Goal: Task Accomplishment & Management: Complete application form

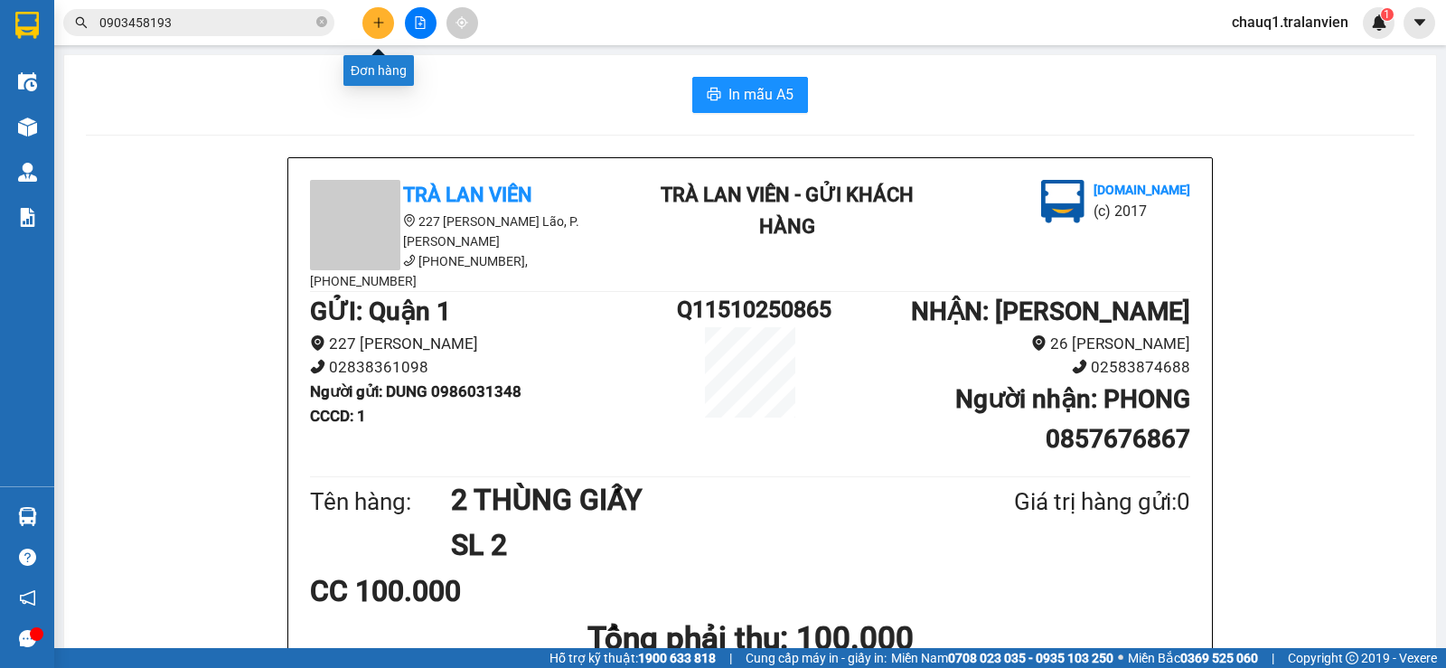
click at [387, 29] on button at bounding box center [378, 23] width 32 height 32
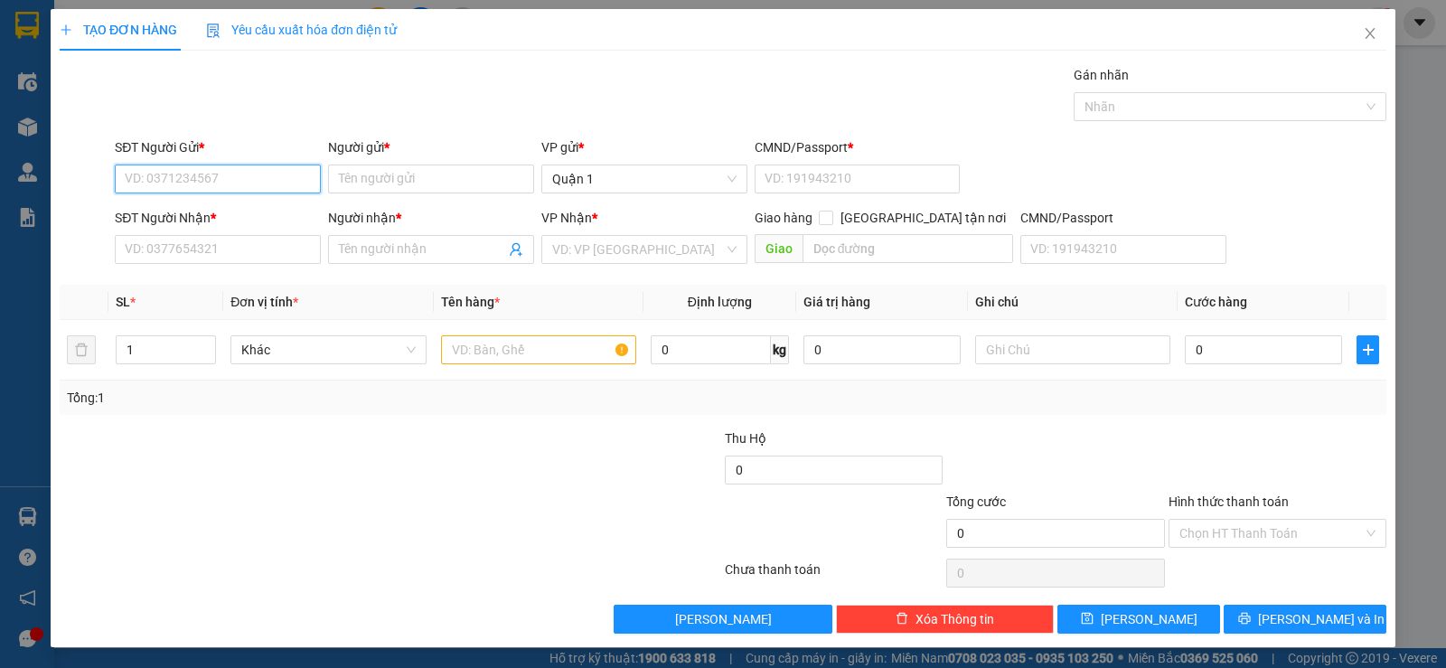
click at [201, 188] on input "SĐT Người Gửi *" at bounding box center [218, 178] width 206 height 29
type input "0896688710"
click at [218, 217] on div "0896688710 - NHỰT" at bounding box center [216, 215] width 183 height 20
type input "NHỰT"
type input "1"
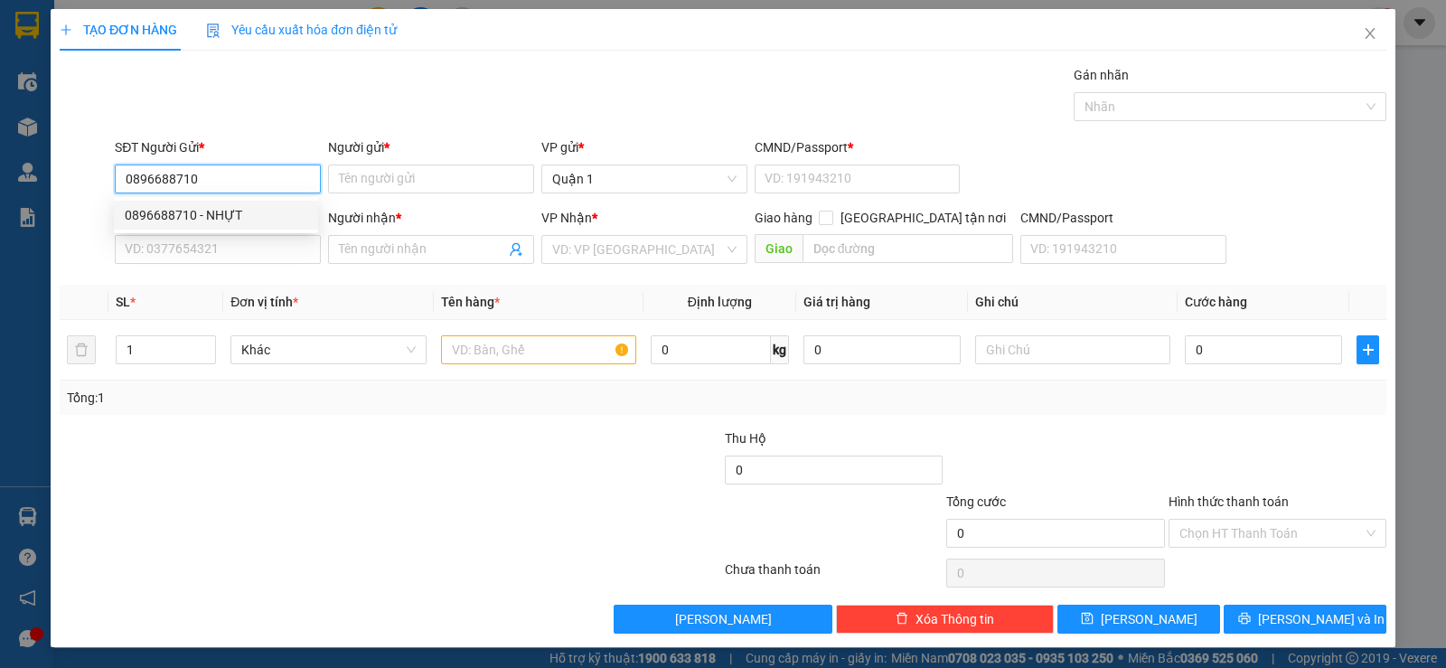
type input "0398806856"
type input "TIÊN"
type input "0896688710"
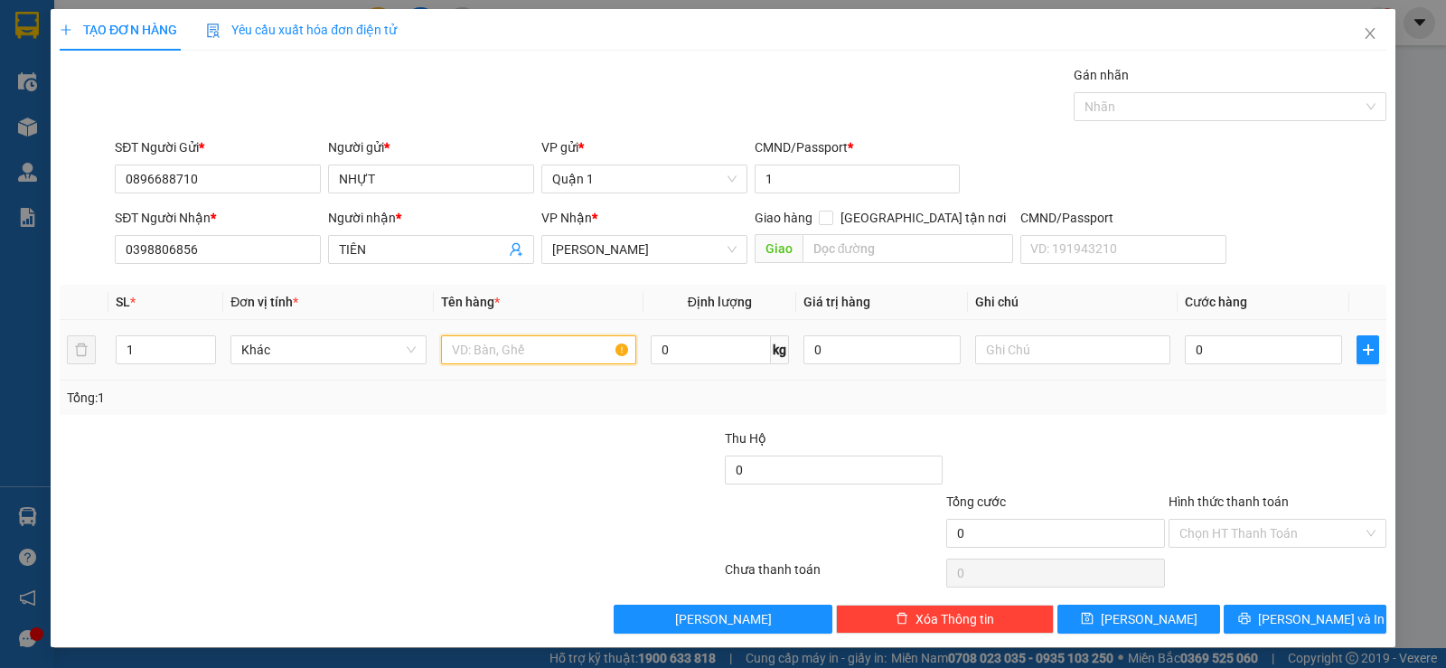
click at [482, 352] on input "text" at bounding box center [538, 349] width 195 height 29
type input "1 THÙNG TRẮNG"
drag, startPoint x: 222, startPoint y: 233, endPoint x: 202, endPoint y: 246, distance: 23.6
click at [211, 244] on div "SĐT Người Nhận * 0398806856" at bounding box center [218, 239] width 206 height 63
drag, startPoint x: 202, startPoint y: 266, endPoint x: 212, endPoint y: 251, distance: 18.1
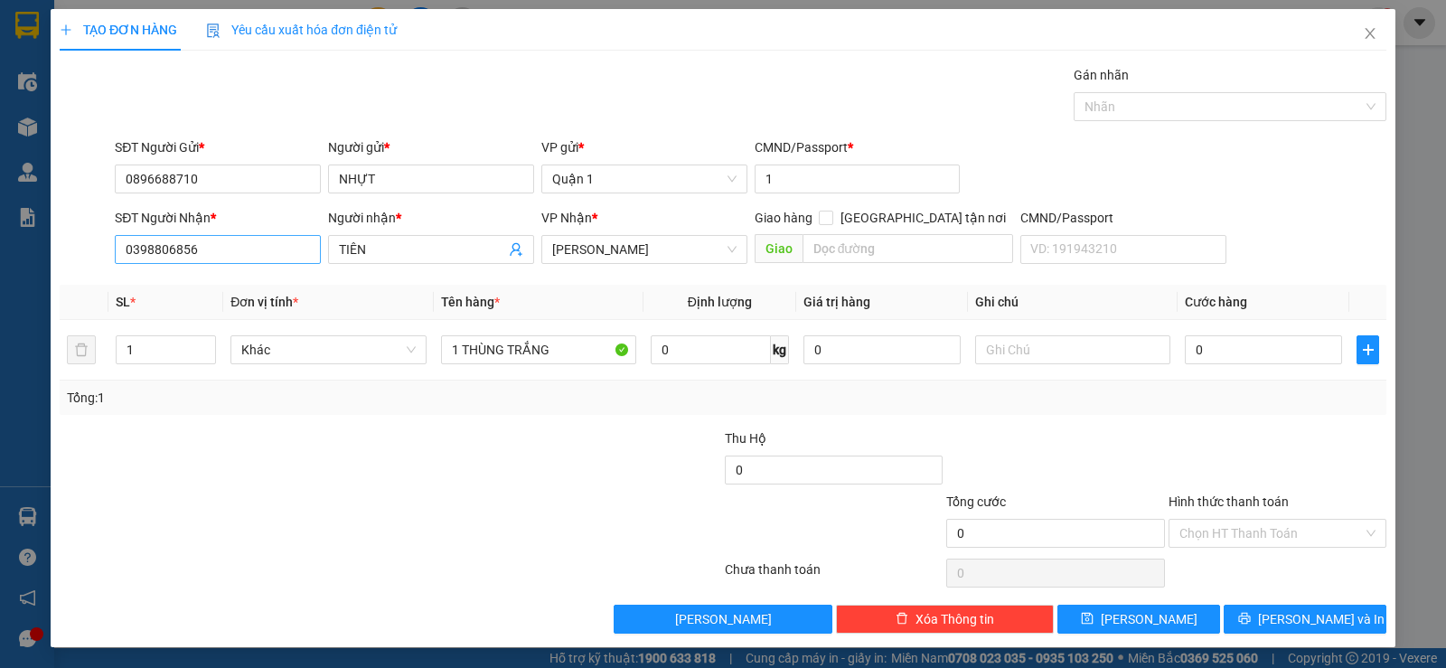
click at [207, 267] on div "SĐT Người Nhận * 0398806856" at bounding box center [218, 239] width 206 height 63
click at [212, 251] on input "0398806856" at bounding box center [218, 249] width 206 height 29
click at [1290, 353] on input "0" at bounding box center [1263, 349] width 157 height 29
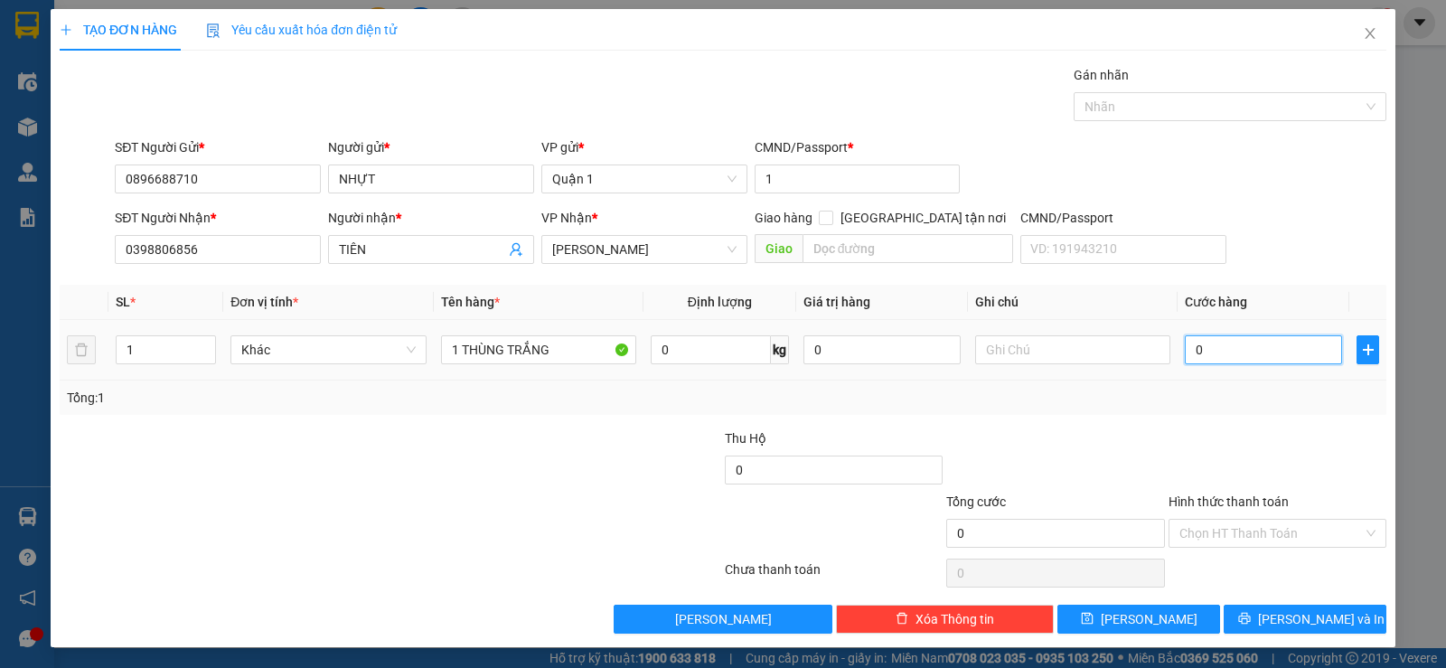
type input "3"
type input "30"
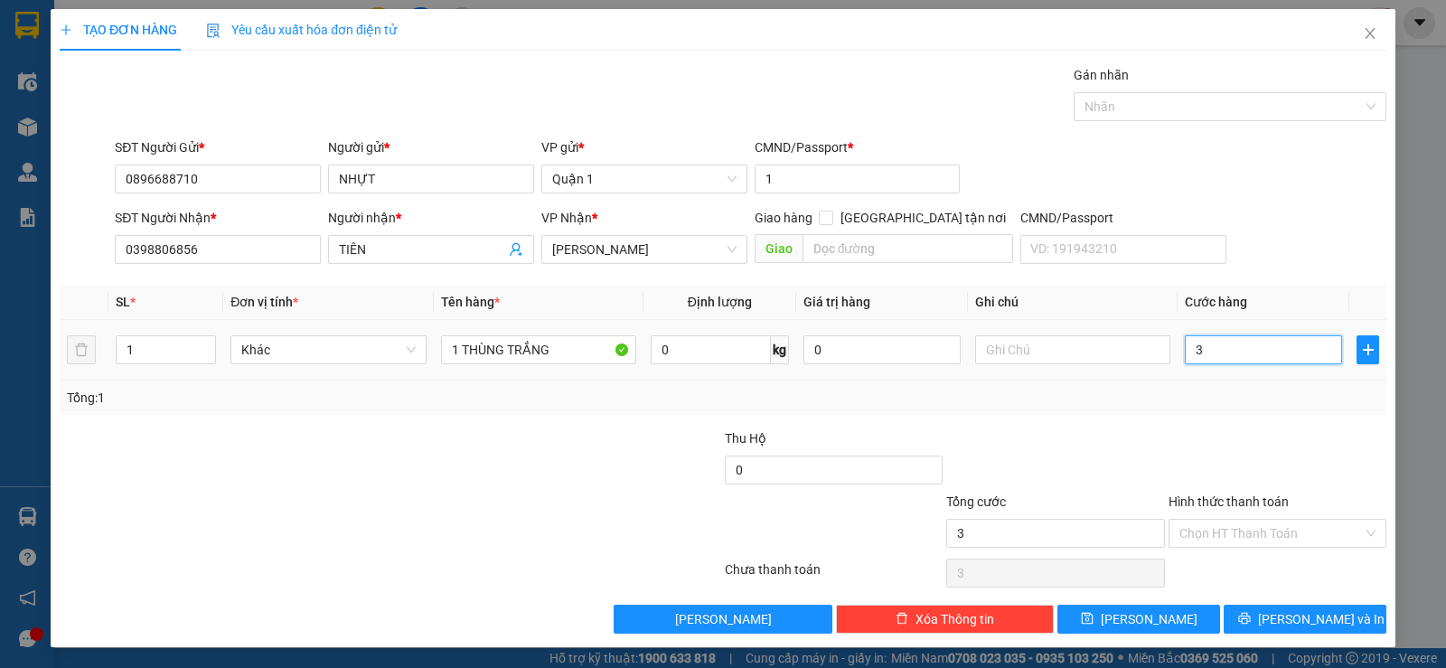
type input "30"
type input "30.000"
click at [1290, 425] on div "Transit Pickup Surcharge Ids Transit Deliver Surcharge Ids Transit Deliver Surc…" at bounding box center [723, 349] width 1327 height 568
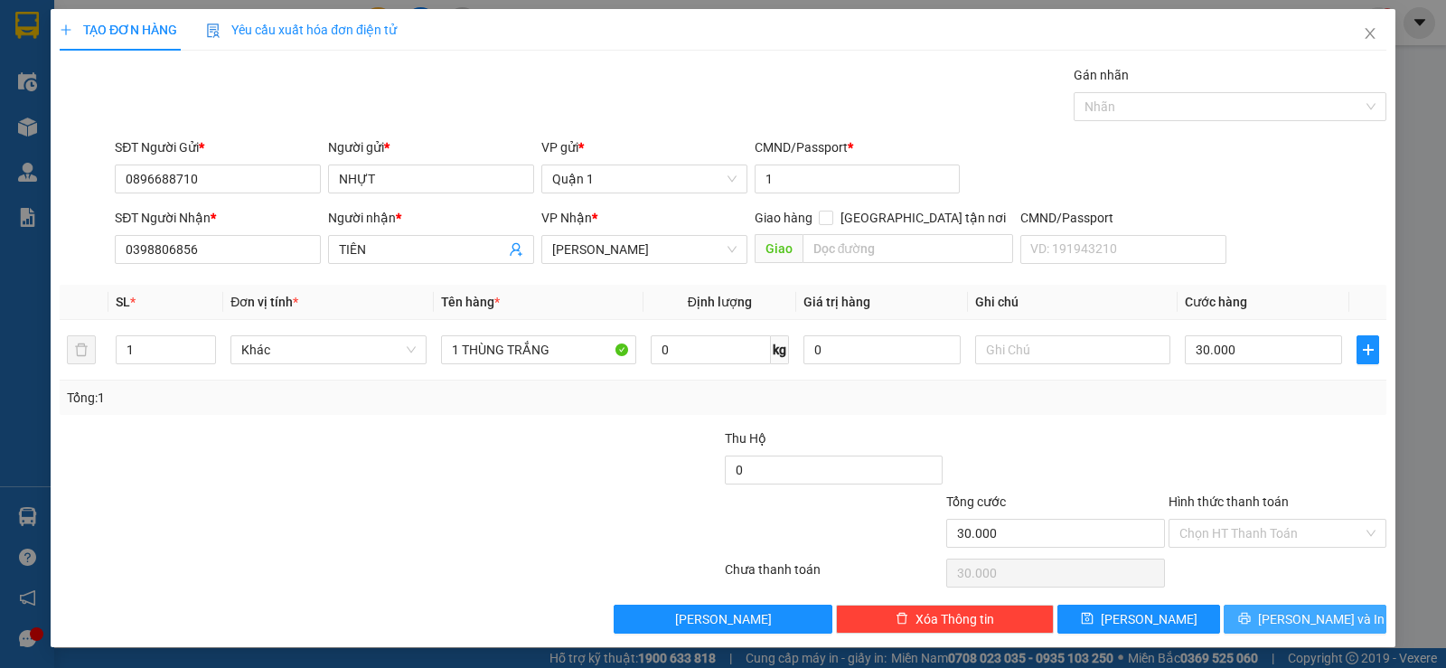
click at [1262, 611] on button "[PERSON_NAME] và In" at bounding box center [1305, 619] width 163 height 29
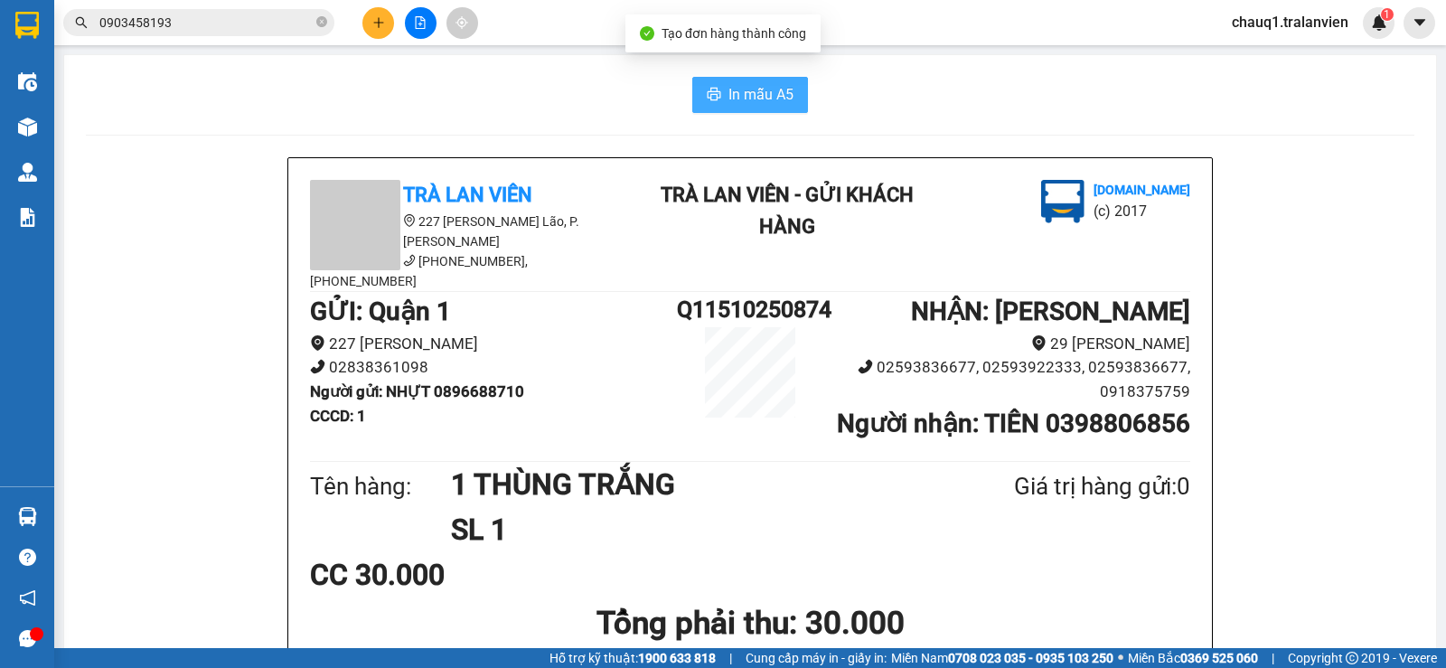
click at [727, 80] on button "In mẫu A5" at bounding box center [750, 95] width 116 height 36
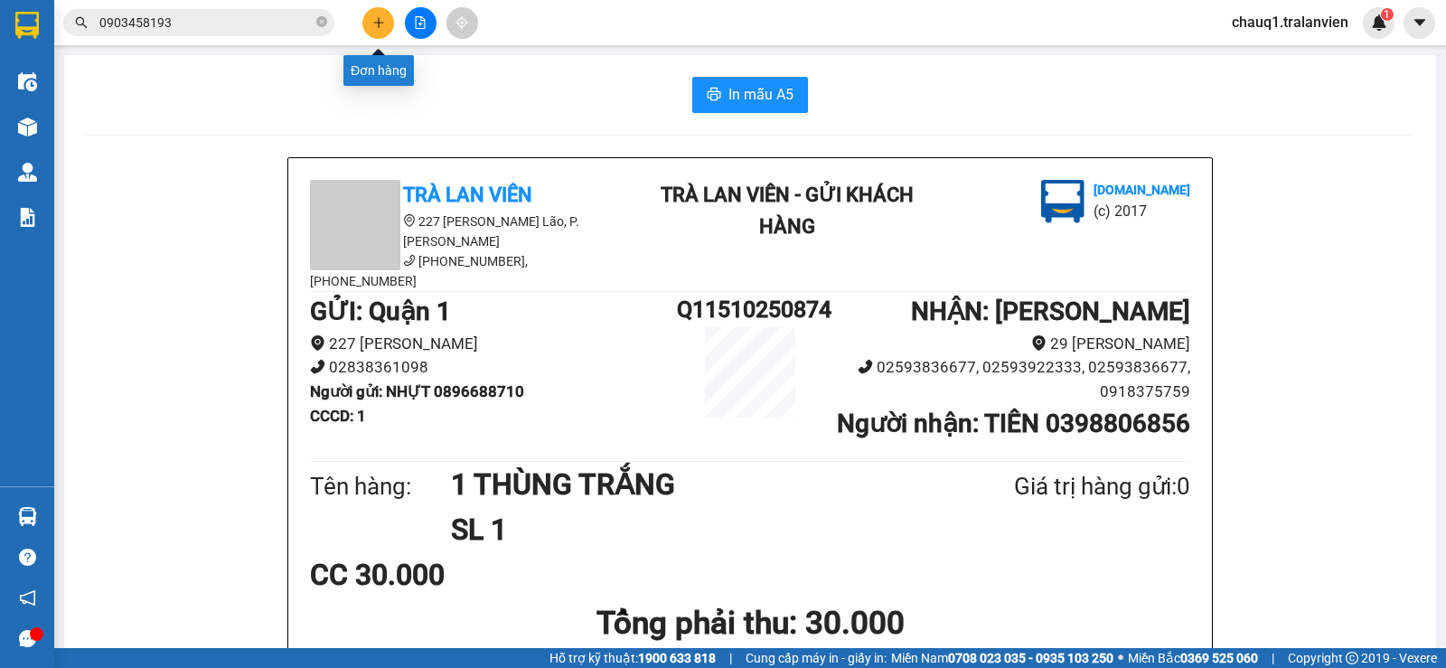
click at [367, 21] on button at bounding box center [378, 23] width 32 height 32
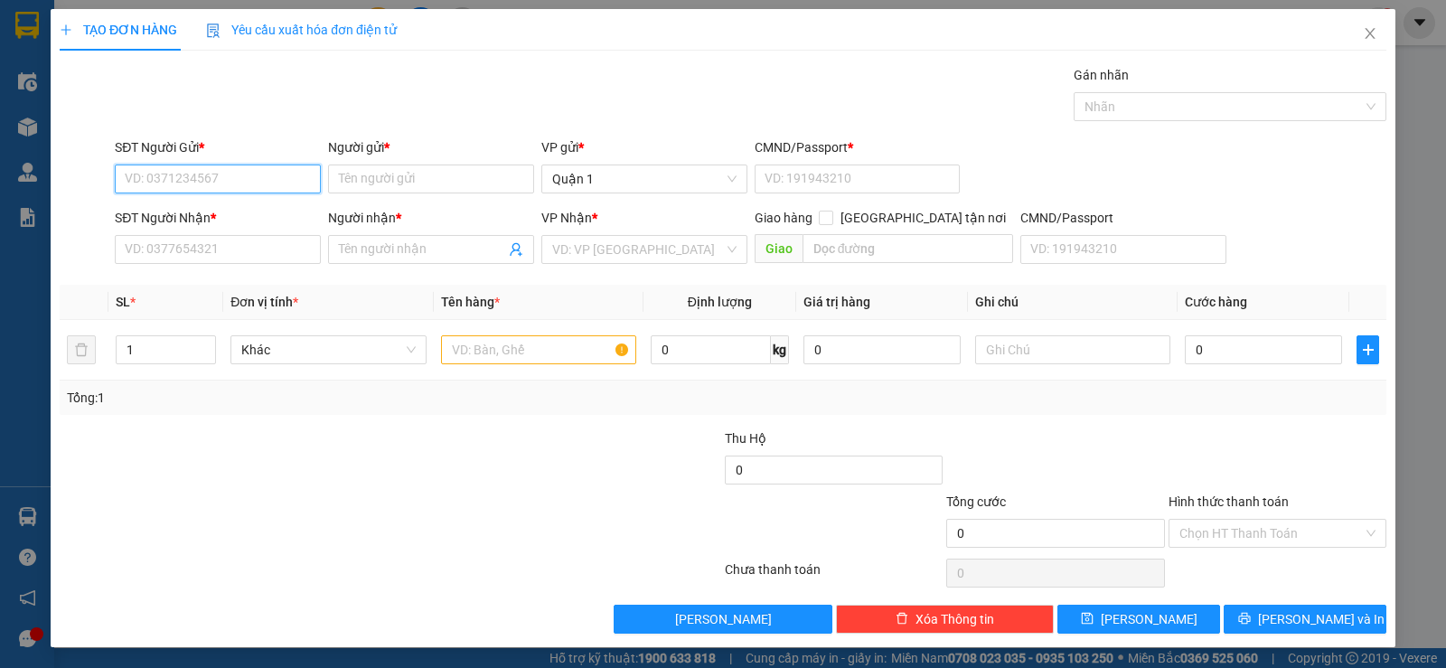
click at [255, 171] on input "SĐT Người Gửi *" at bounding box center [218, 178] width 206 height 29
click at [231, 257] on input "SĐT Người Nhận *" at bounding box center [218, 249] width 206 height 29
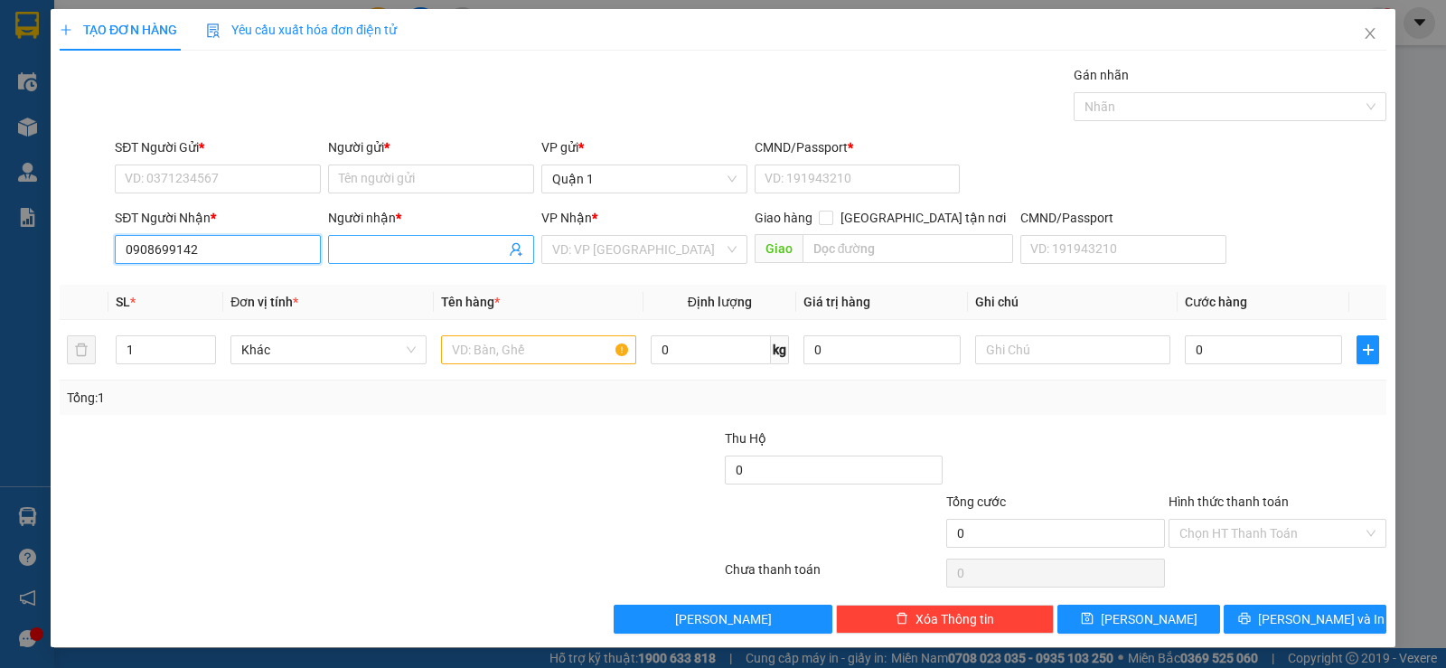
type input "0908699142"
click at [371, 247] on input "Người nhận *" at bounding box center [422, 249] width 166 height 20
click at [291, 256] on input "0908699142" at bounding box center [218, 249] width 206 height 29
click at [446, 240] on input "Người nhận *" at bounding box center [422, 249] width 166 height 20
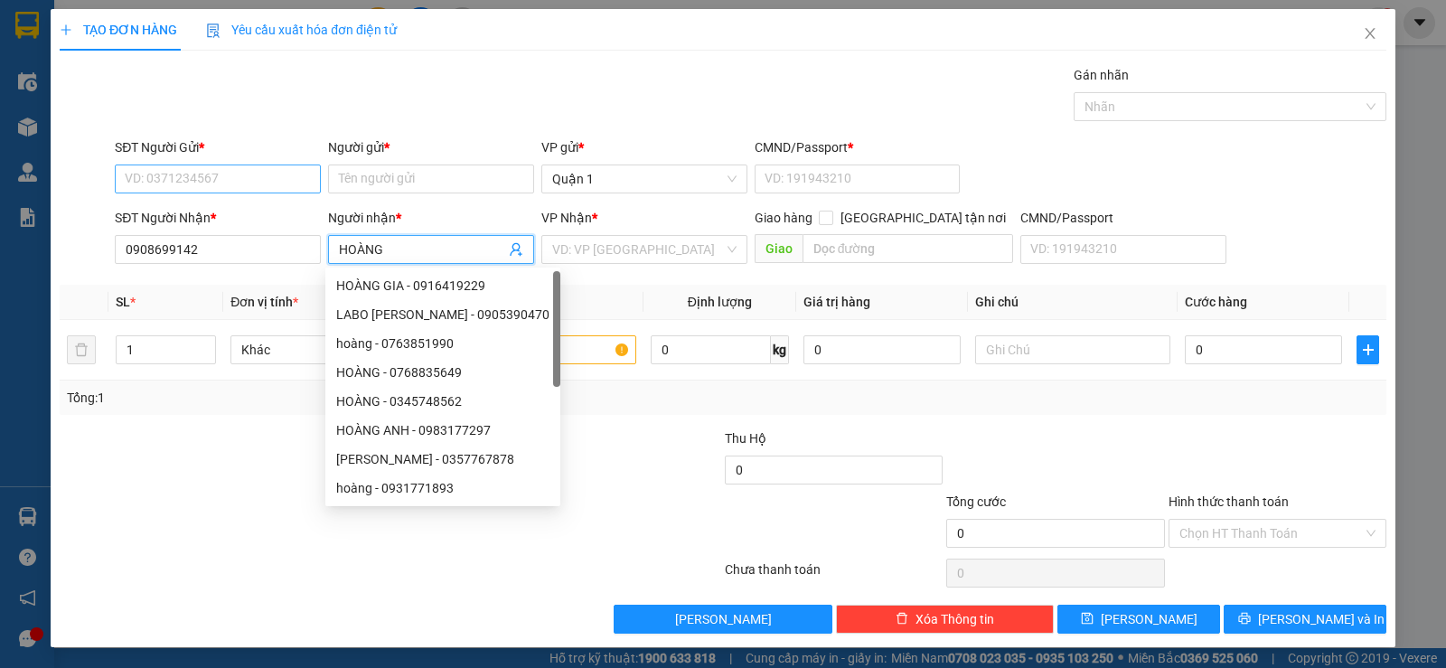
type input "HOÀNG"
click at [180, 182] on input "SĐT Người Gửi *" at bounding box center [218, 178] width 206 height 29
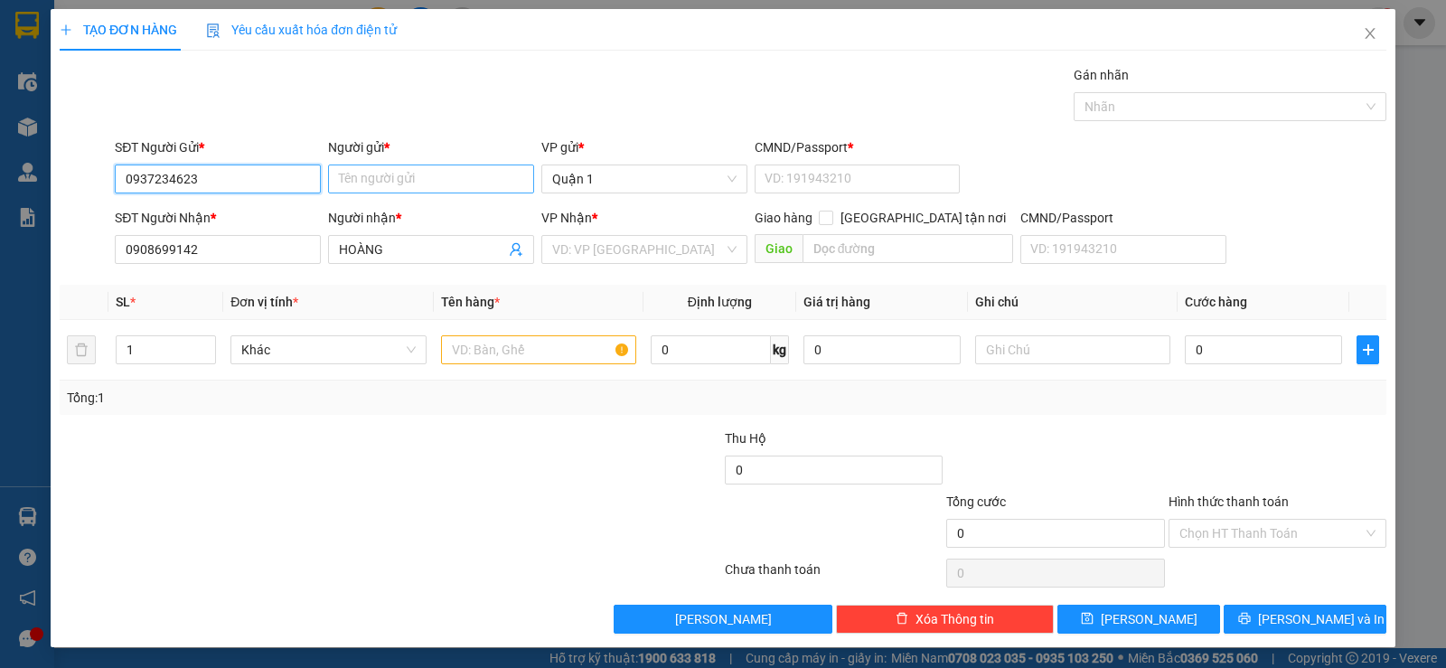
type input "0937234623"
click at [389, 191] on input "Người gửi *" at bounding box center [431, 178] width 206 height 29
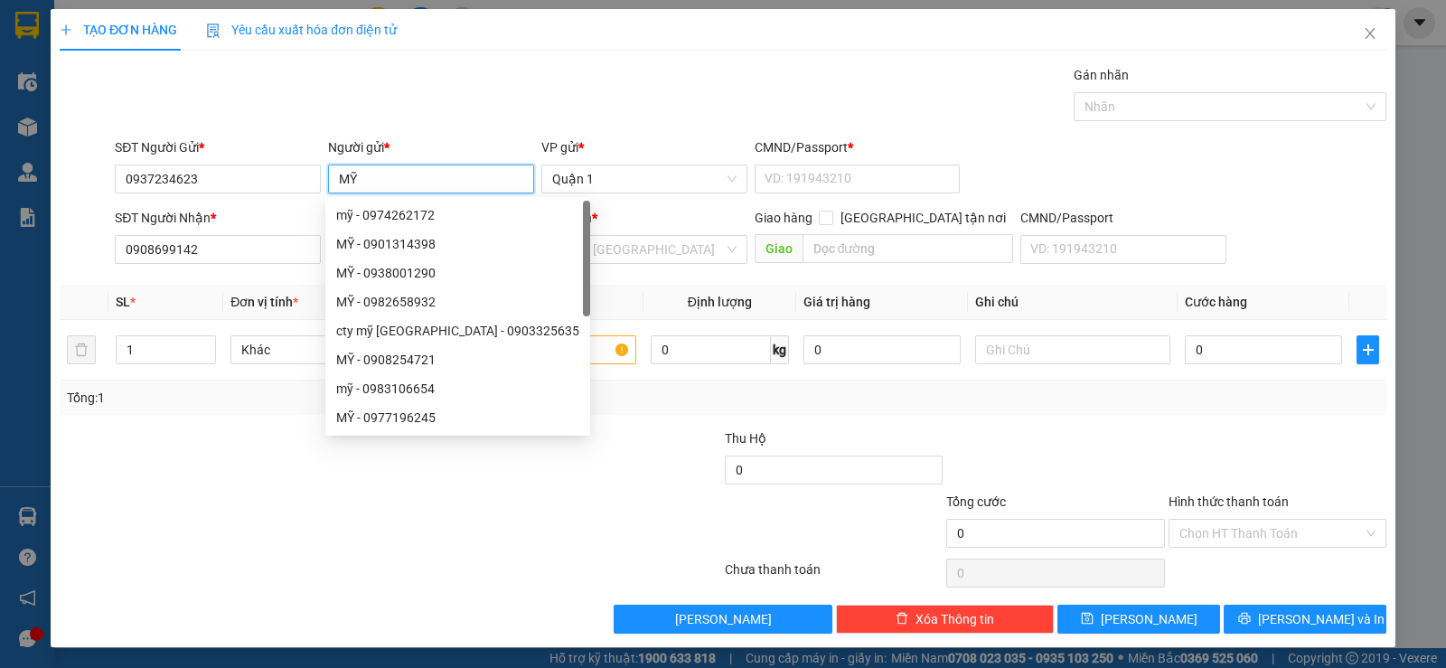
type input "MỸ"
click at [438, 123] on div "Gán nhãn Nhãn" at bounding box center [750, 96] width 1279 height 63
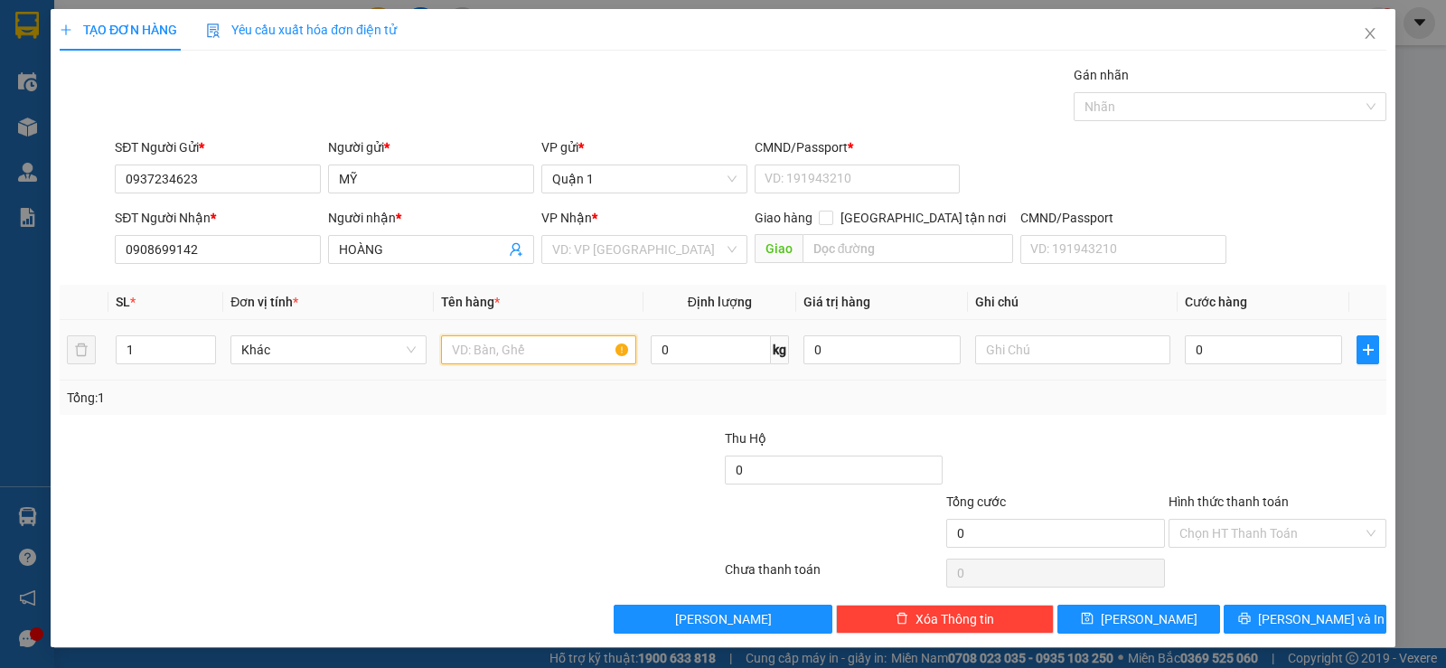
click at [503, 347] on input "text" at bounding box center [538, 349] width 195 height 29
type input "1 HỘP VÀNG"
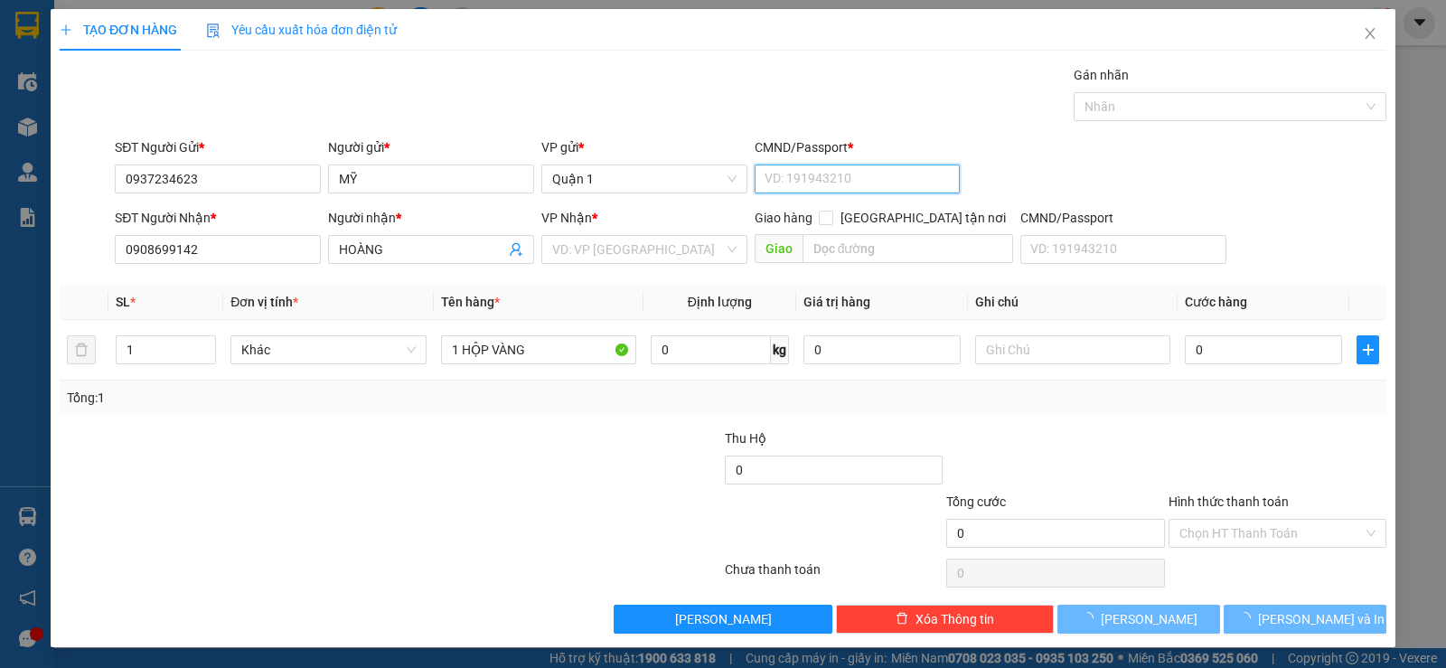
click at [845, 187] on input "CMND/Passport *" at bounding box center [858, 178] width 206 height 29
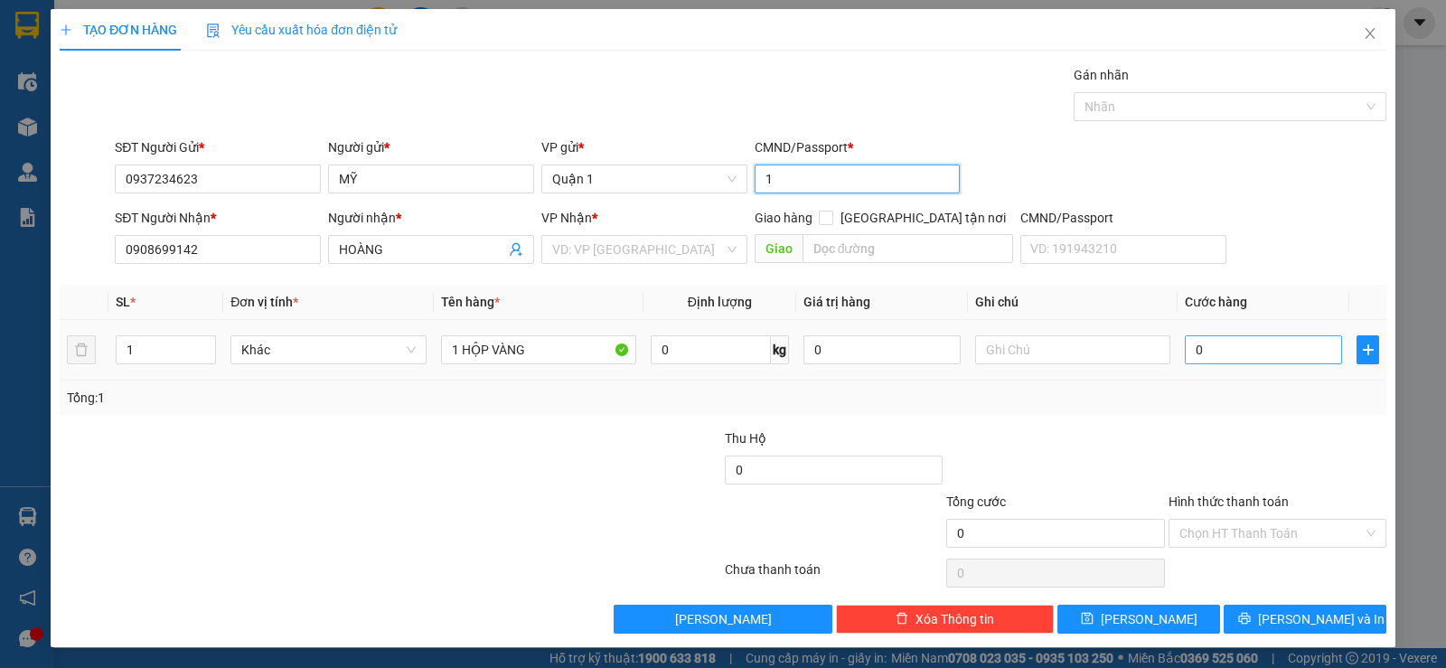
type input "1"
click at [1259, 345] on input "0" at bounding box center [1263, 349] width 157 height 29
type input "2"
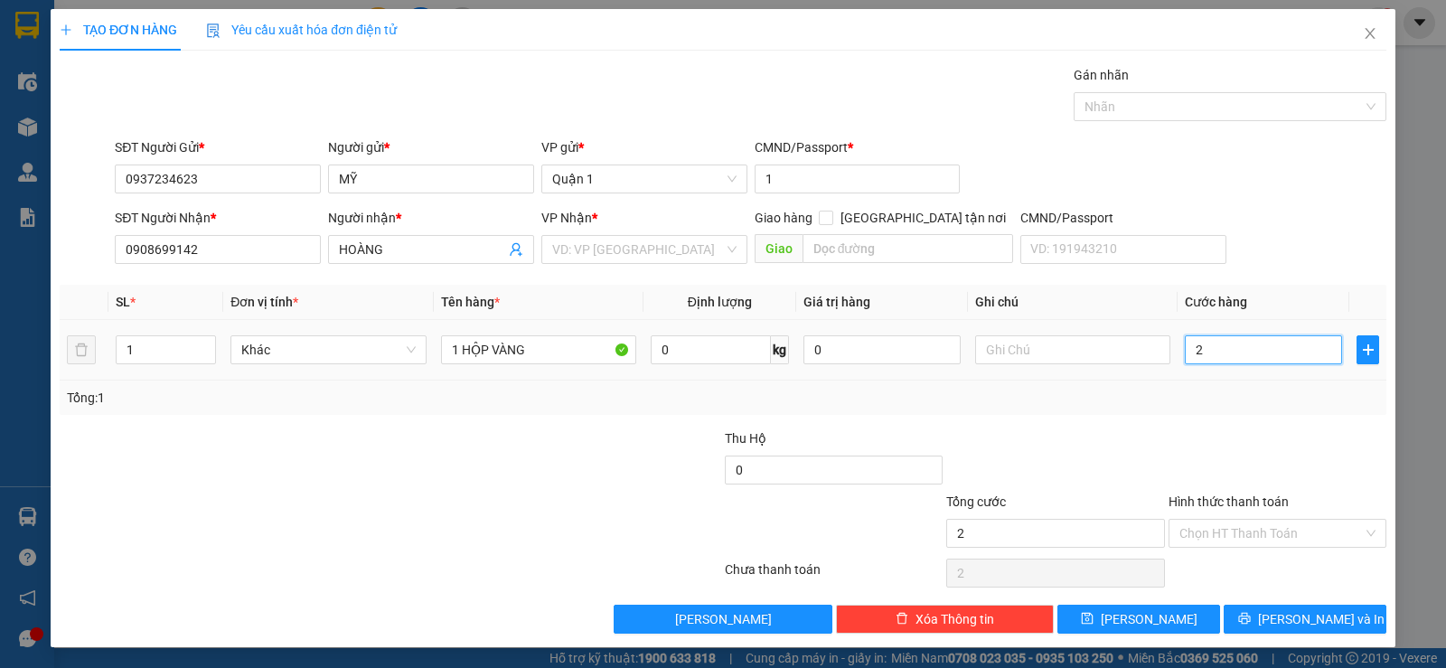
type input "20"
type input "20.000"
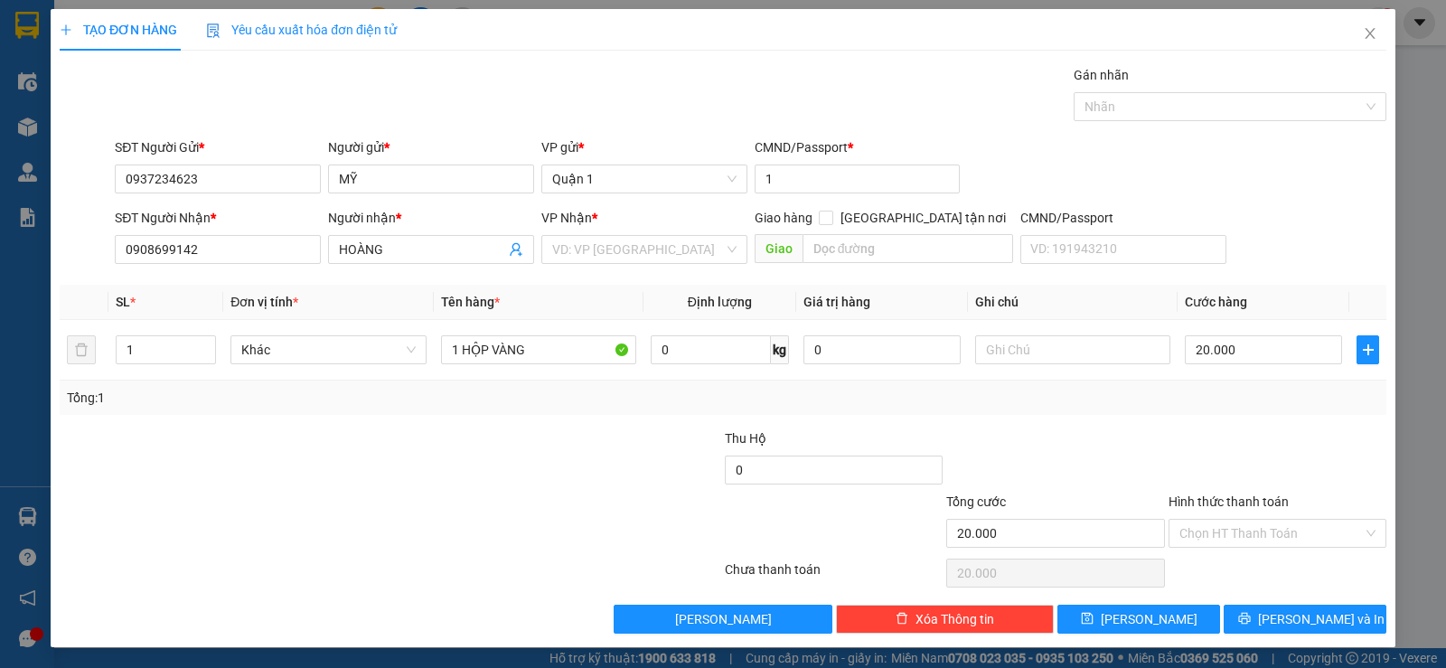
click at [1199, 417] on div "Transit Pickup Surcharge Ids Transit Deliver Surcharge Ids Transit Deliver Surc…" at bounding box center [723, 349] width 1327 height 568
click at [1257, 530] on input "Hình thức thanh toán" at bounding box center [1270, 533] width 183 height 27
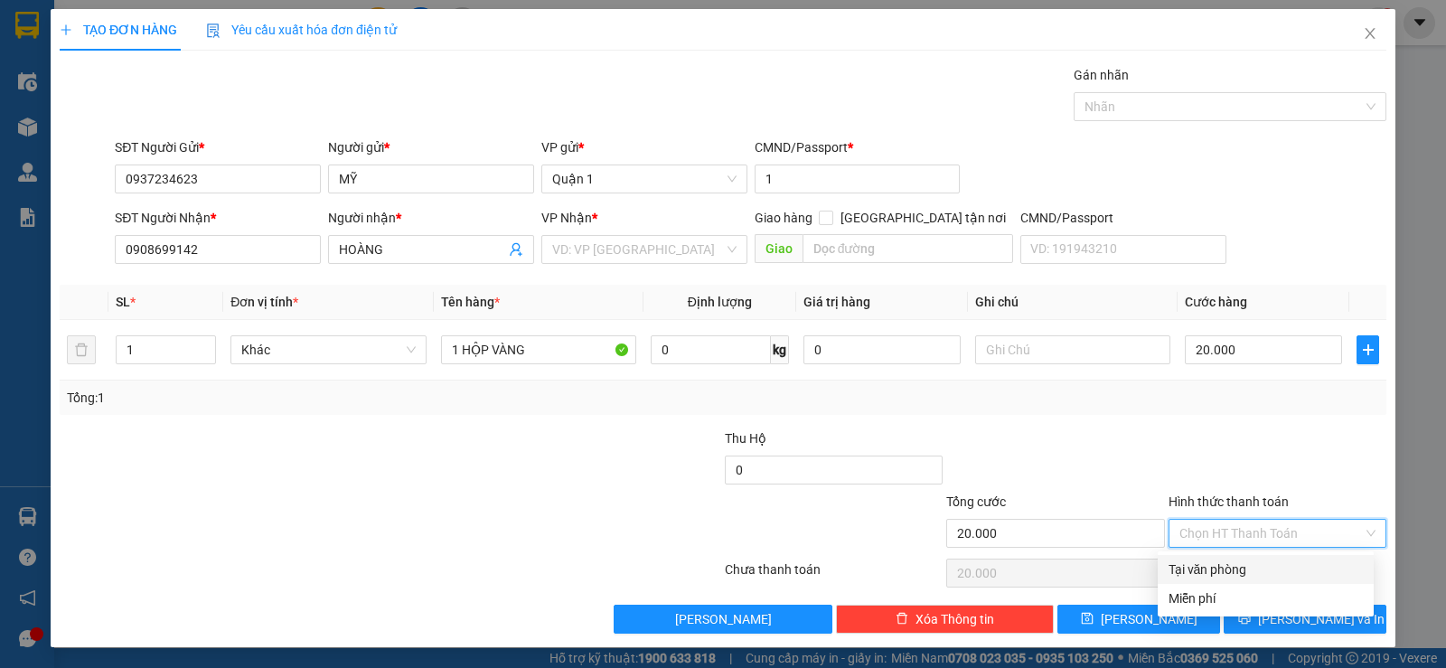
click at [1257, 569] on div "Tại văn phòng" at bounding box center [1265, 569] width 194 height 20
type input "0"
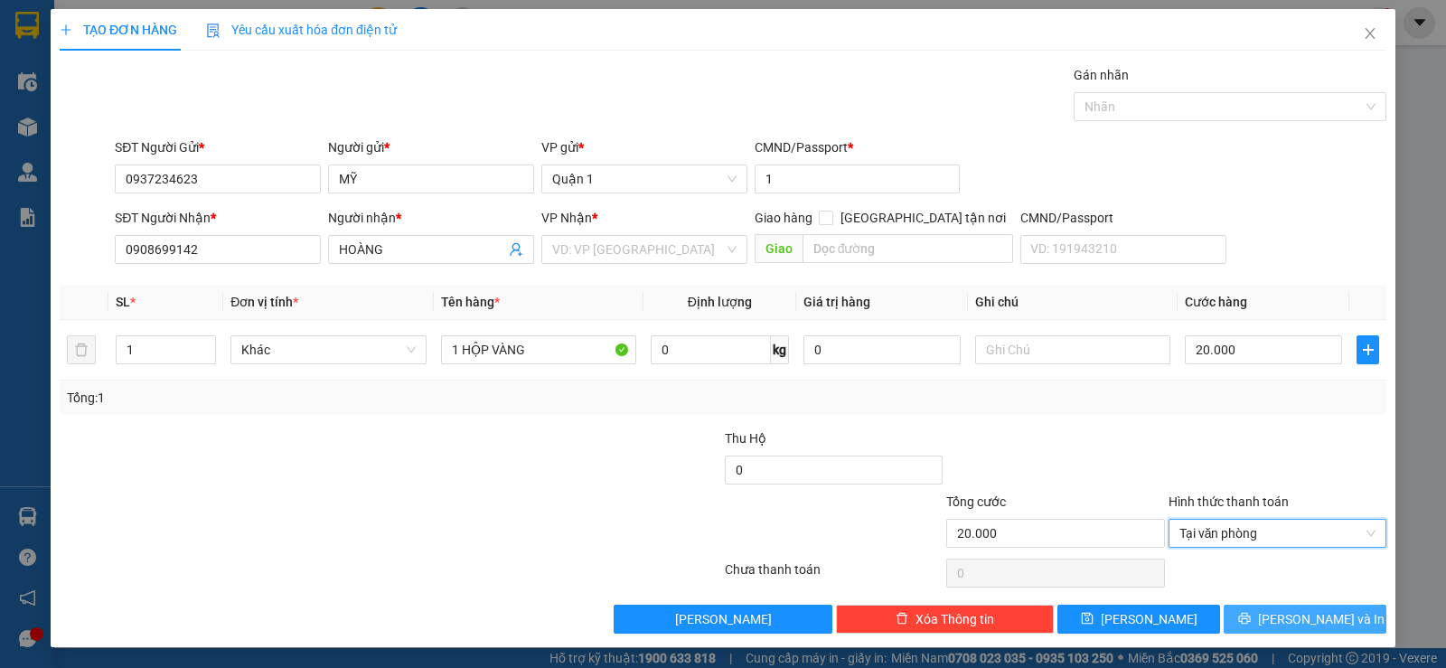
click at [1273, 619] on button "[PERSON_NAME] và In" at bounding box center [1305, 619] width 163 height 29
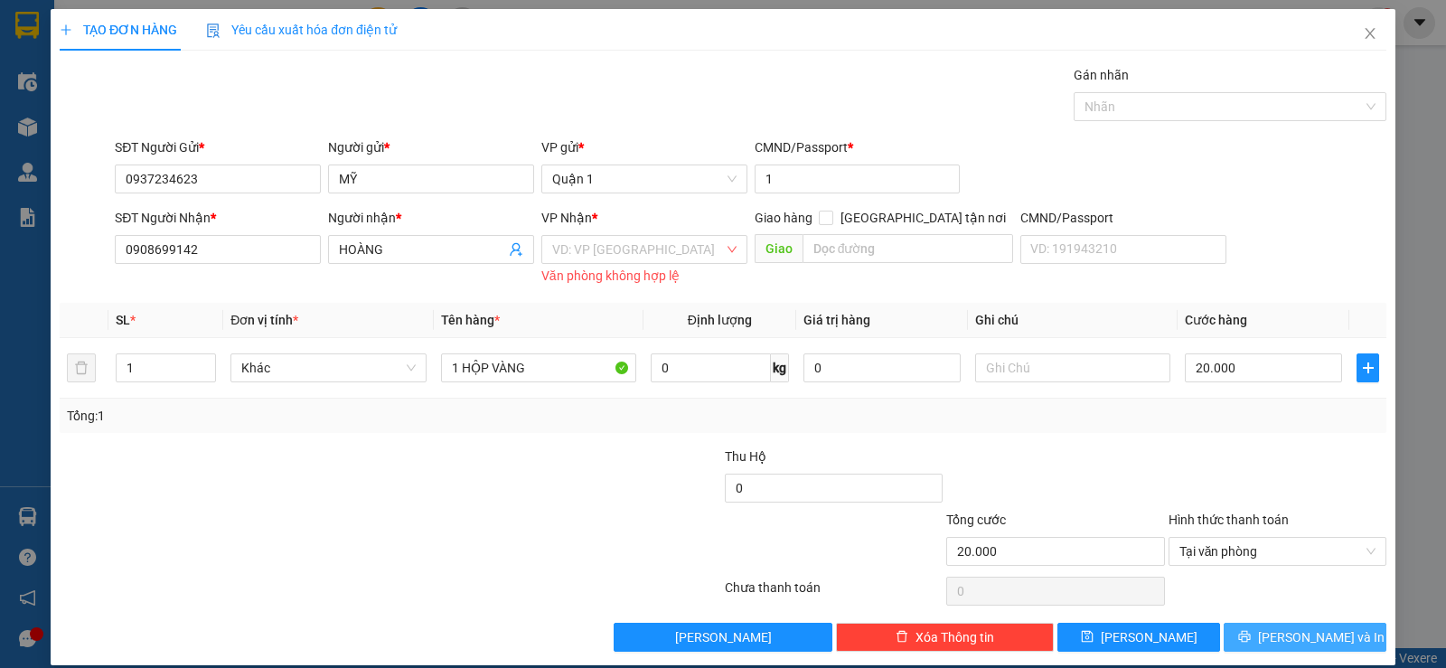
click at [1280, 638] on span "[PERSON_NAME] và In" at bounding box center [1321, 637] width 127 height 20
click at [617, 246] on input "search" at bounding box center [638, 249] width 172 height 27
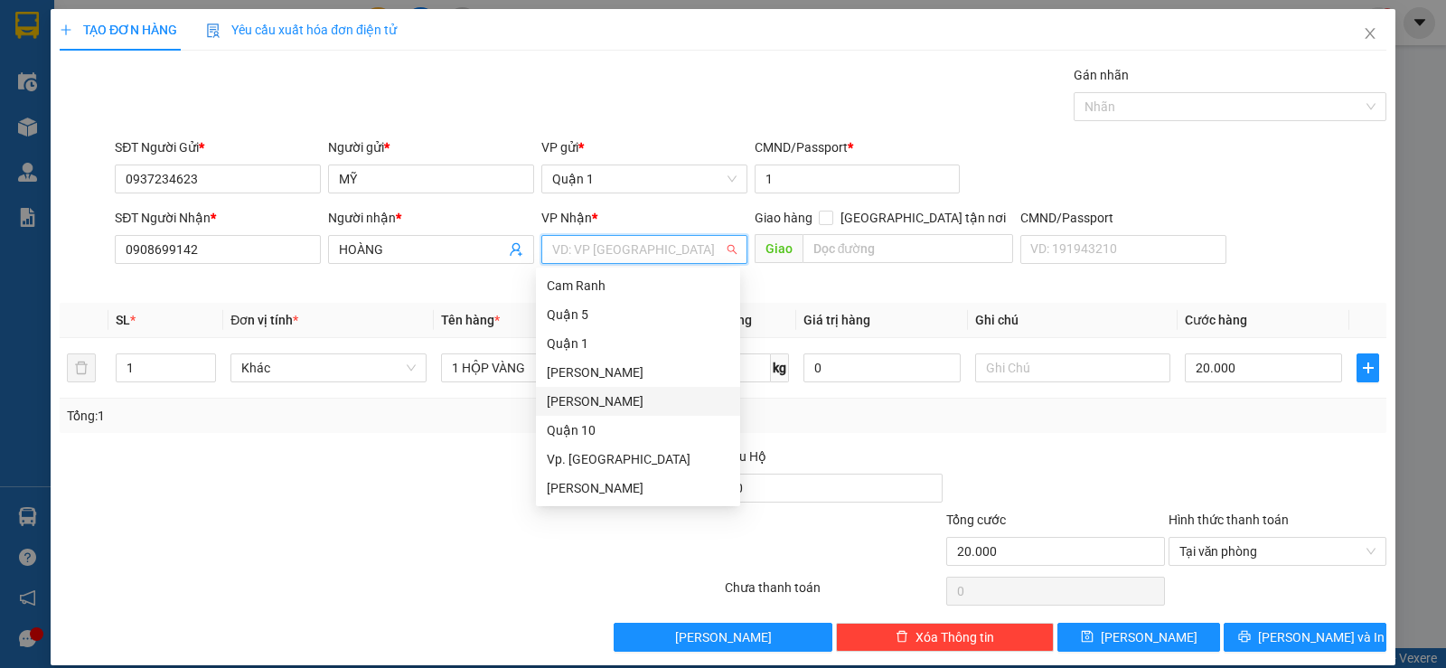
click at [612, 397] on div "[PERSON_NAME]" at bounding box center [638, 401] width 183 height 20
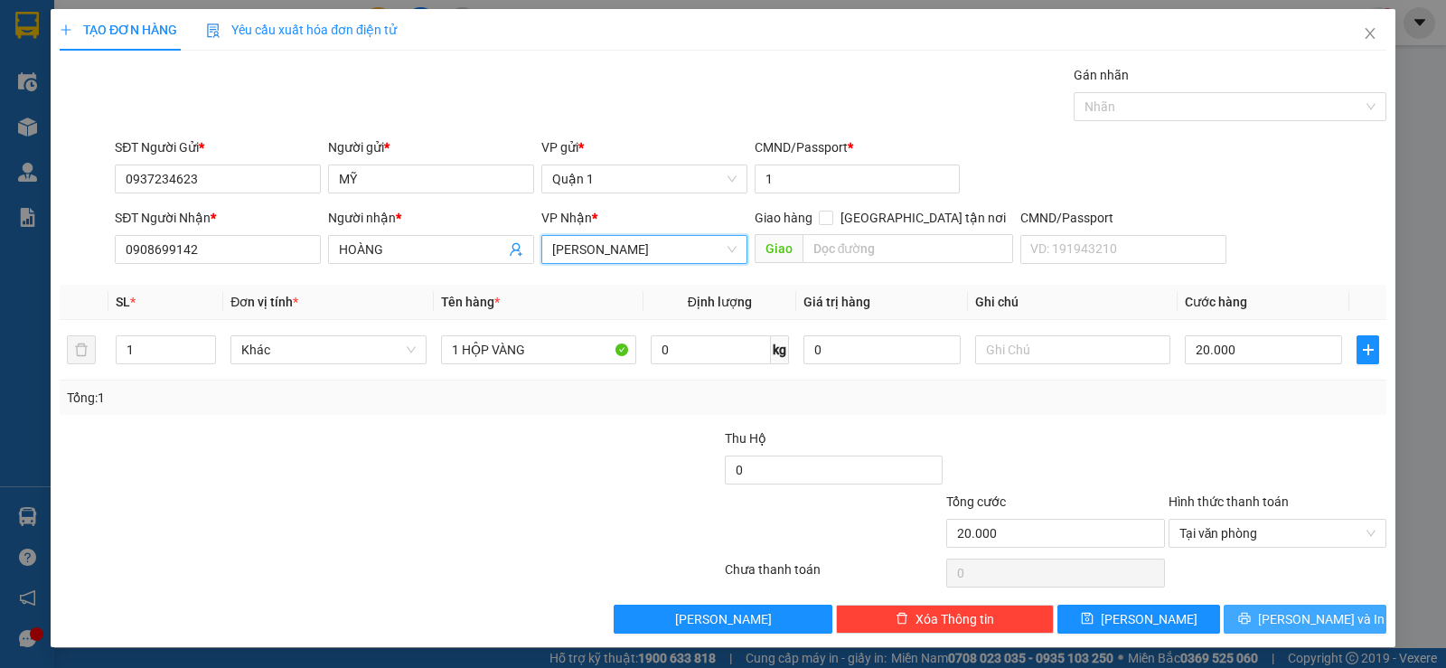
click at [1275, 617] on button "[PERSON_NAME] và In" at bounding box center [1305, 619] width 163 height 29
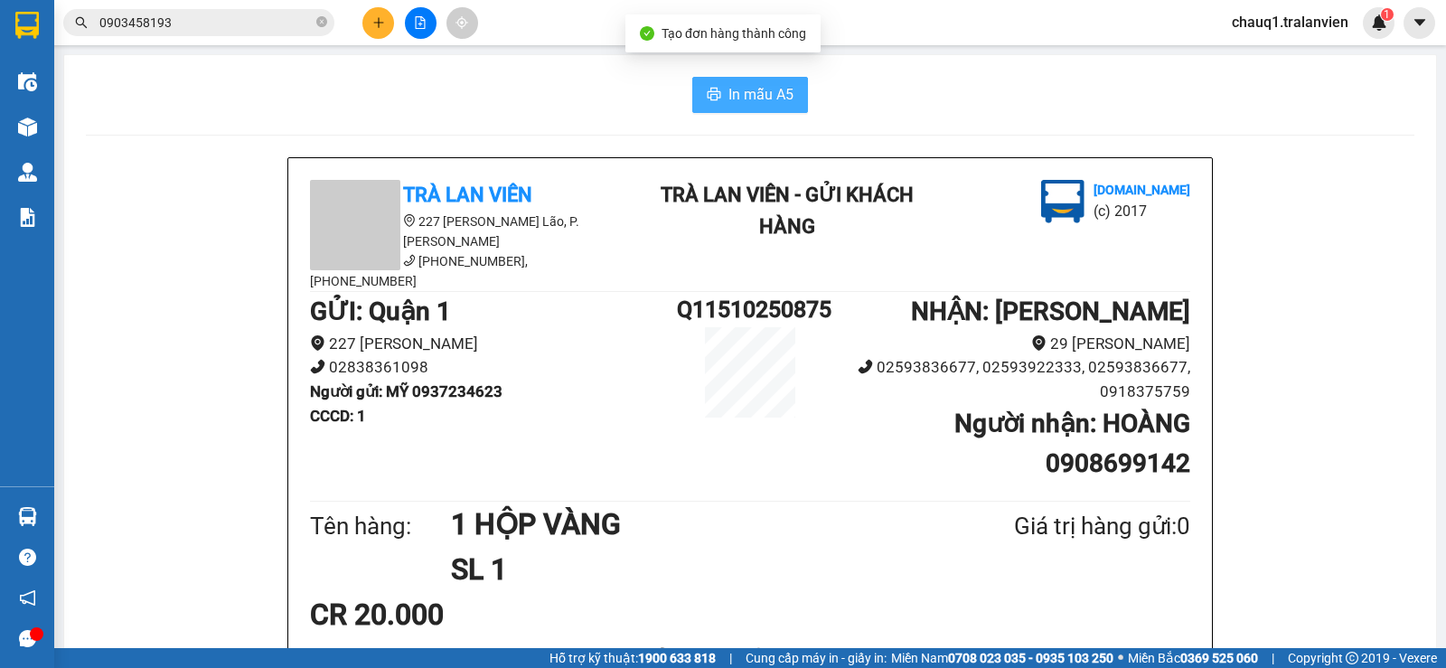
click at [792, 89] on button "In mẫu A5" at bounding box center [750, 95] width 116 height 36
click at [380, 30] on button at bounding box center [378, 23] width 32 height 32
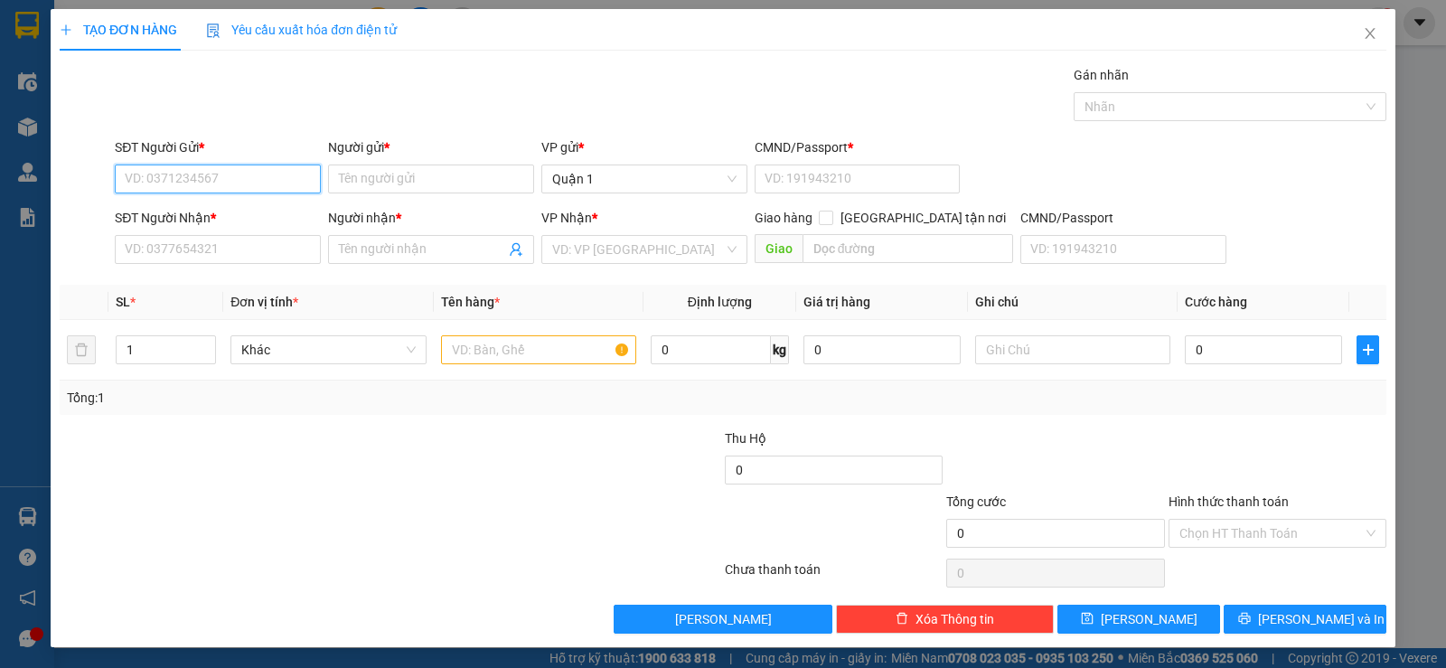
click at [280, 190] on input "SĐT Người Gửi *" at bounding box center [218, 178] width 206 height 29
type input "0366340907"
click at [267, 212] on div "0366340907 - vũ" at bounding box center [216, 215] width 183 height 20
type input "vũ"
type input "1"
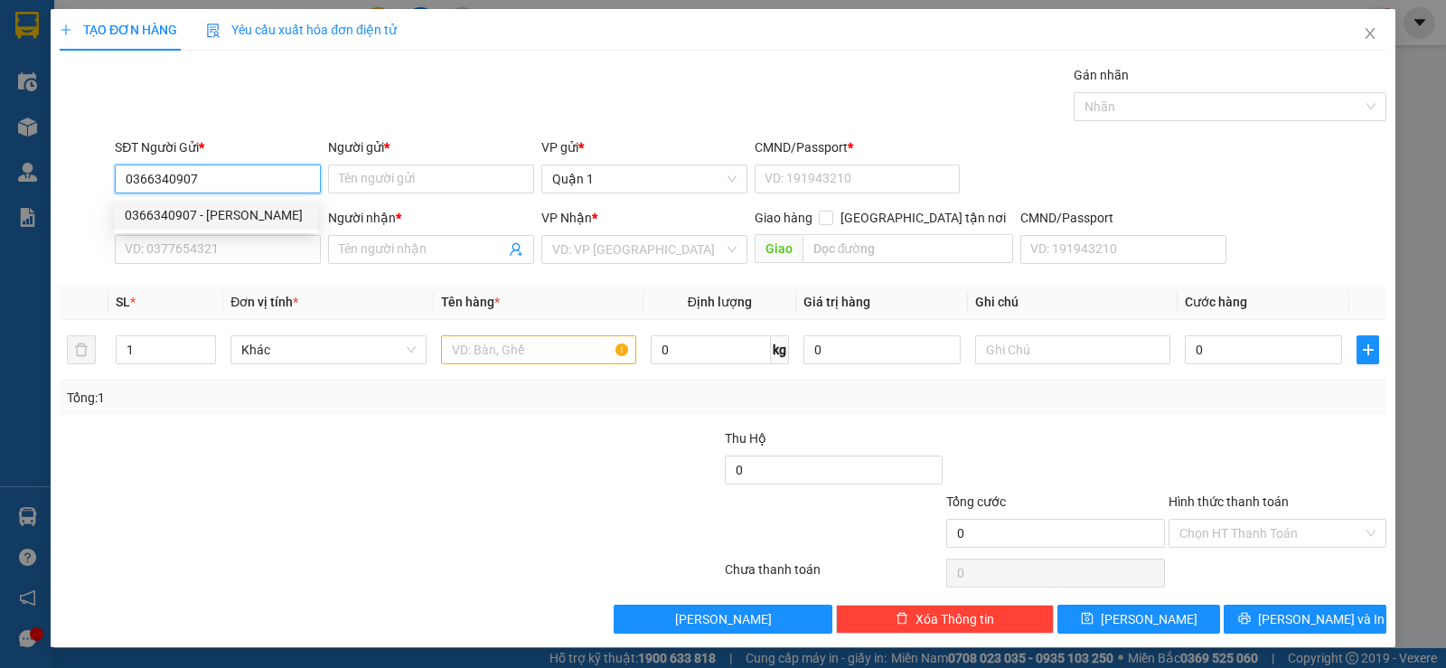
type input "0362627112"
type input "RỒ"
type input "0366340907"
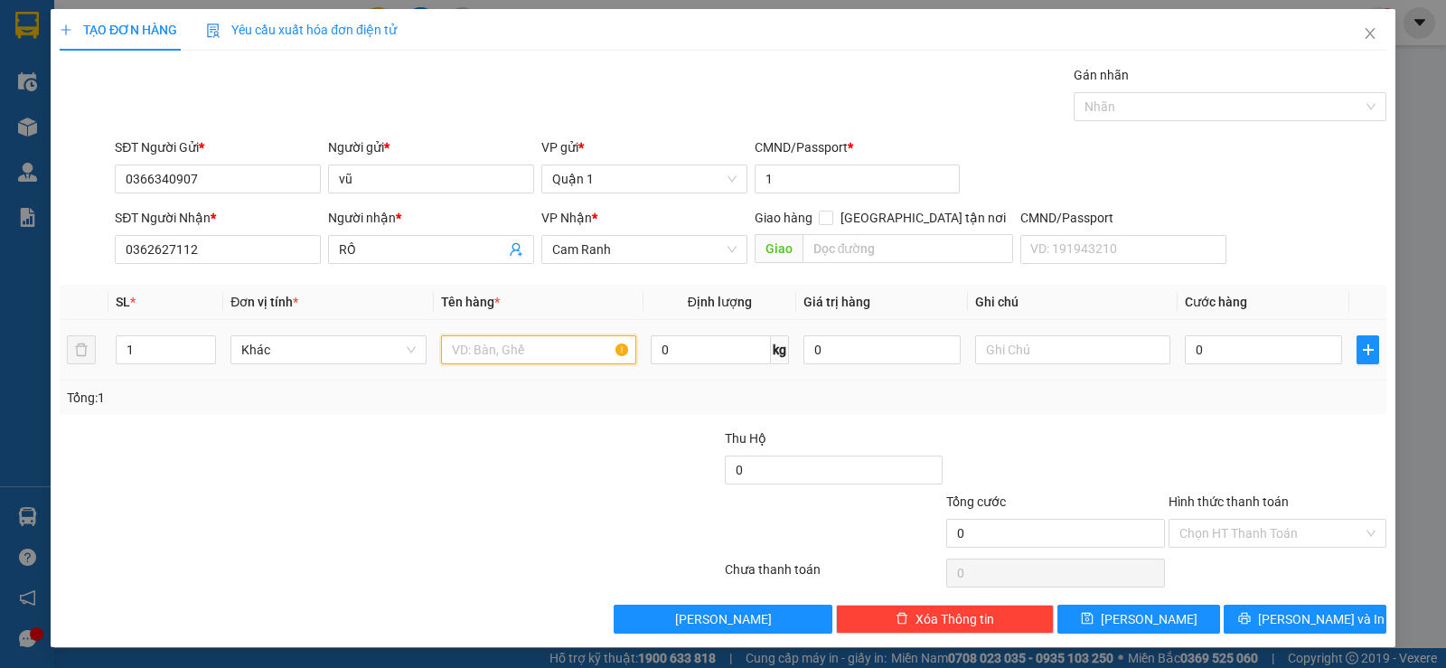
click at [517, 342] on input "text" at bounding box center [538, 349] width 195 height 29
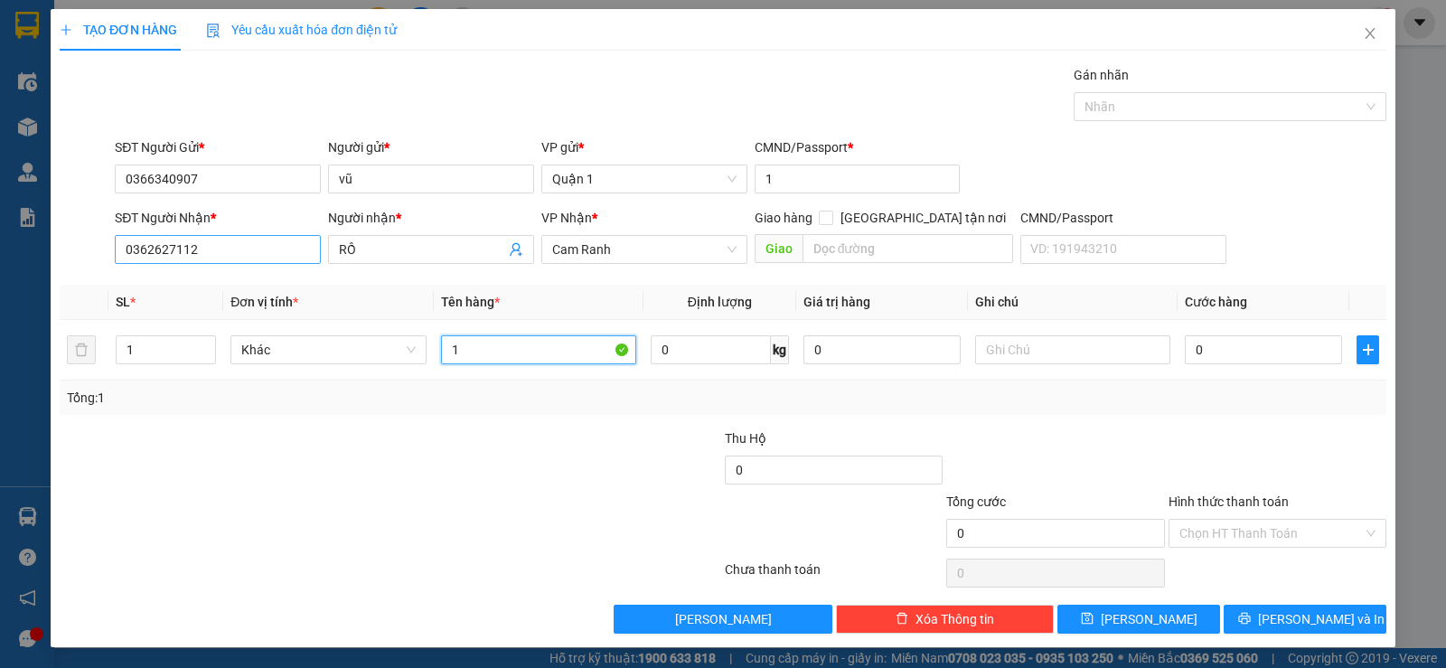
type input "1"
click at [265, 249] on input "0362627112" at bounding box center [218, 249] width 206 height 29
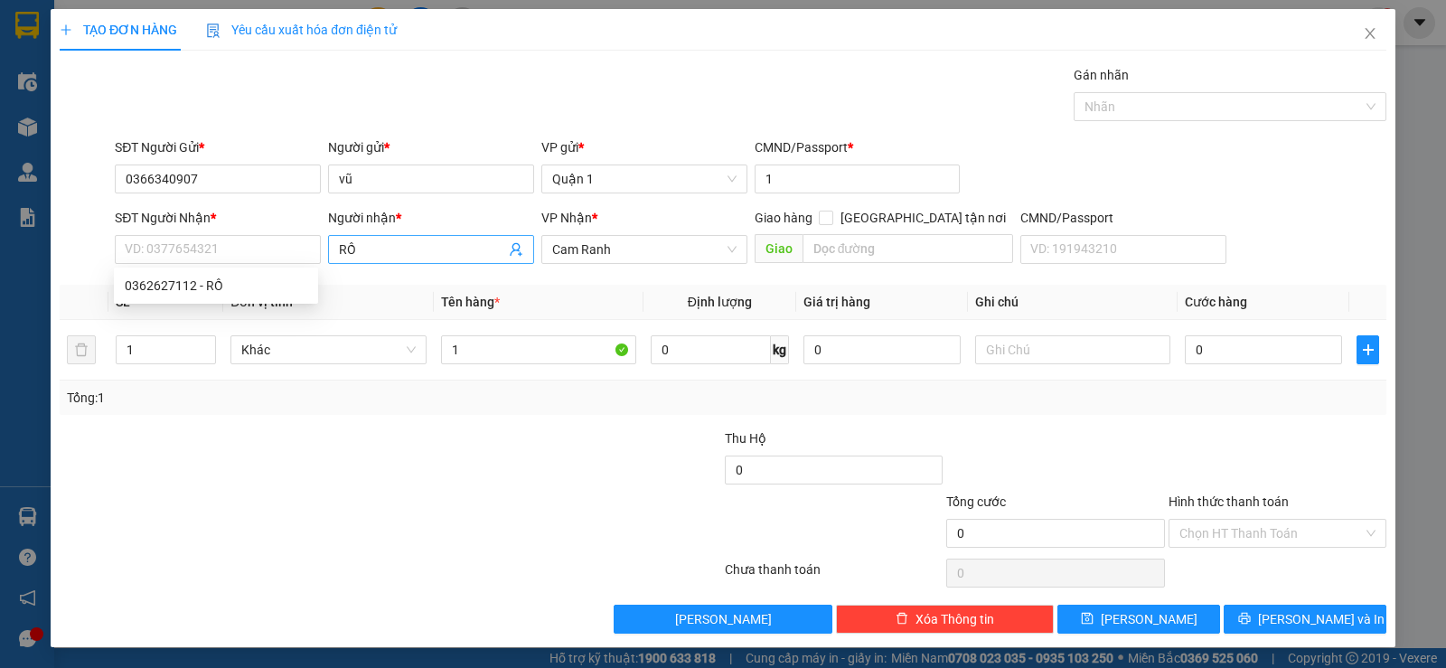
click at [345, 249] on input "RỒ" at bounding box center [422, 249] width 166 height 20
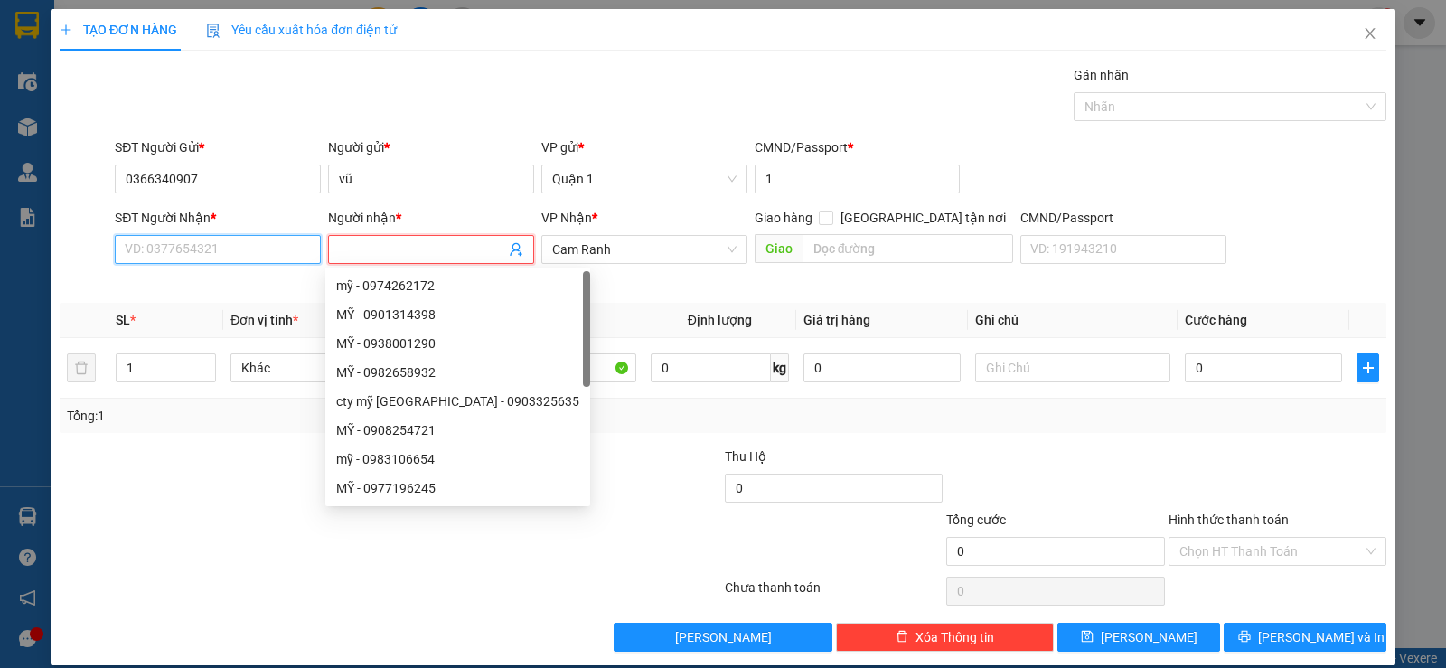
click at [188, 262] on input "SĐT Người Nhận *" at bounding box center [218, 249] width 206 height 29
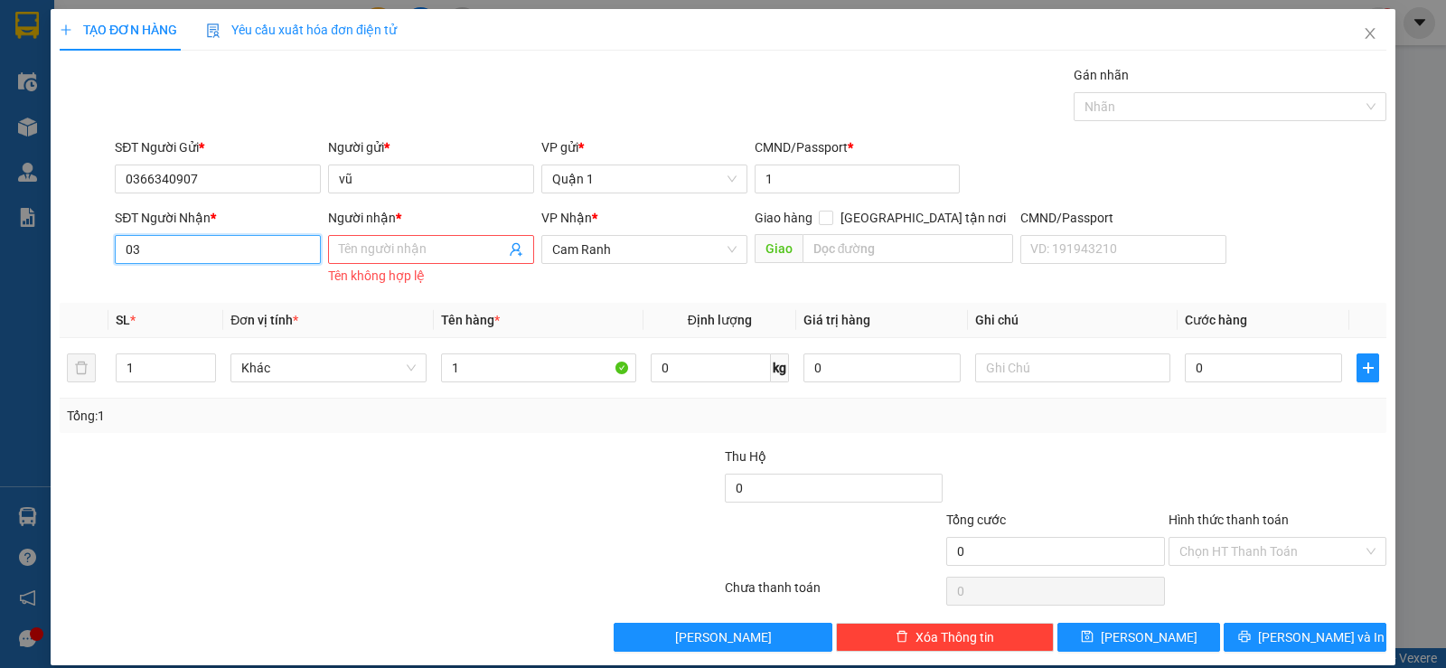
click at [196, 256] on input "03" at bounding box center [218, 249] width 206 height 29
type input "0362627112"
click at [216, 284] on div "0362627112 - RỒ" at bounding box center [216, 286] width 183 height 20
type input "RỒ"
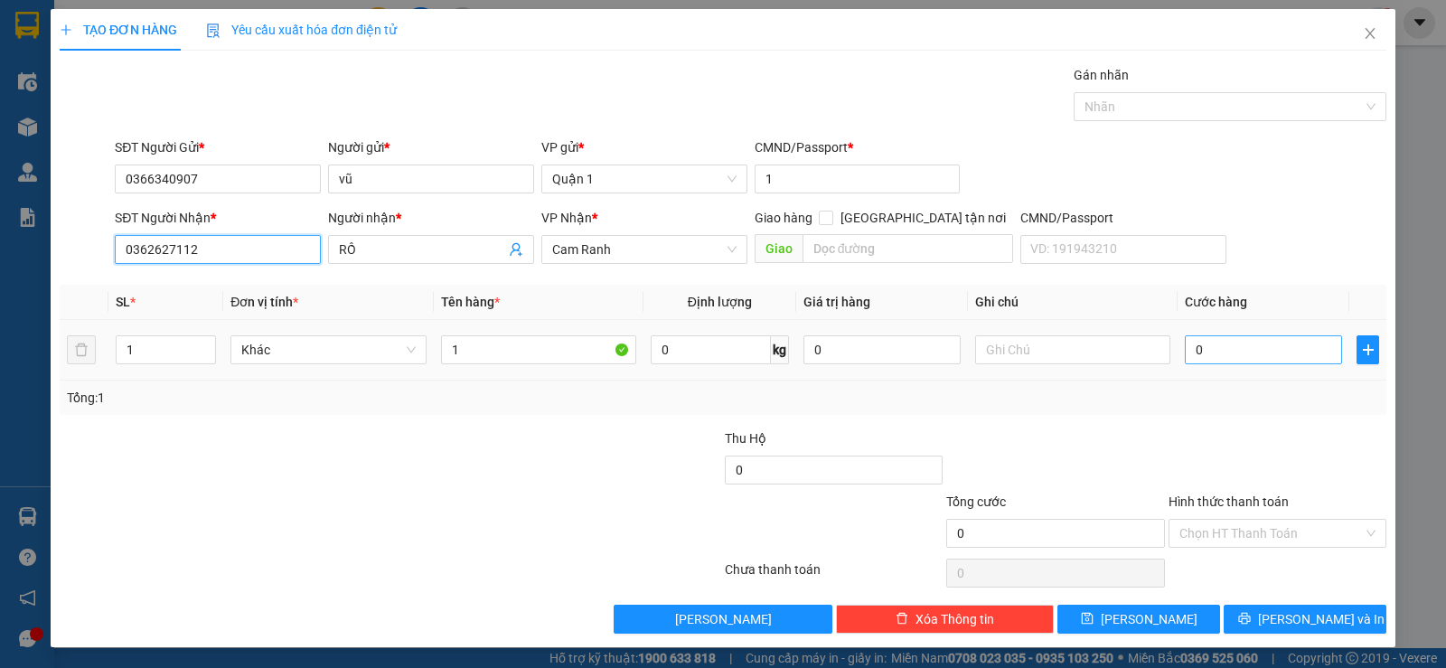
type input "0362627112"
click at [1205, 357] on input "0" at bounding box center [1263, 349] width 157 height 29
type input "2"
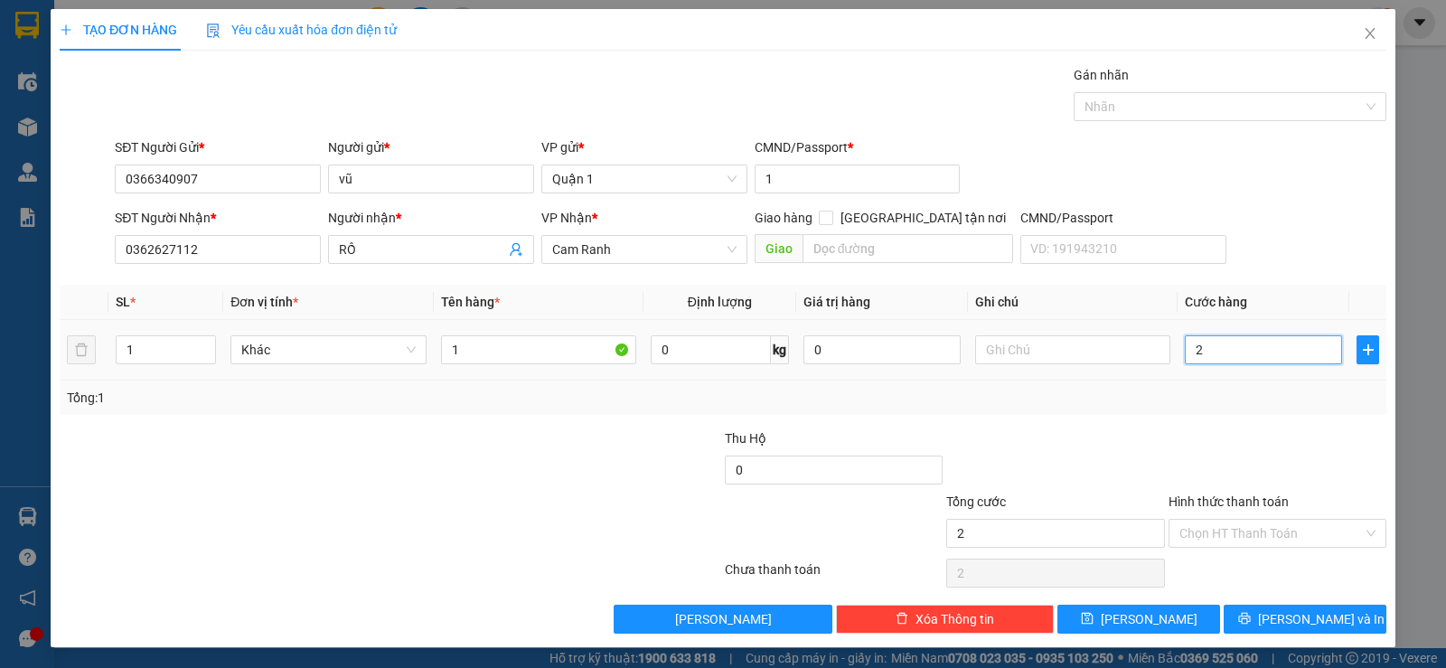
type input "25"
type input "25.000"
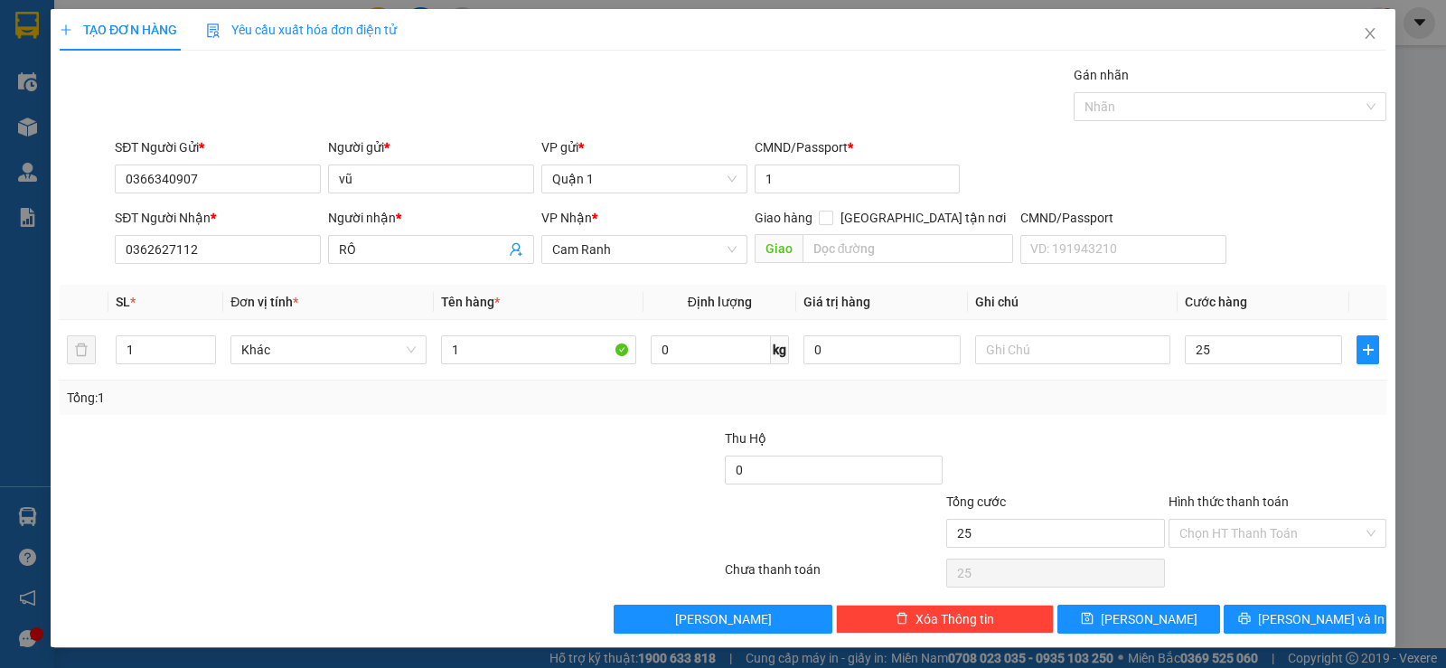
type input "25.000"
click at [1253, 454] on div at bounding box center [1277, 459] width 221 height 63
click at [1310, 624] on span "[PERSON_NAME] và In" at bounding box center [1321, 619] width 127 height 20
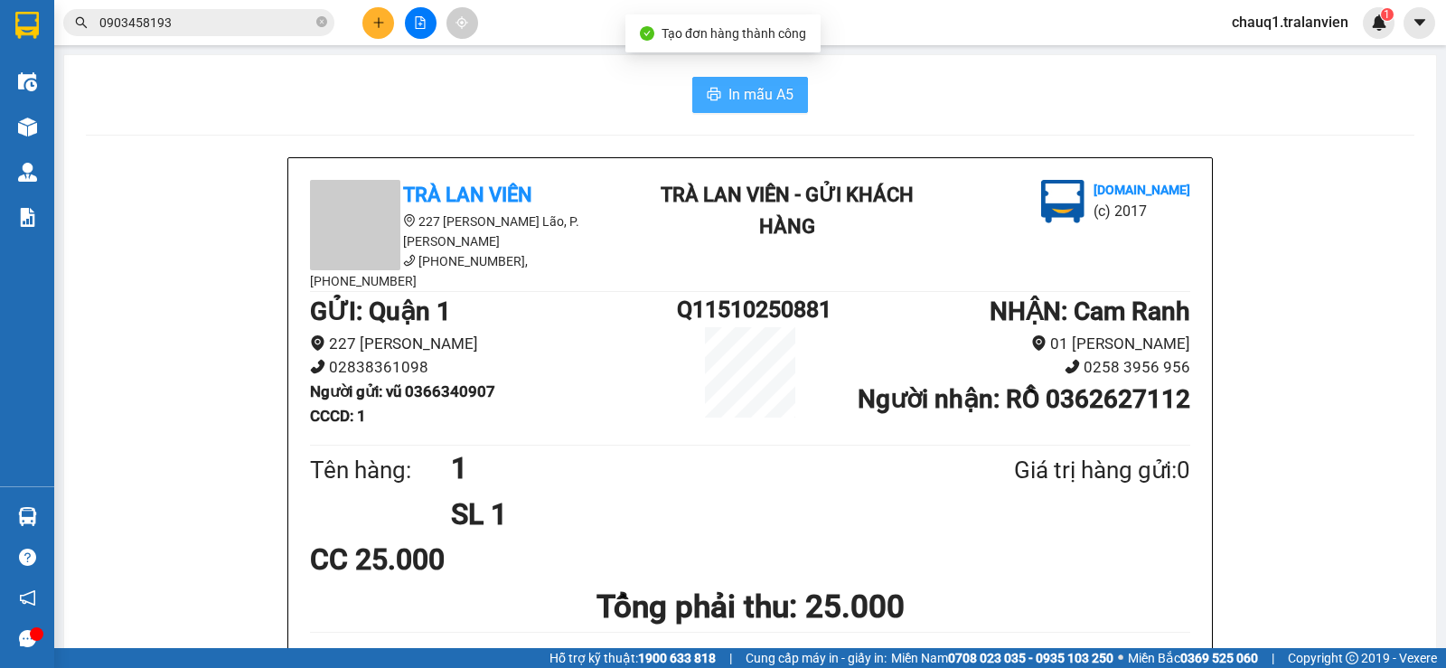
click at [753, 95] on span "In mẫu A5" at bounding box center [760, 94] width 65 height 23
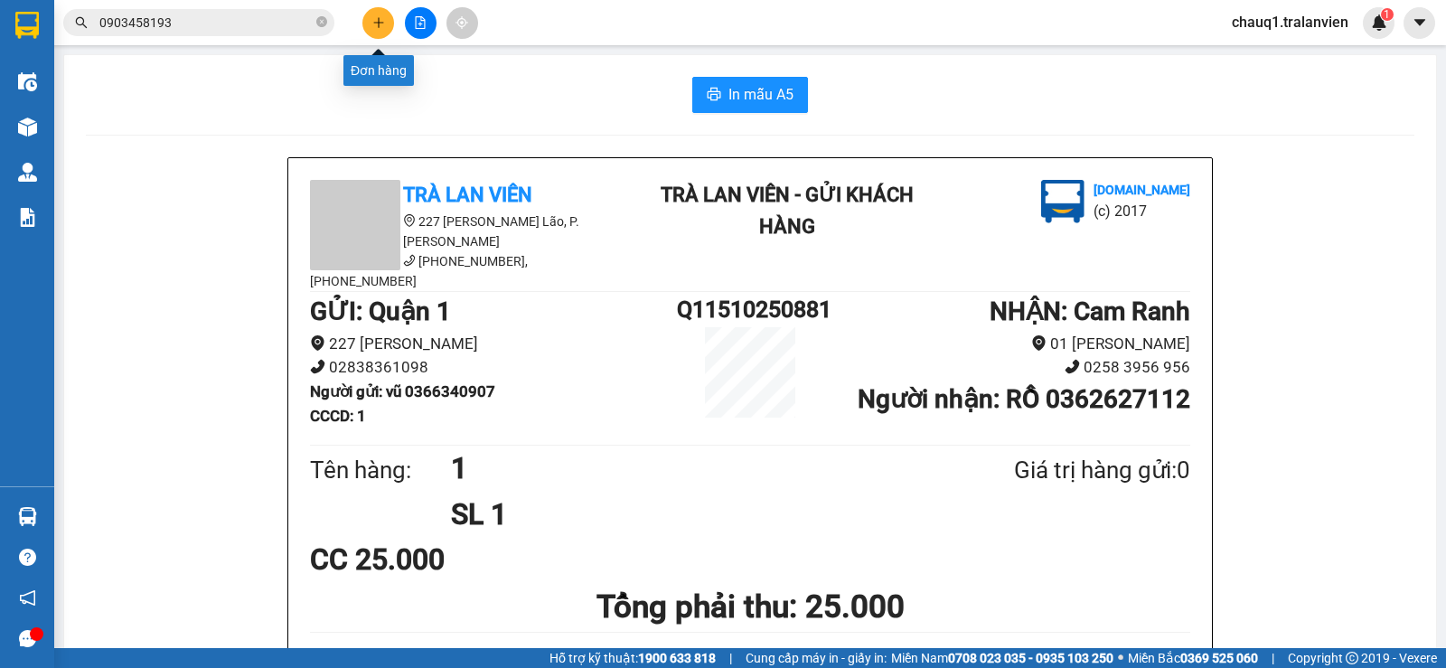
click at [373, 21] on icon "plus" at bounding box center [378, 22] width 13 height 13
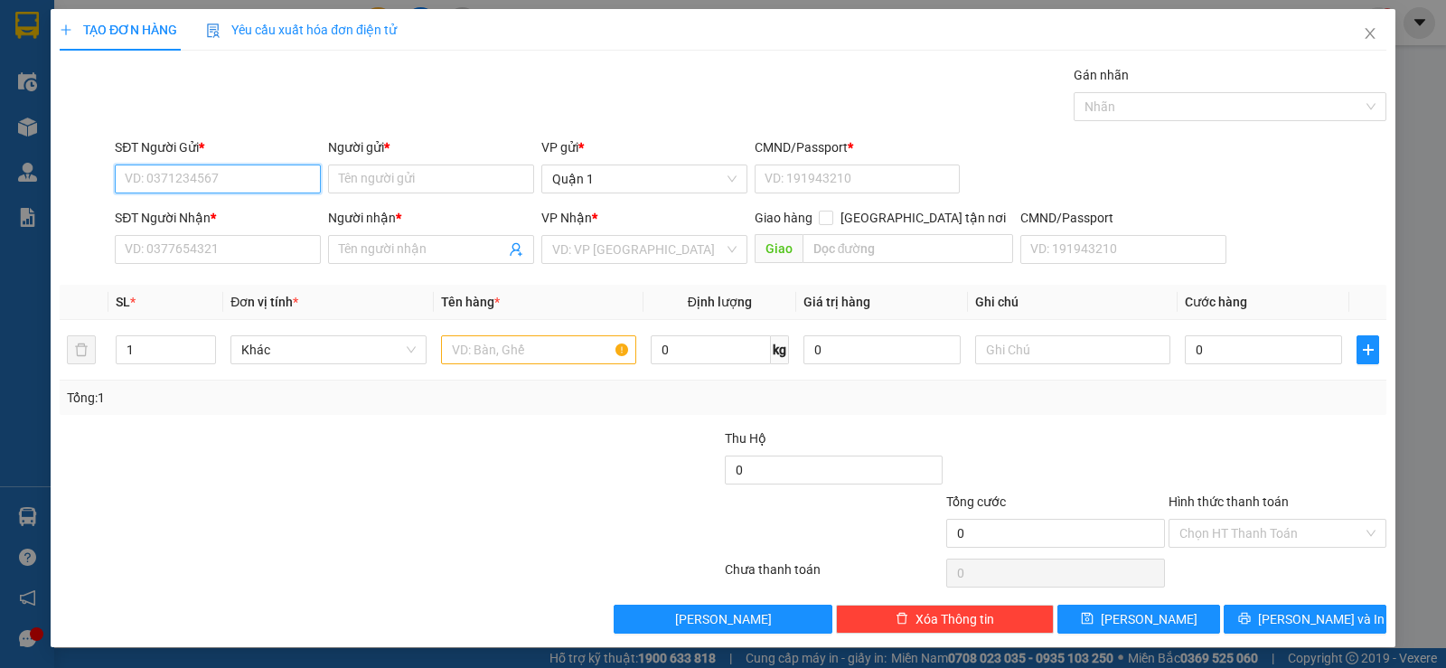
click at [233, 182] on input "SĐT Người Gửi *" at bounding box center [218, 178] width 206 height 29
click at [1362, 26] on span "Close" at bounding box center [1370, 34] width 51 height 51
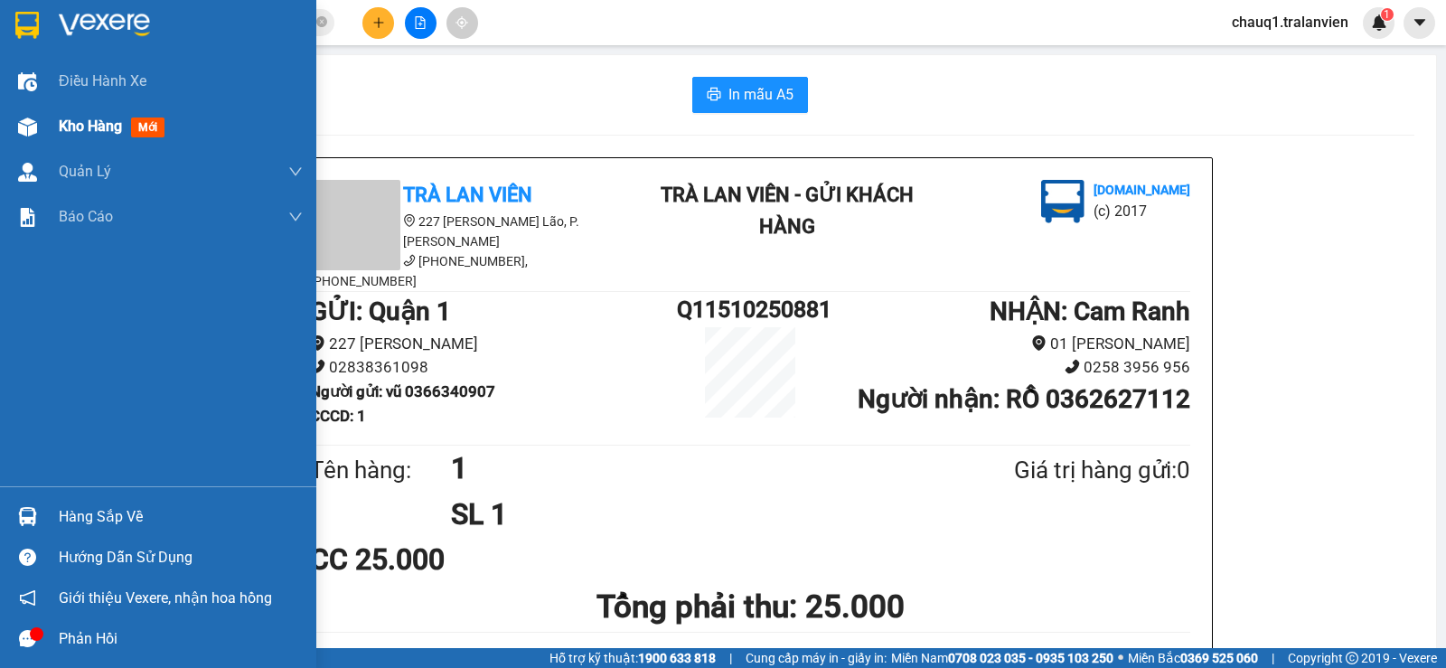
click at [80, 121] on span "Kho hàng" at bounding box center [90, 125] width 63 height 17
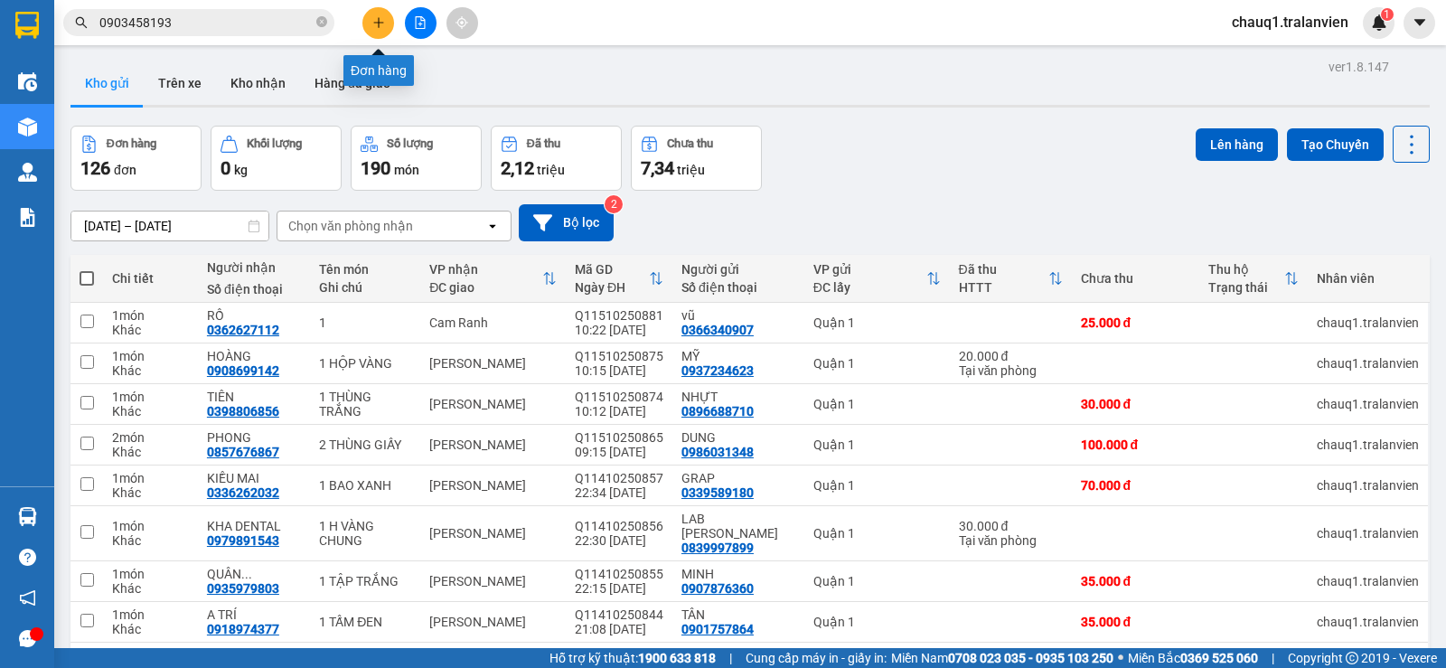
click at [383, 18] on button at bounding box center [378, 23] width 32 height 32
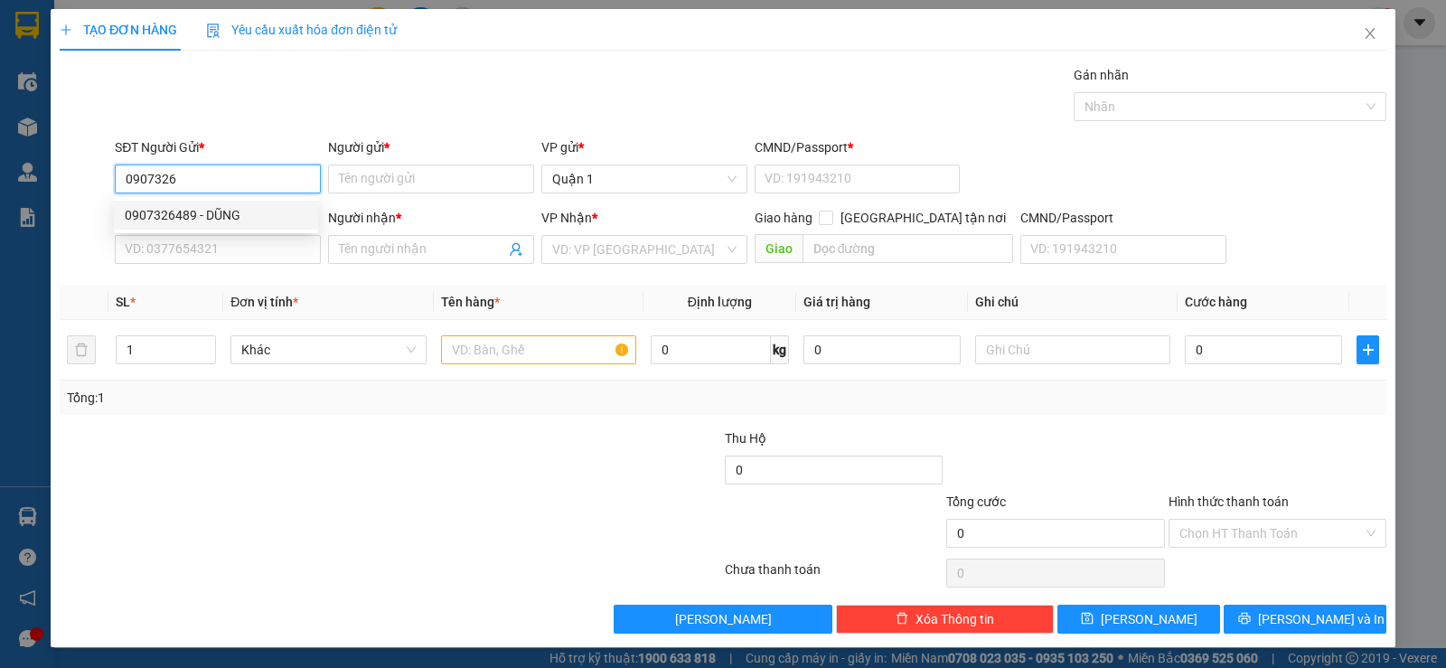
click at [197, 217] on div "0907326489 - DŨNG" at bounding box center [216, 215] width 183 height 20
type input "0907326489"
type input "DŨNG"
type input "1"
type input "0905118987"
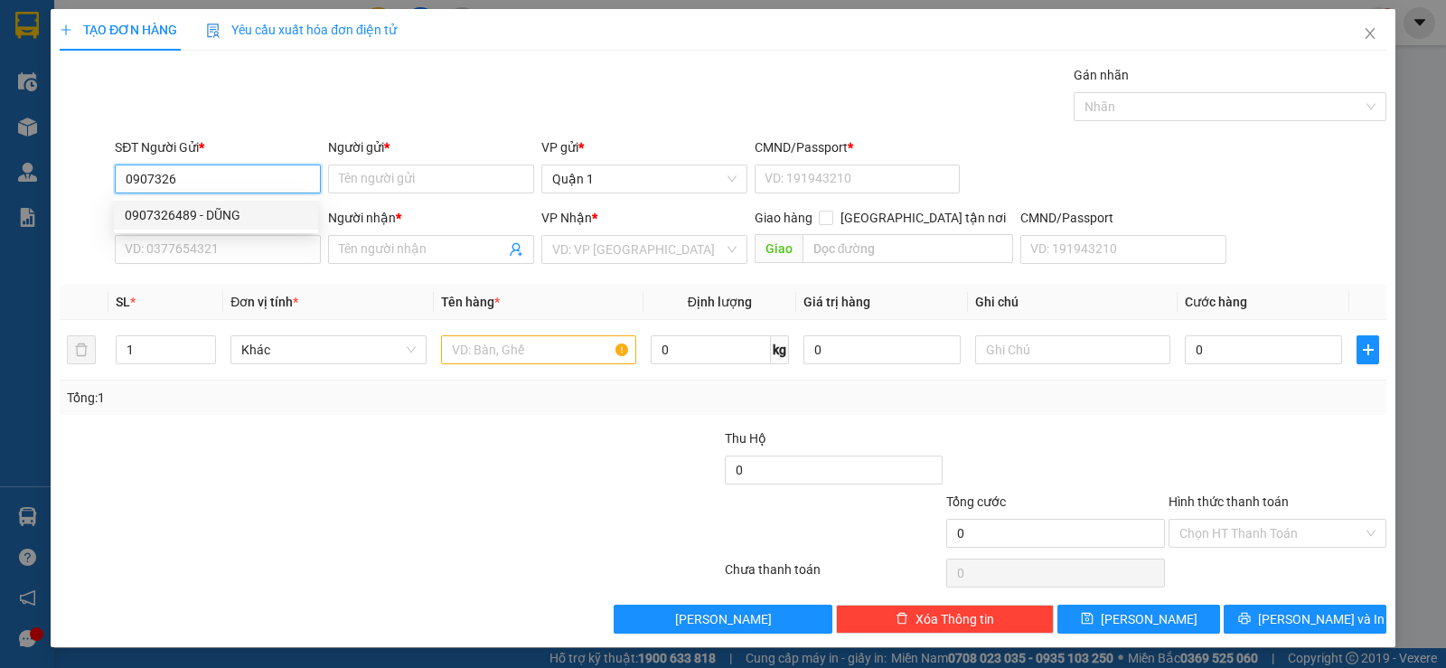
type input "CHÙA LONG SƠN"
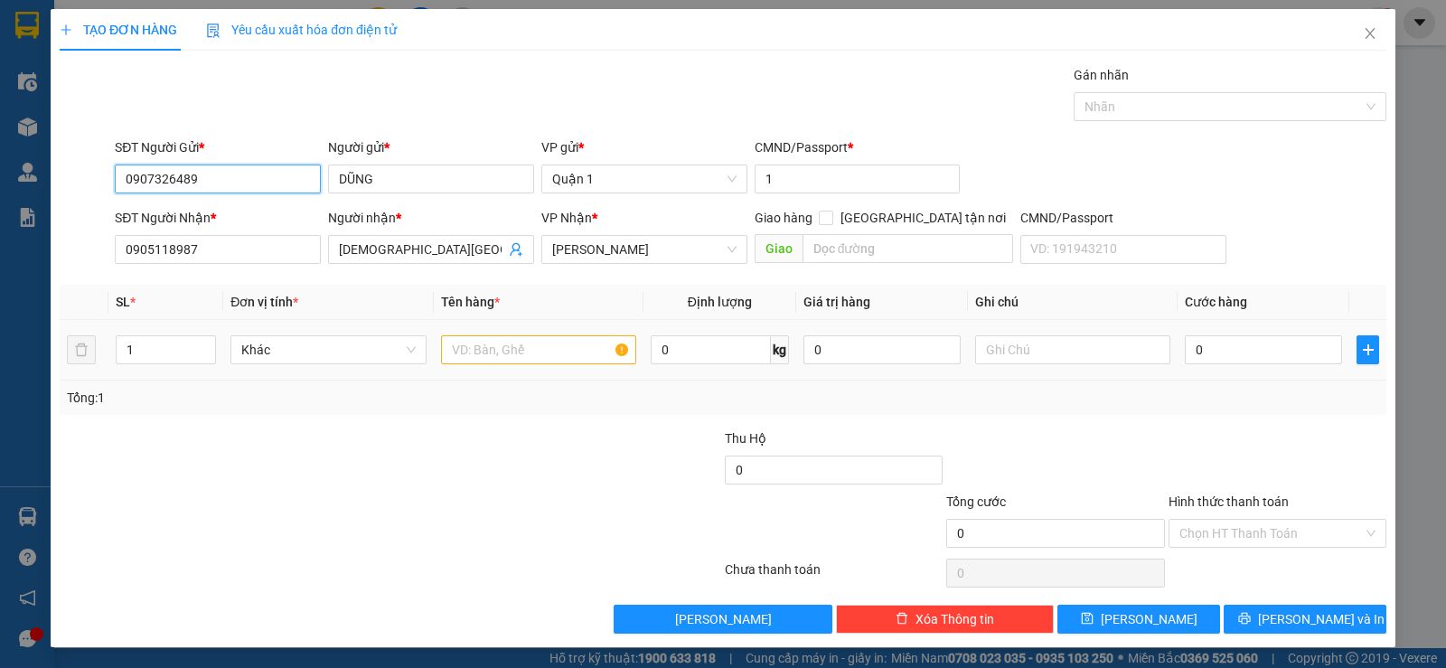
type input "0907326489"
click at [492, 349] on input "text" at bounding box center [538, 349] width 195 height 29
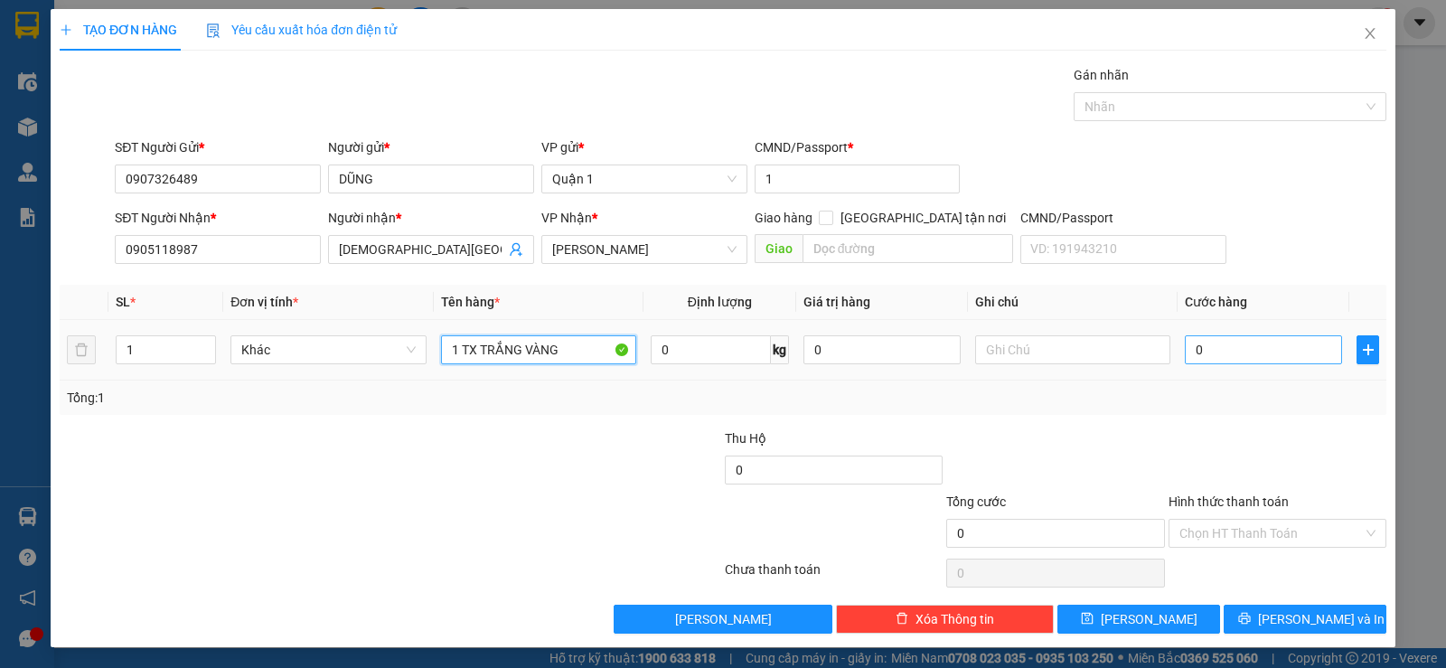
type input "1 TX TRẮNG VÀNG"
click at [1191, 340] on input "0" at bounding box center [1263, 349] width 157 height 29
type input "5"
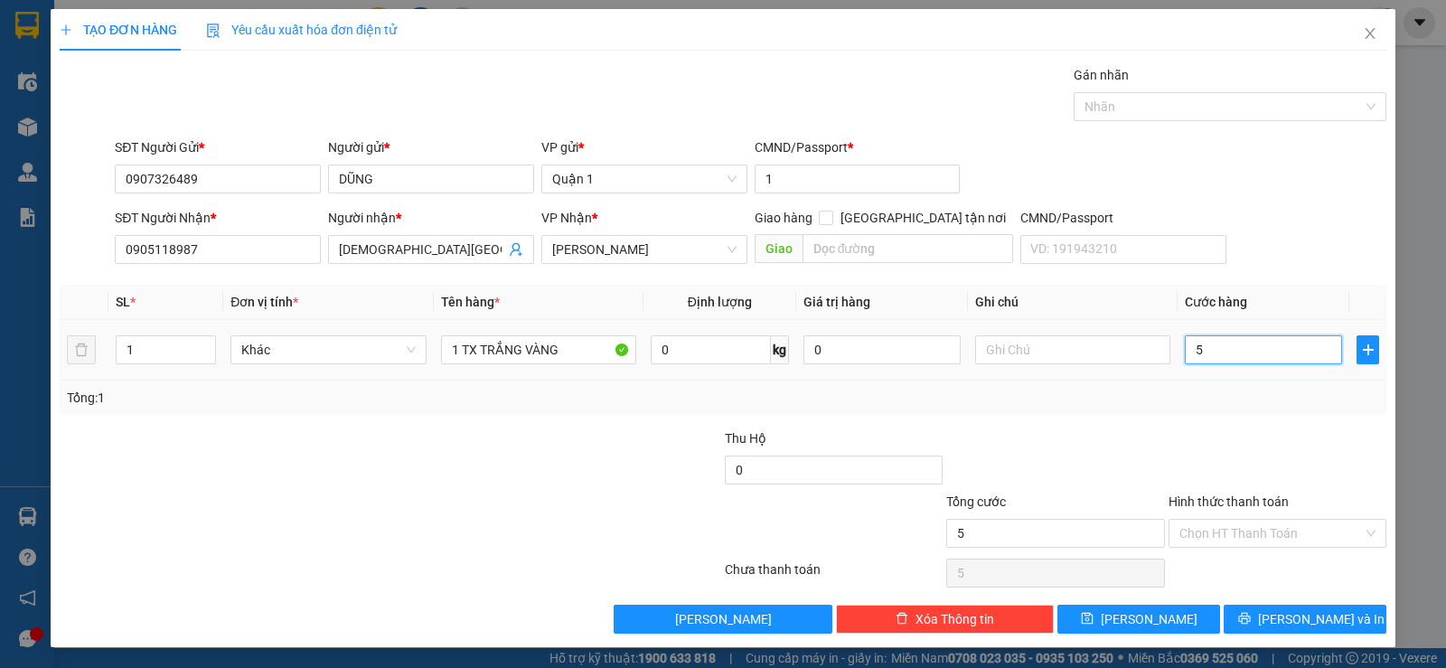
type input "50"
type input "50.000"
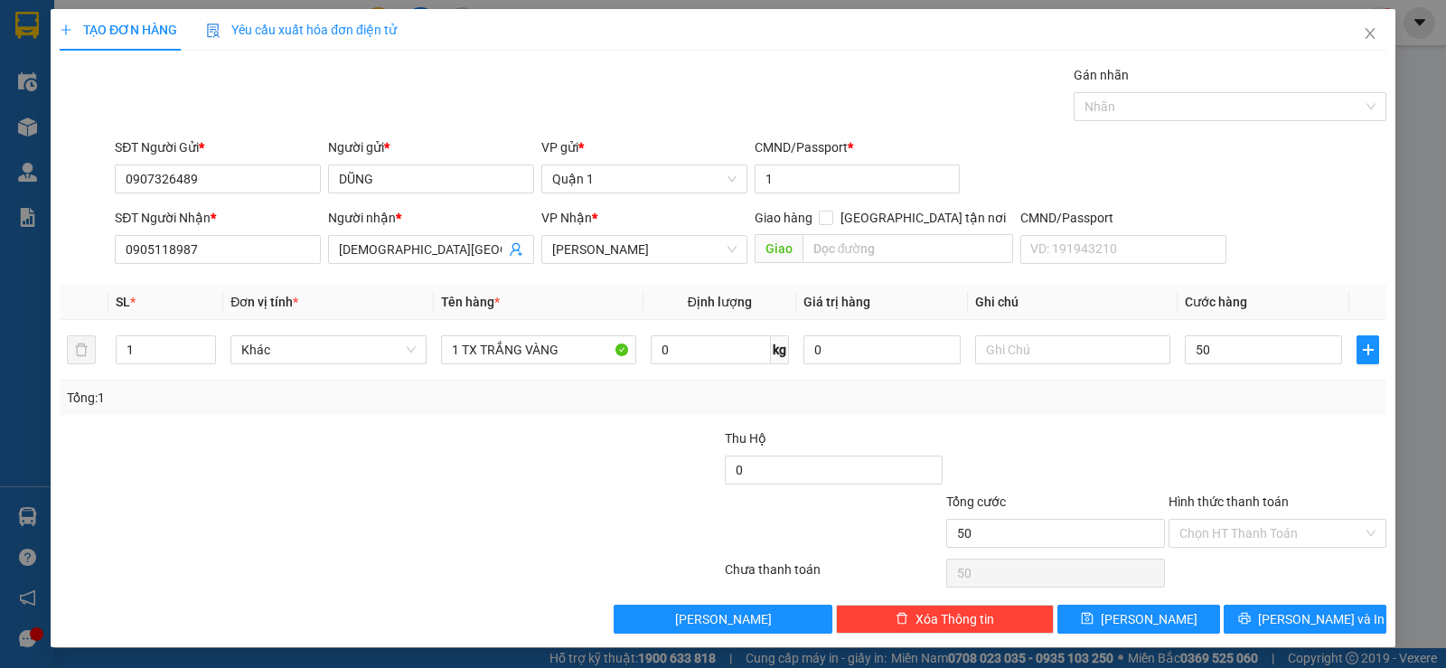
type input "50.000"
click at [1227, 428] on div at bounding box center [1277, 459] width 221 height 63
click at [1248, 621] on button "[PERSON_NAME] và In" at bounding box center [1305, 619] width 163 height 29
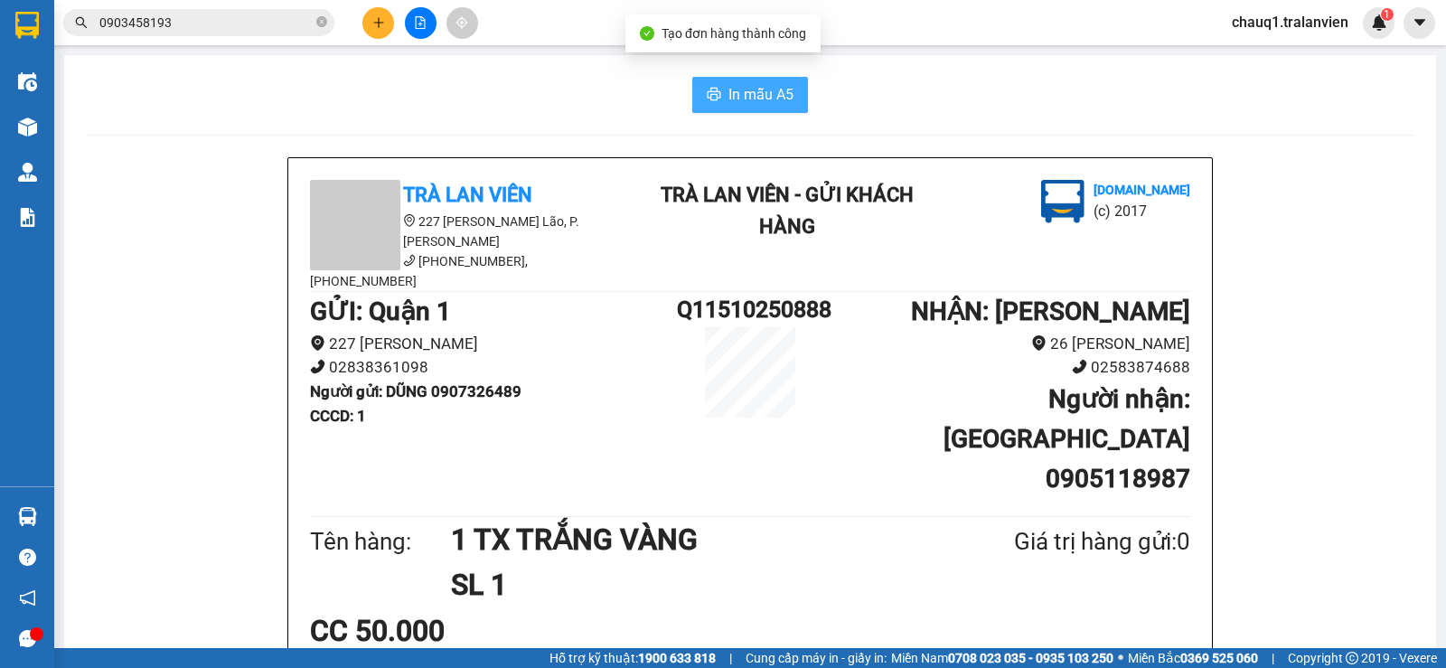
click at [733, 96] on span "In mẫu A5" at bounding box center [760, 94] width 65 height 23
click at [370, 22] on button at bounding box center [378, 23] width 32 height 32
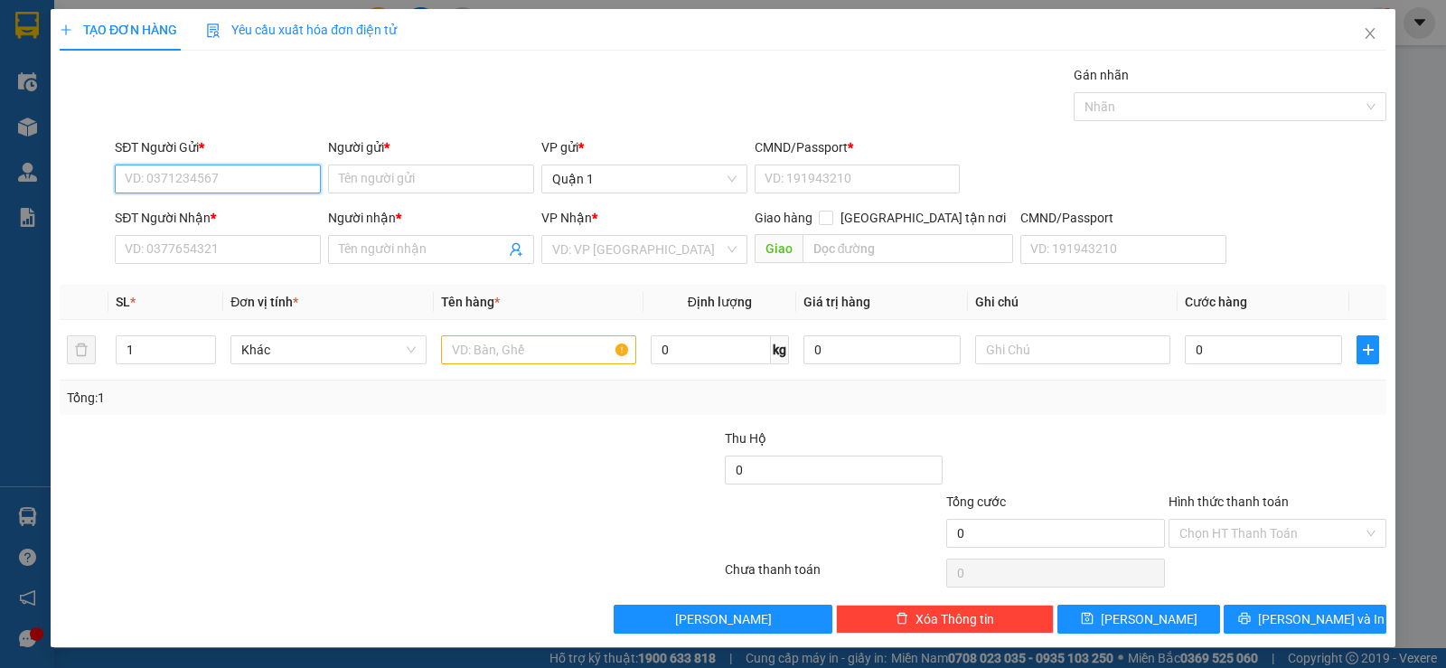
click at [281, 178] on input "SĐT Người Gửi *" at bounding box center [218, 178] width 206 height 29
type input "0938167330"
click at [383, 170] on input "Người gửi *" at bounding box center [431, 178] width 206 height 29
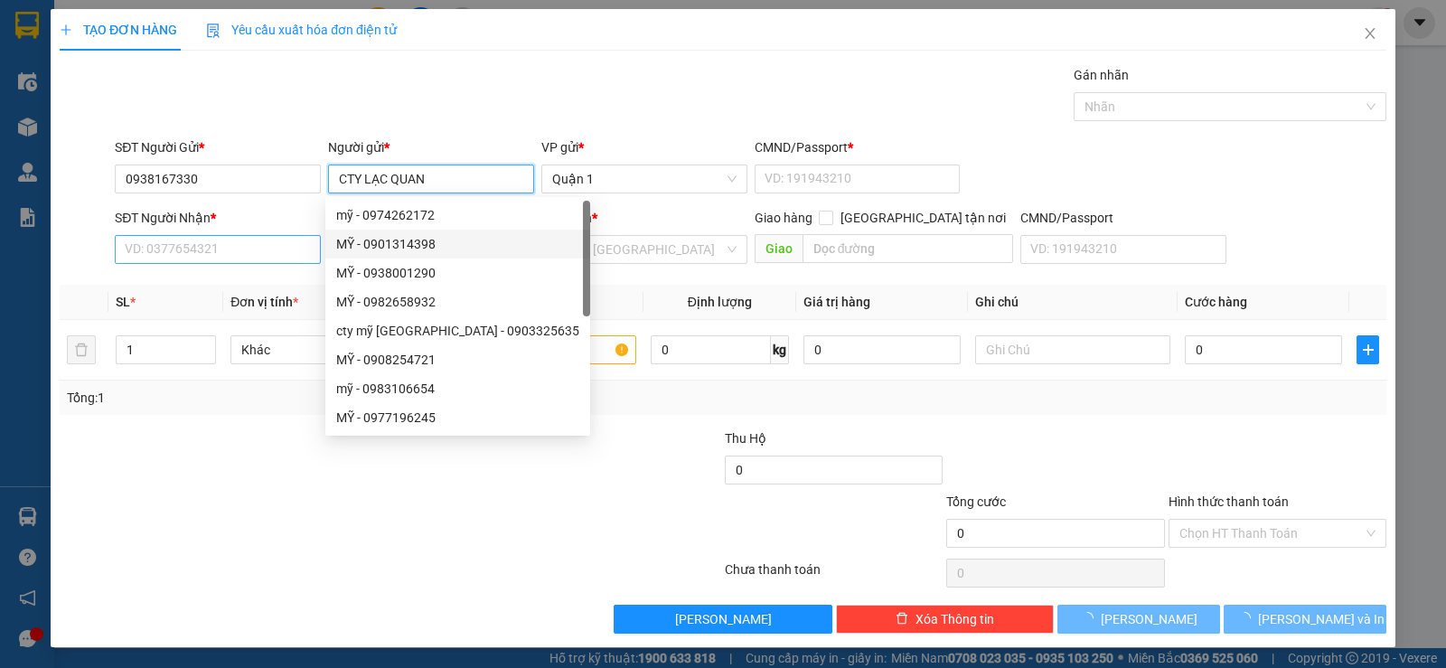
type input "CTY LẠC QUAN"
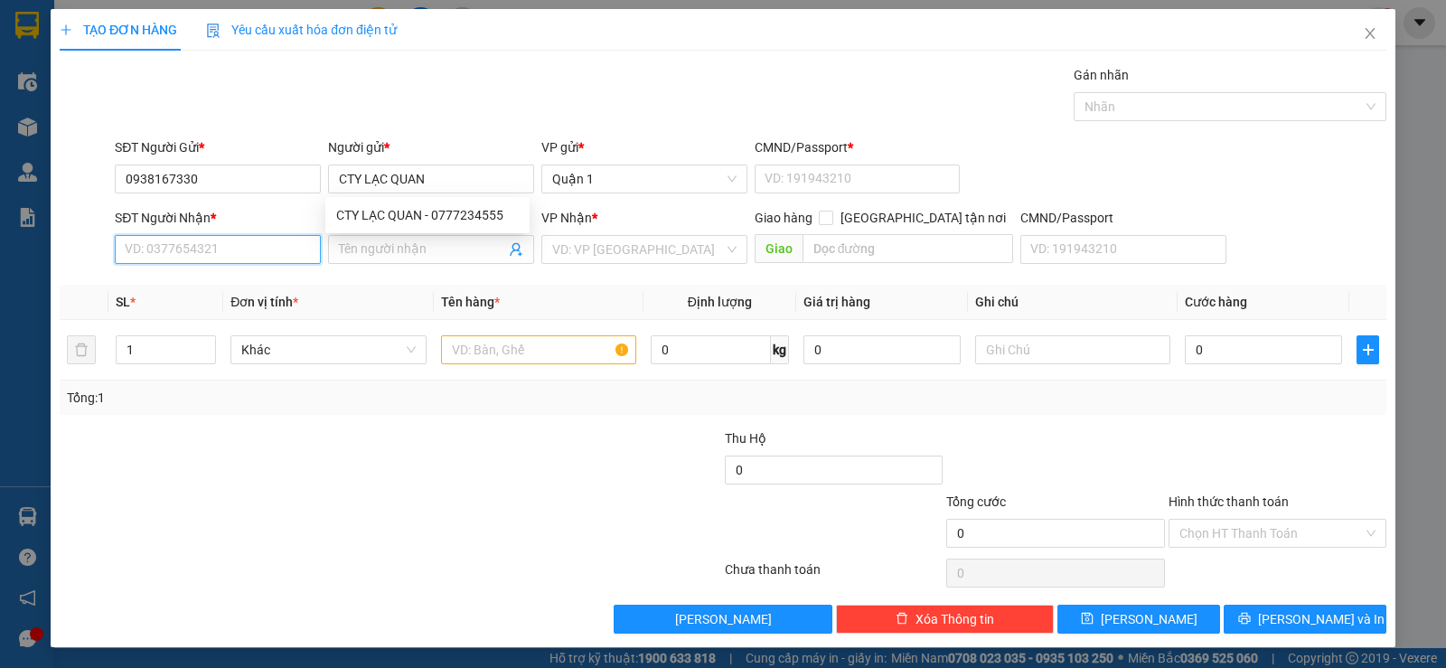
click at [265, 244] on input "SĐT Người Nhận *" at bounding box center [218, 249] width 206 height 29
type input "0938838363"
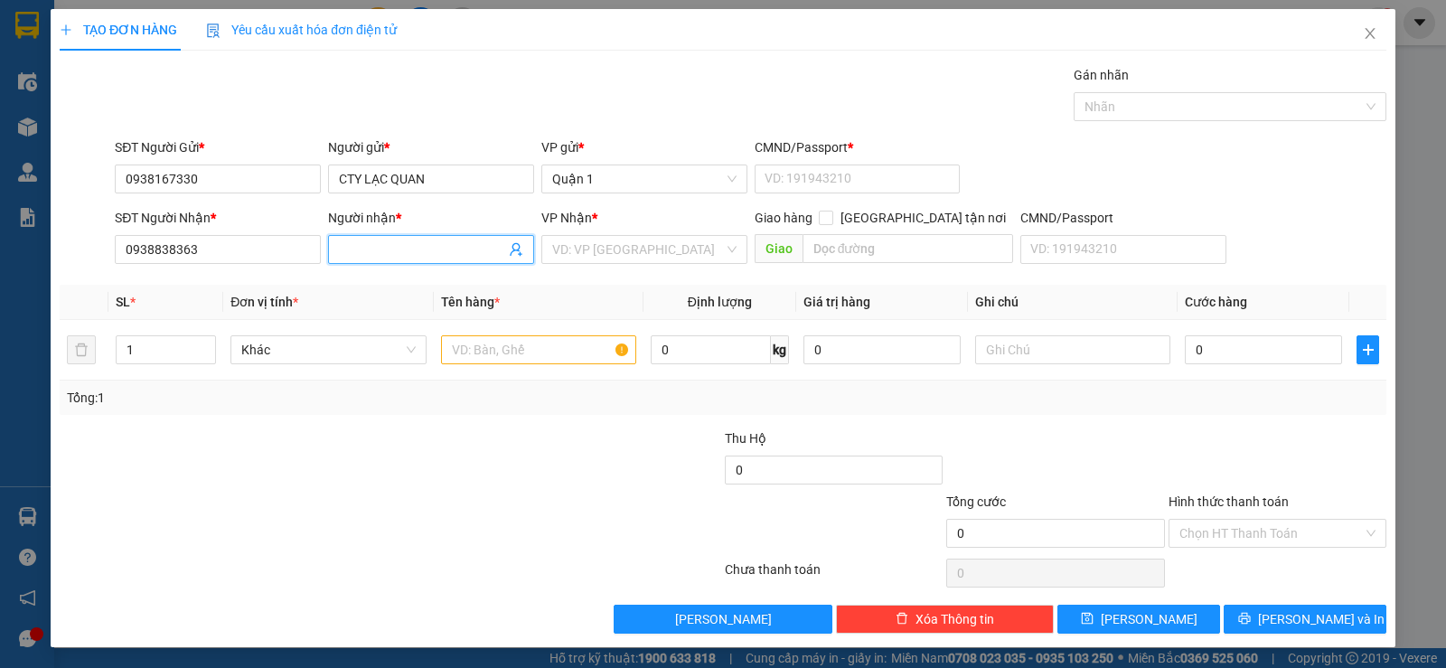
click at [368, 255] on input "Người nhận *" at bounding box center [422, 249] width 166 height 20
type input "A HIẾU"
click at [432, 118] on div "Gán nhãn Nhãn" at bounding box center [750, 96] width 1279 height 63
click at [521, 355] on input "text" at bounding box center [538, 349] width 195 height 29
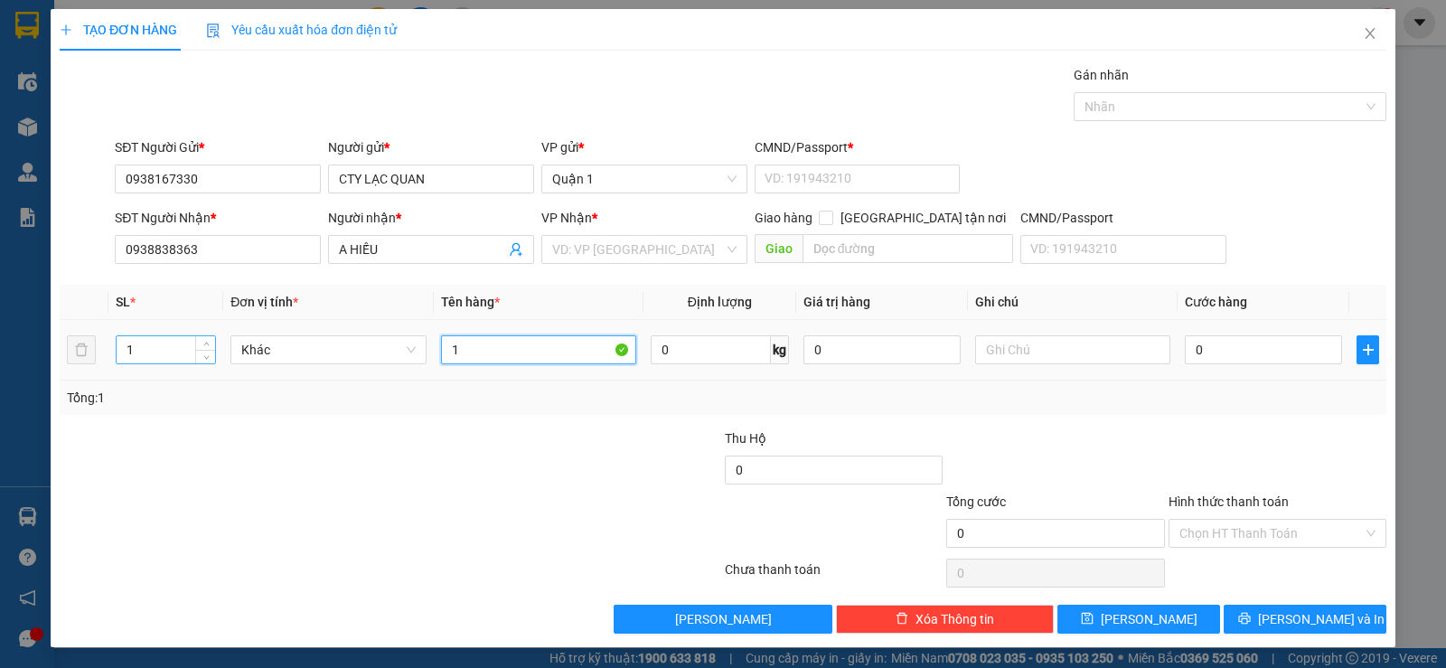
type input "1"
click at [159, 346] on input "1" at bounding box center [166, 349] width 98 height 27
type input "2"
click at [474, 357] on input "1" at bounding box center [538, 349] width 195 height 29
type input "2 THÙNG GIẤY"
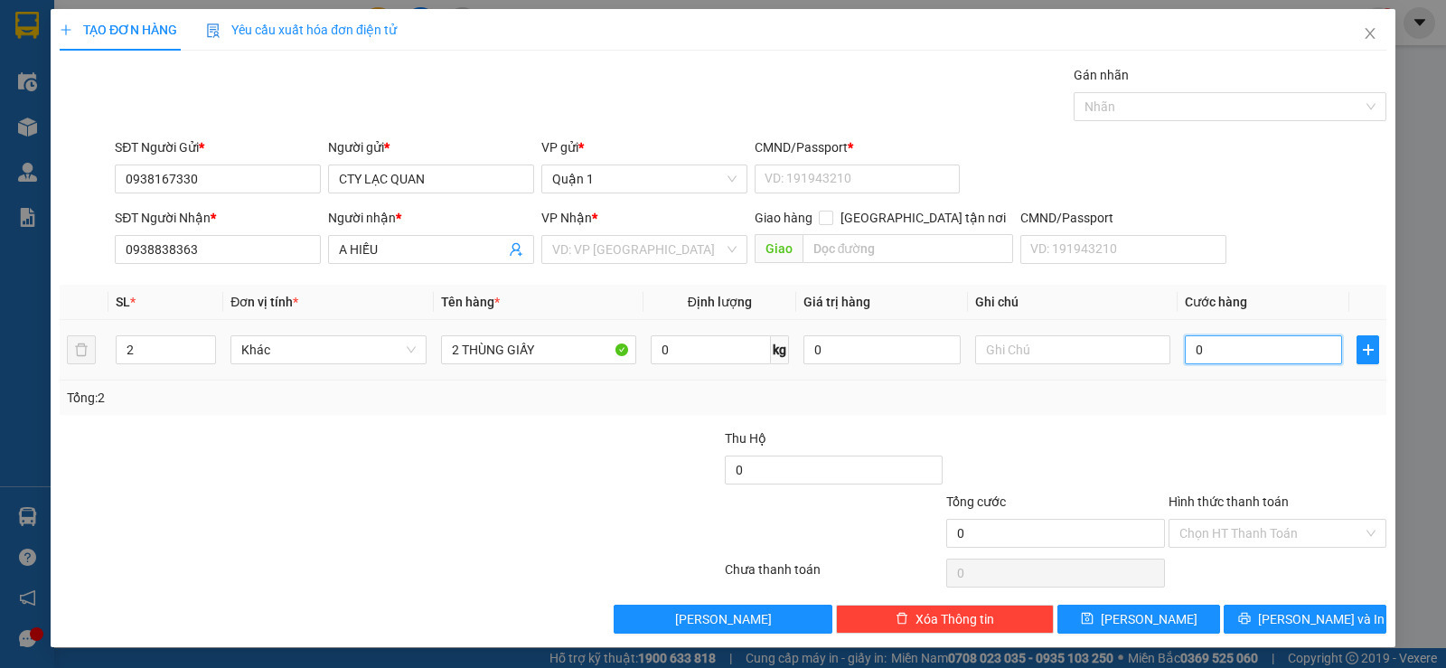
click at [1265, 339] on input "0" at bounding box center [1263, 349] width 157 height 29
type input "1"
type input "10"
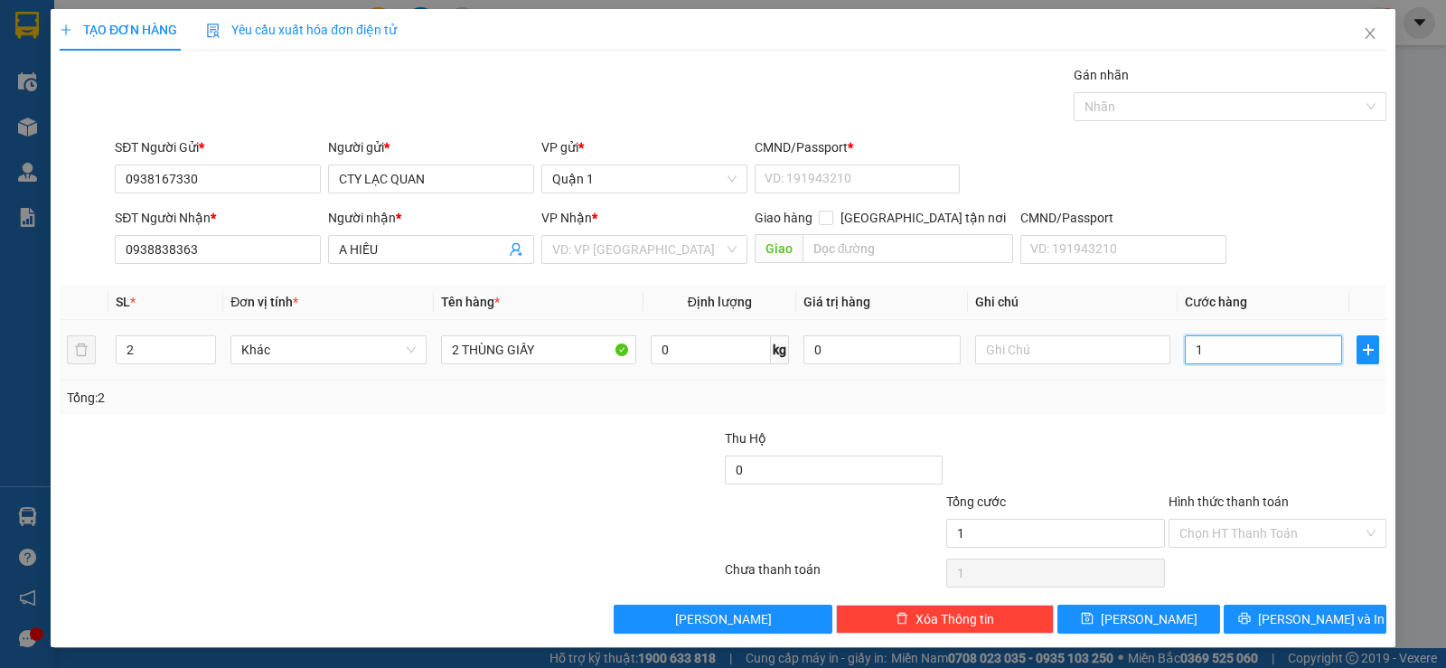
type input "10"
type input "100"
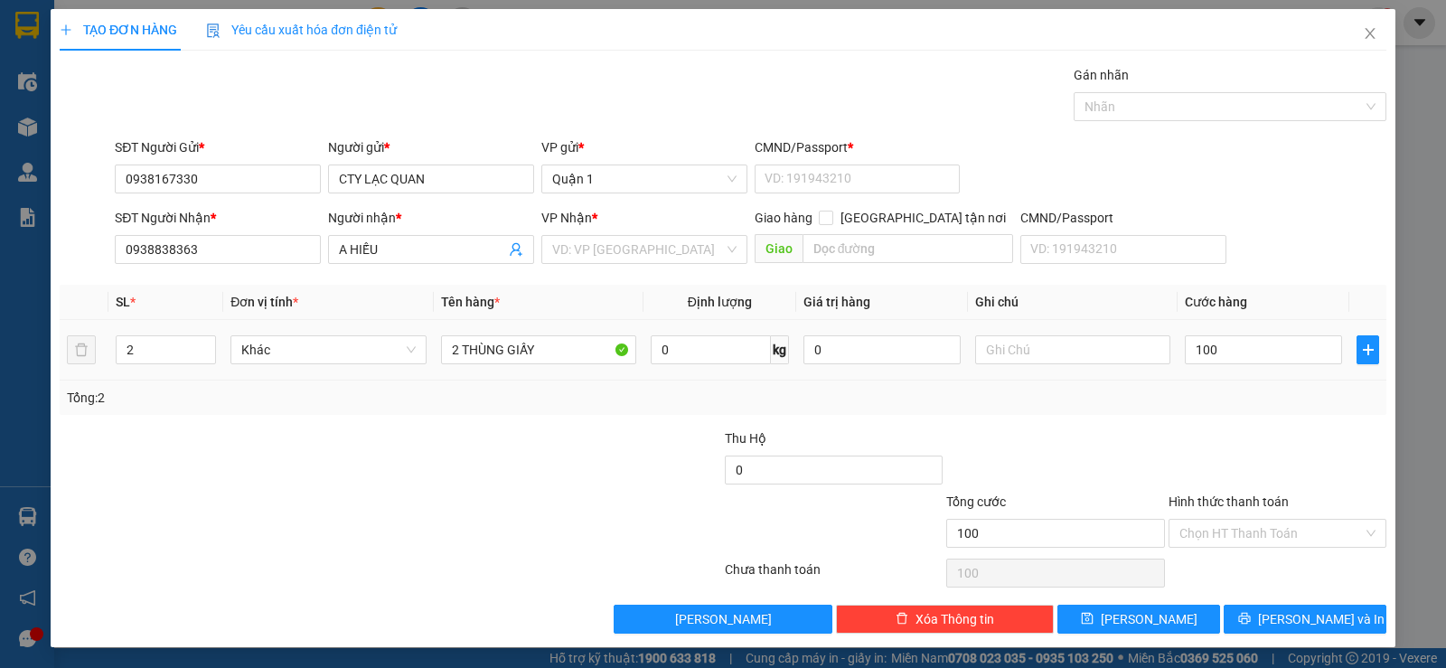
type input "100.000"
click at [1271, 424] on div "Transit Pickup Surcharge Ids Transit Deliver Surcharge Ids Transit Deliver Surc…" at bounding box center [723, 349] width 1327 height 568
click at [1307, 616] on span "[PERSON_NAME] và In" at bounding box center [1321, 619] width 127 height 20
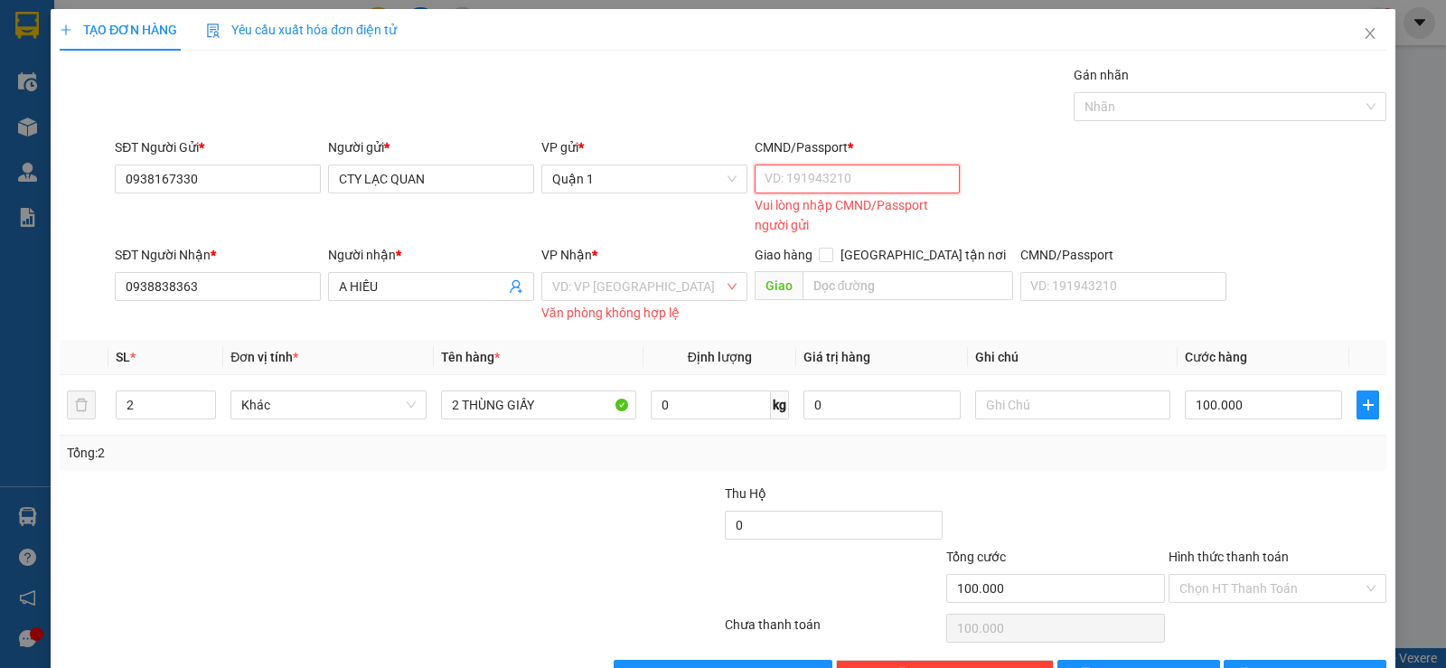
click at [776, 174] on input "CMND/Passport *" at bounding box center [858, 178] width 206 height 29
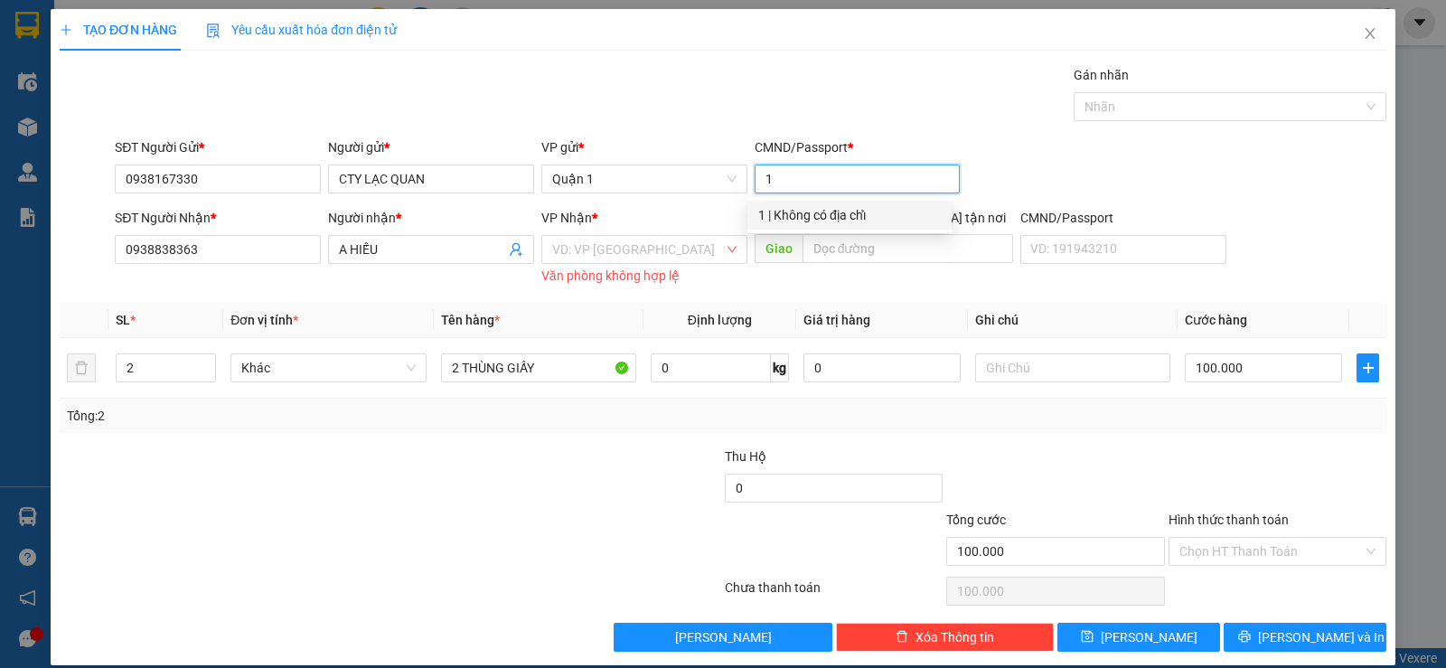
type input "1"
click at [680, 298] on div "Transit Pickup Surcharge Ids Transit Deliver Surcharge Ids Transit Deliver Surc…" at bounding box center [723, 358] width 1327 height 586
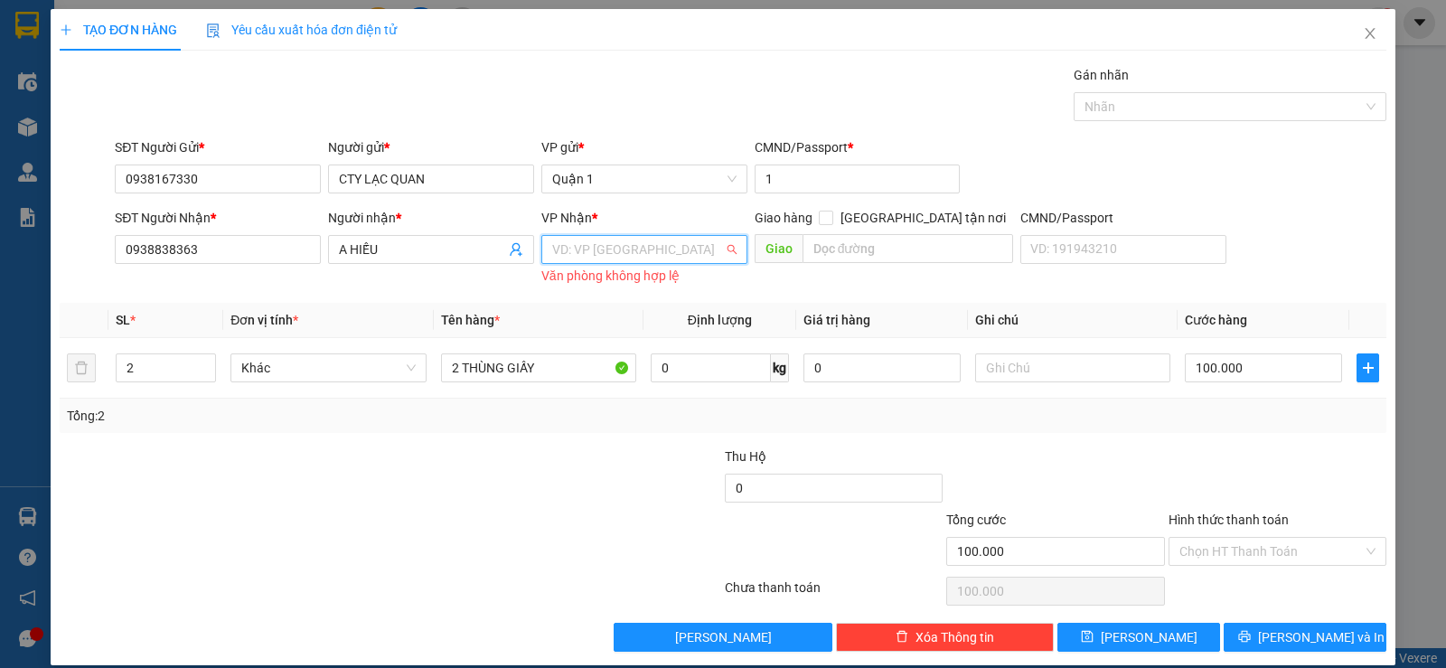
click at [624, 249] on input "search" at bounding box center [638, 249] width 172 height 27
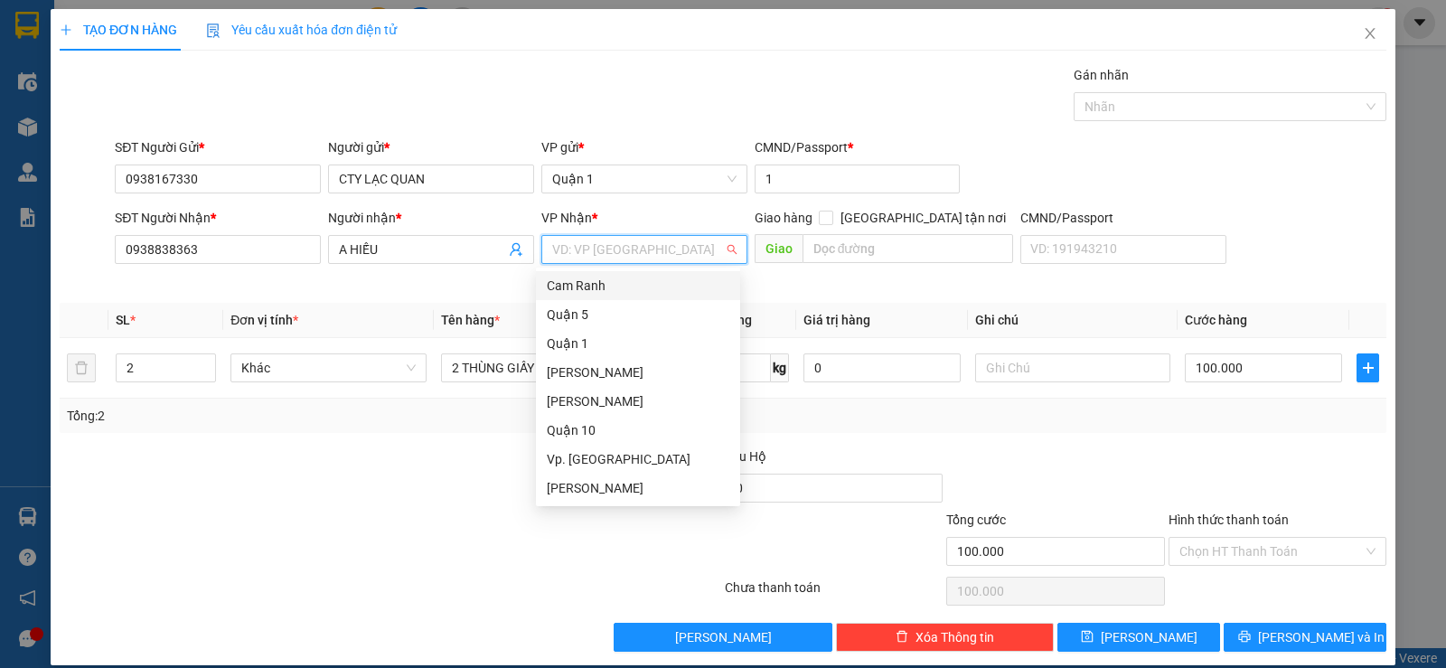
click at [624, 100] on div "Gán nhãn Nhãn" at bounding box center [750, 96] width 1279 height 63
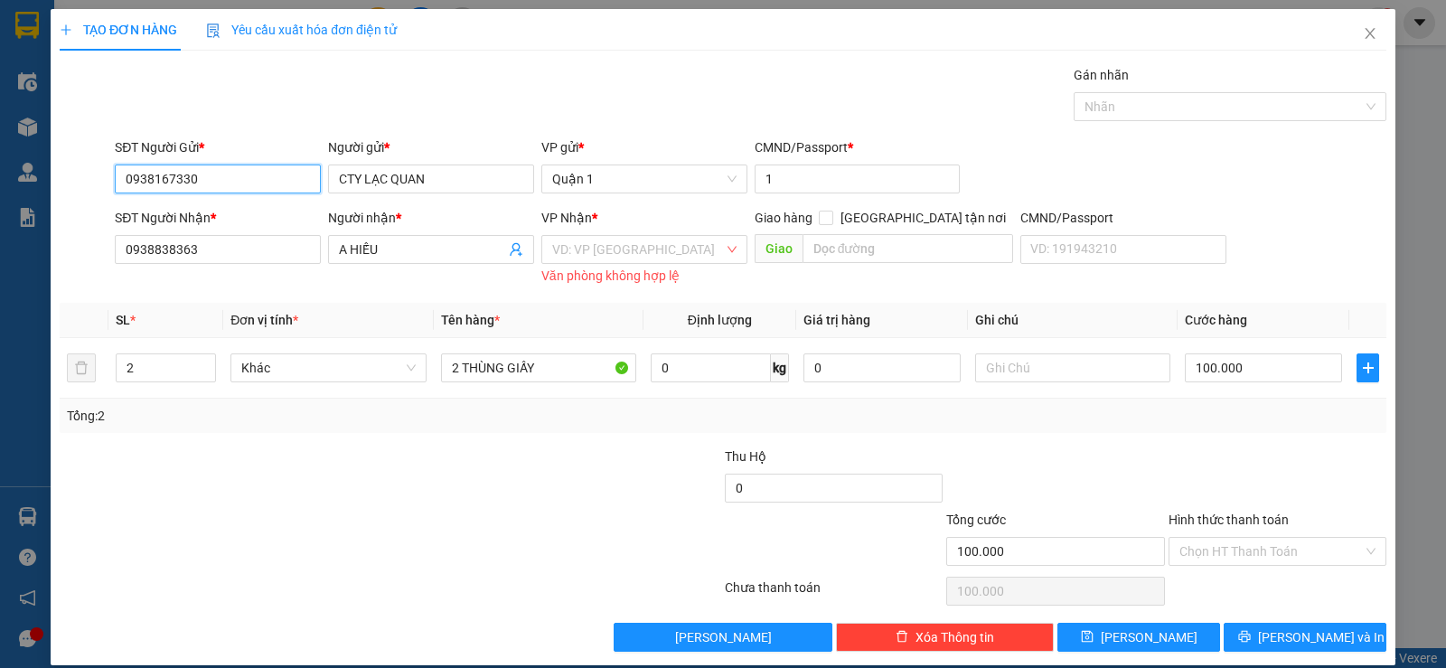
click at [276, 178] on input "0938167330" at bounding box center [218, 178] width 206 height 29
click at [275, 178] on input "0938167330" at bounding box center [218, 178] width 206 height 29
click at [412, 157] on div "Người gửi *" at bounding box center [431, 150] width 206 height 27
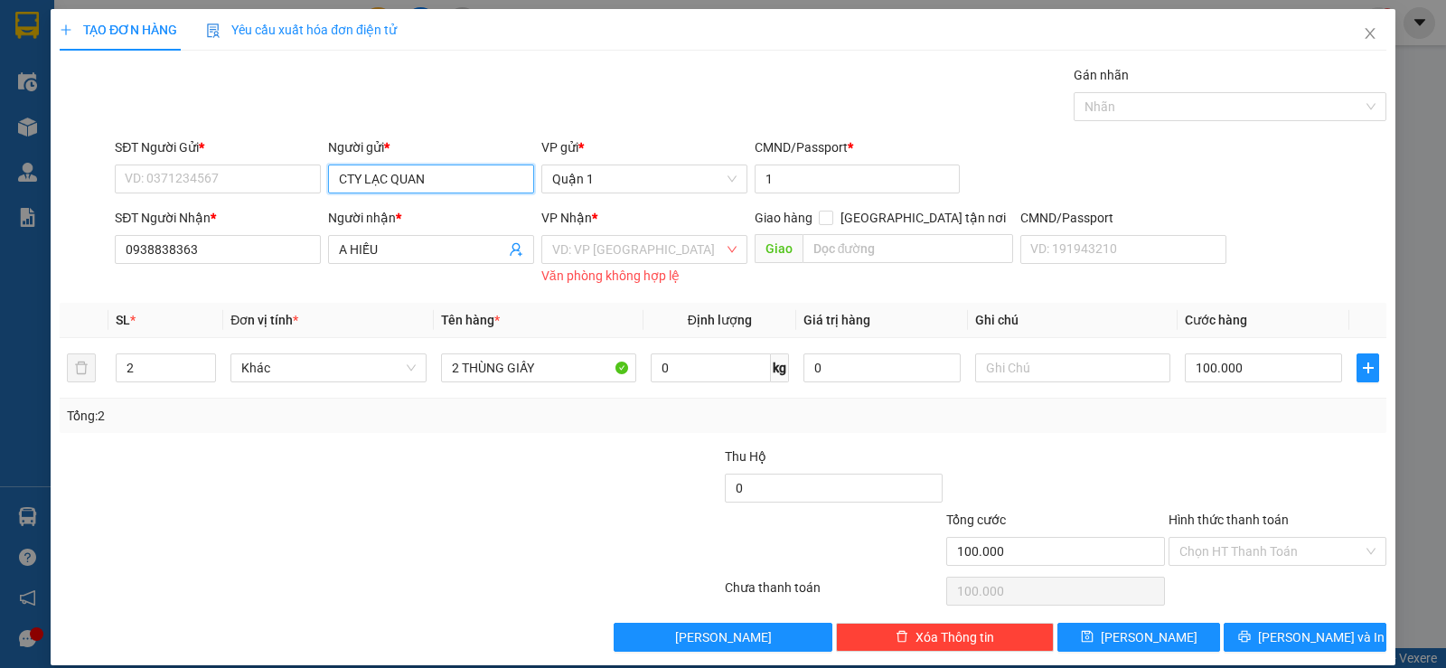
click at [418, 182] on input "CTY LẠC QUAN" at bounding box center [431, 178] width 206 height 29
click at [418, 183] on input "CTY LẠC QUAN" at bounding box center [431, 178] width 206 height 29
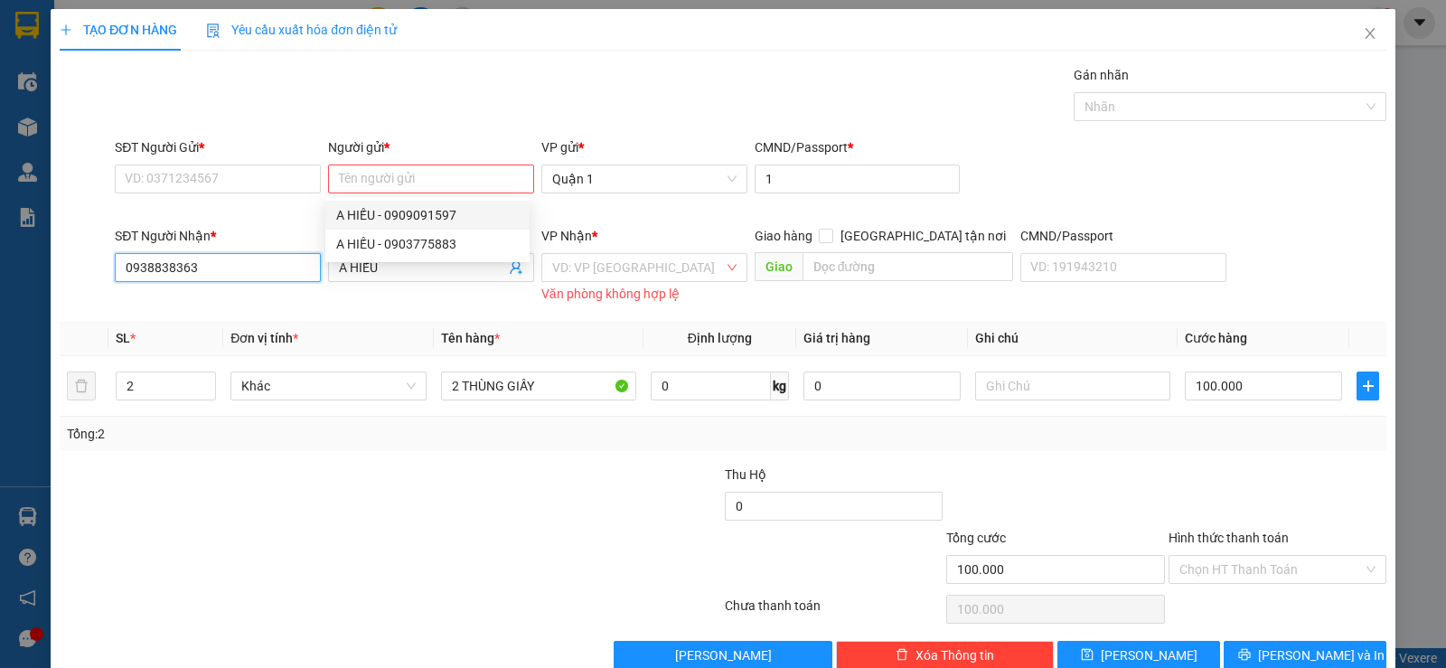
click at [253, 255] on input "0938838363" at bounding box center [218, 267] width 206 height 29
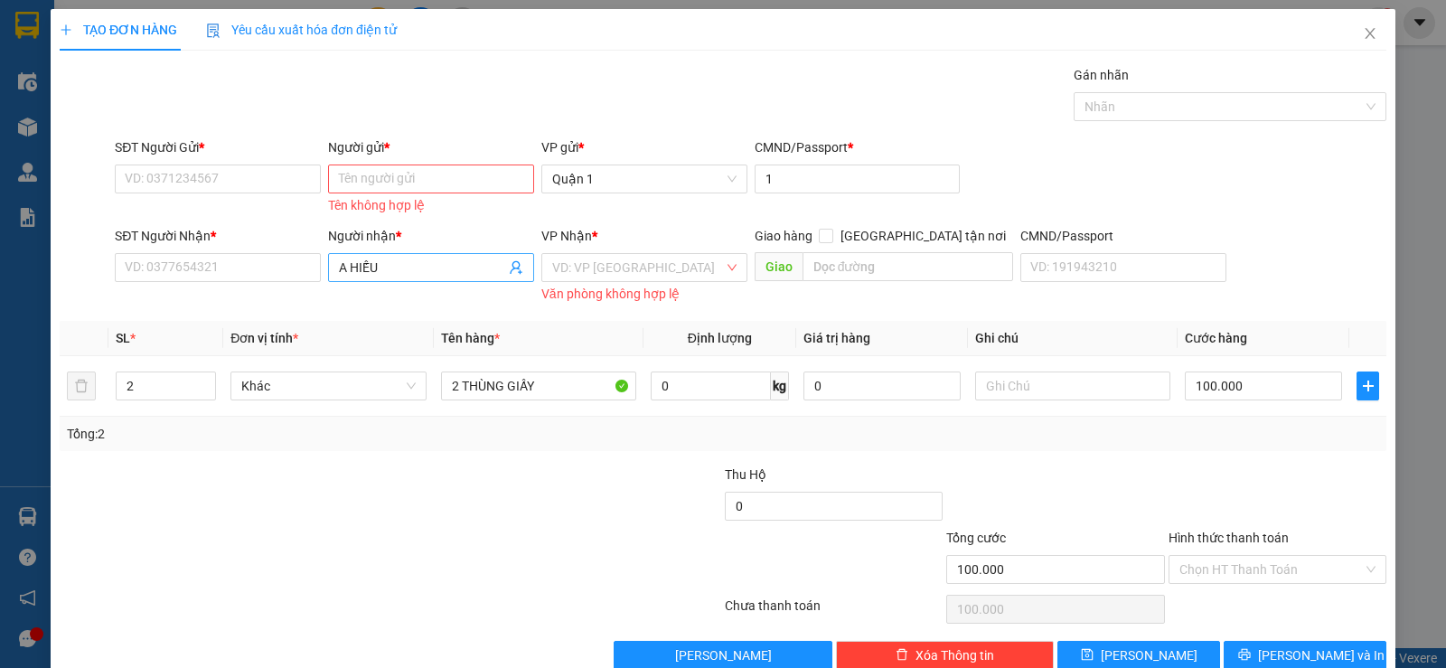
click at [364, 253] on span "A HIẾU" at bounding box center [431, 267] width 206 height 29
click at [363, 253] on span "A HIẾU" at bounding box center [431, 267] width 206 height 29
click at [380, 267] on input "A HIẾU" at bounding box center [422, 268] width 166 height 20
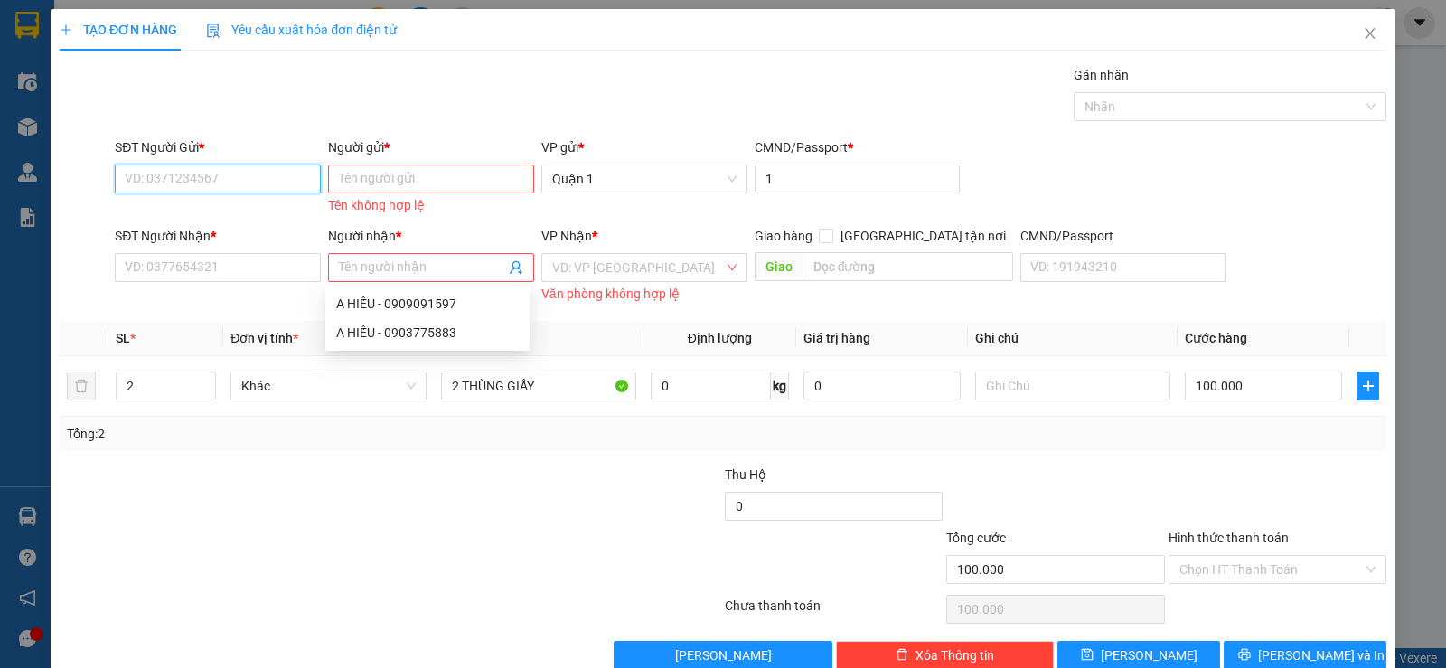
click at [166, 177] on input "SĐT Người Gửi *" at bounding box center [218, 178] width 206 height 29
type input "0919175772"
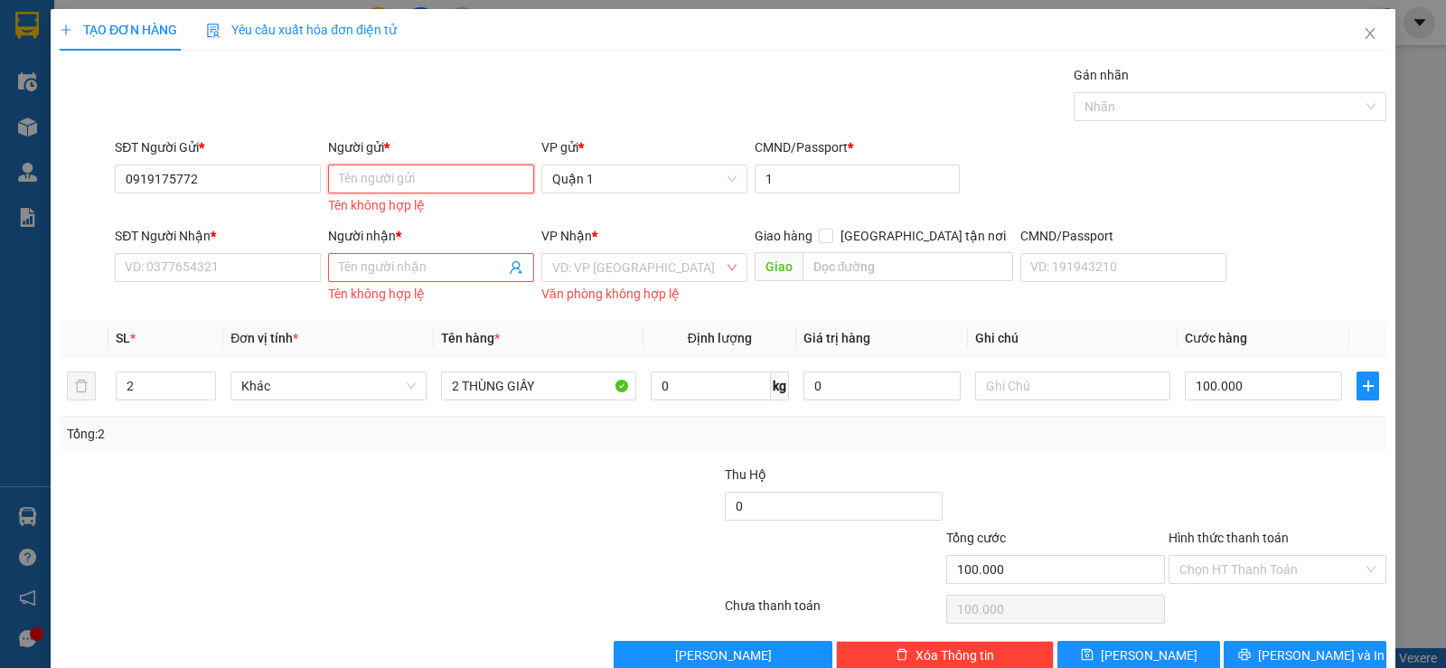
click at [387, 177] on input "Người gửi *" at bounding box center [431, 178] width 206 height 29
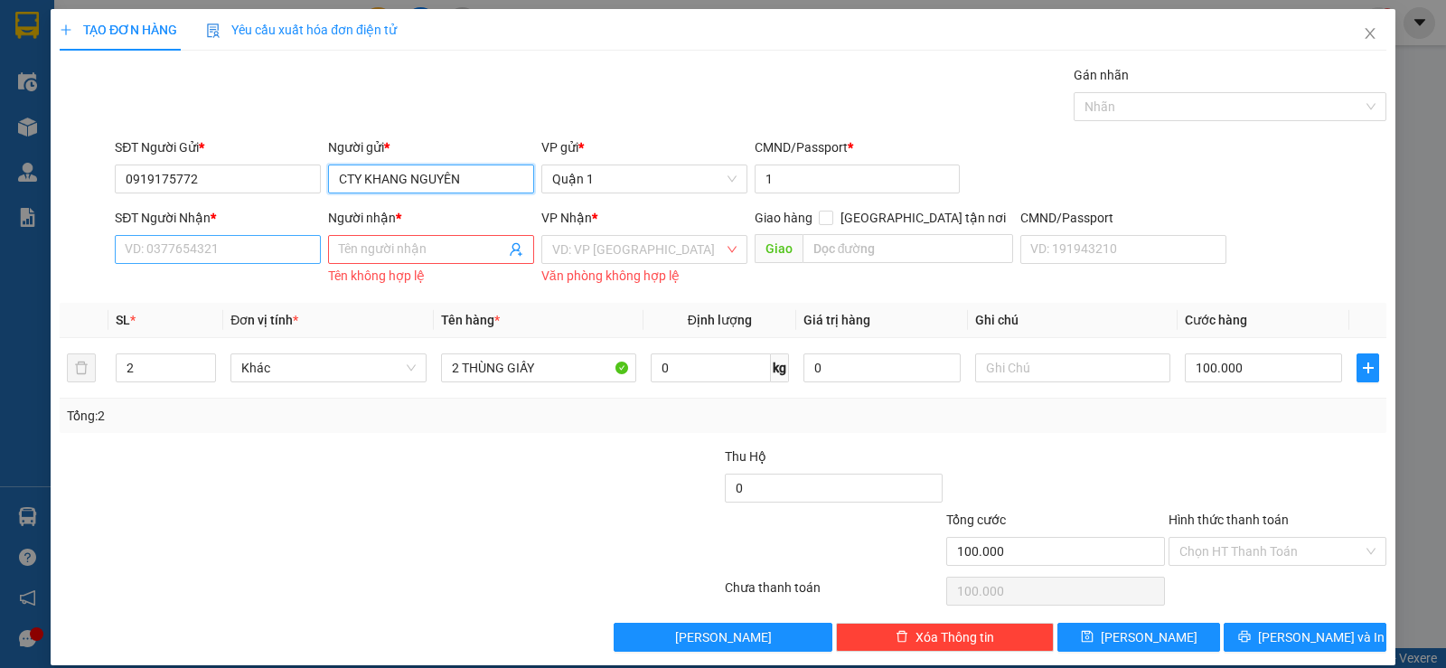
type input "CTY KHANG NGUYÊN"
click at [267, 246] on input "SĐT Người Nhận *" at bounding box center [218, 249] width 206 height 29
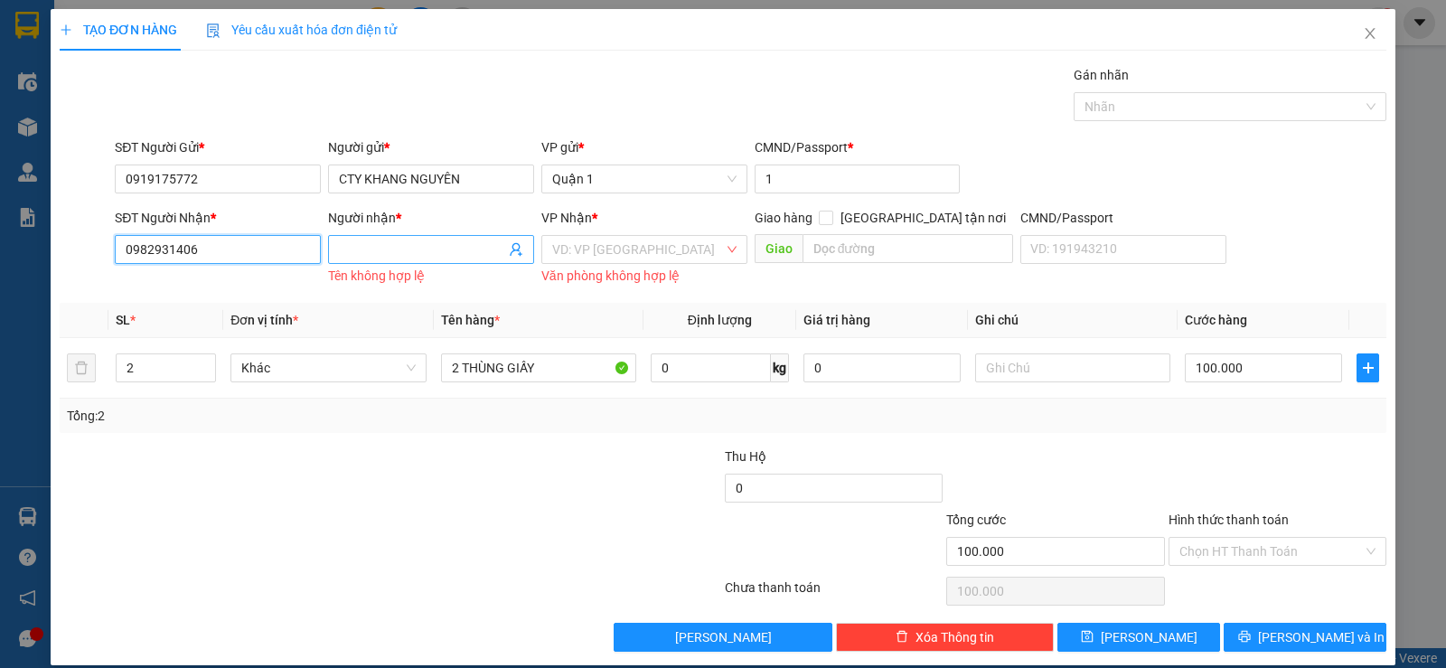
type input "0982931406"
click at [361, 248] on input "Người nhận *" at bounding box center [422, 249] width 166 height 20
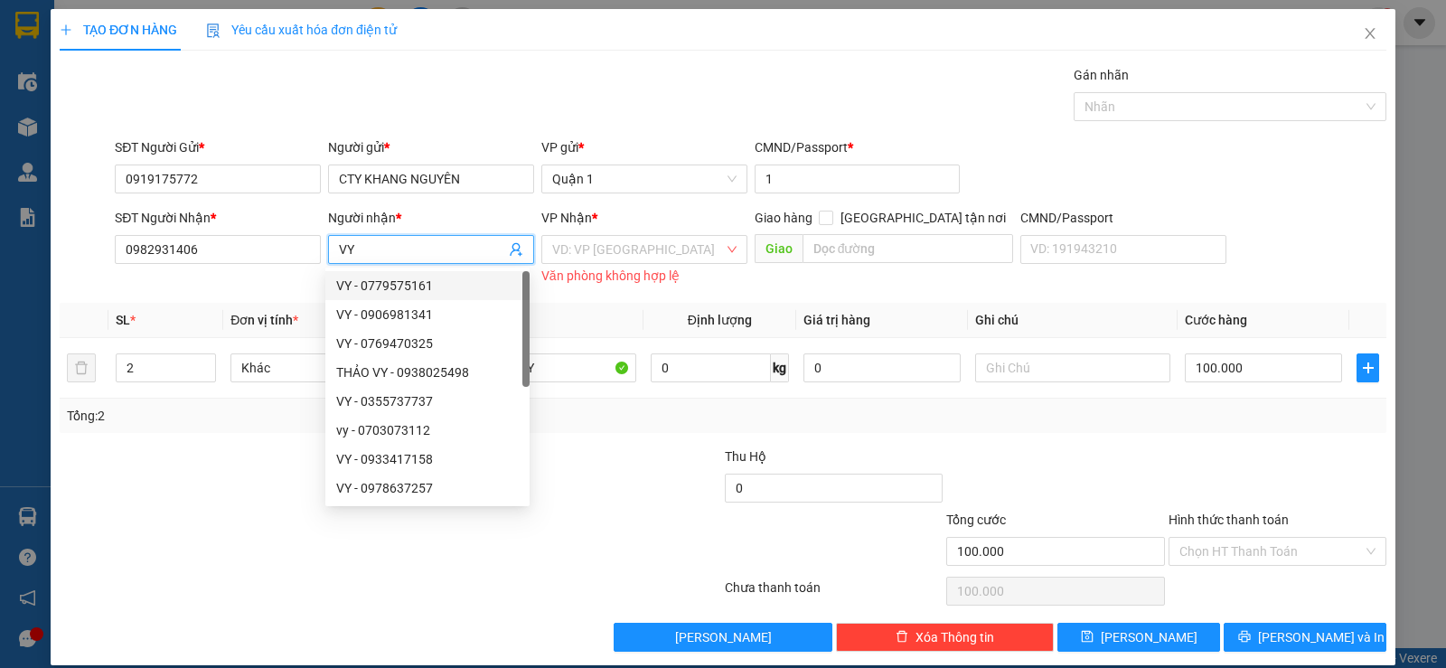
type input "VY"
click at [623, 232] on div "VP Nhận *" at bounding box center [644, 221] width 206 height 27
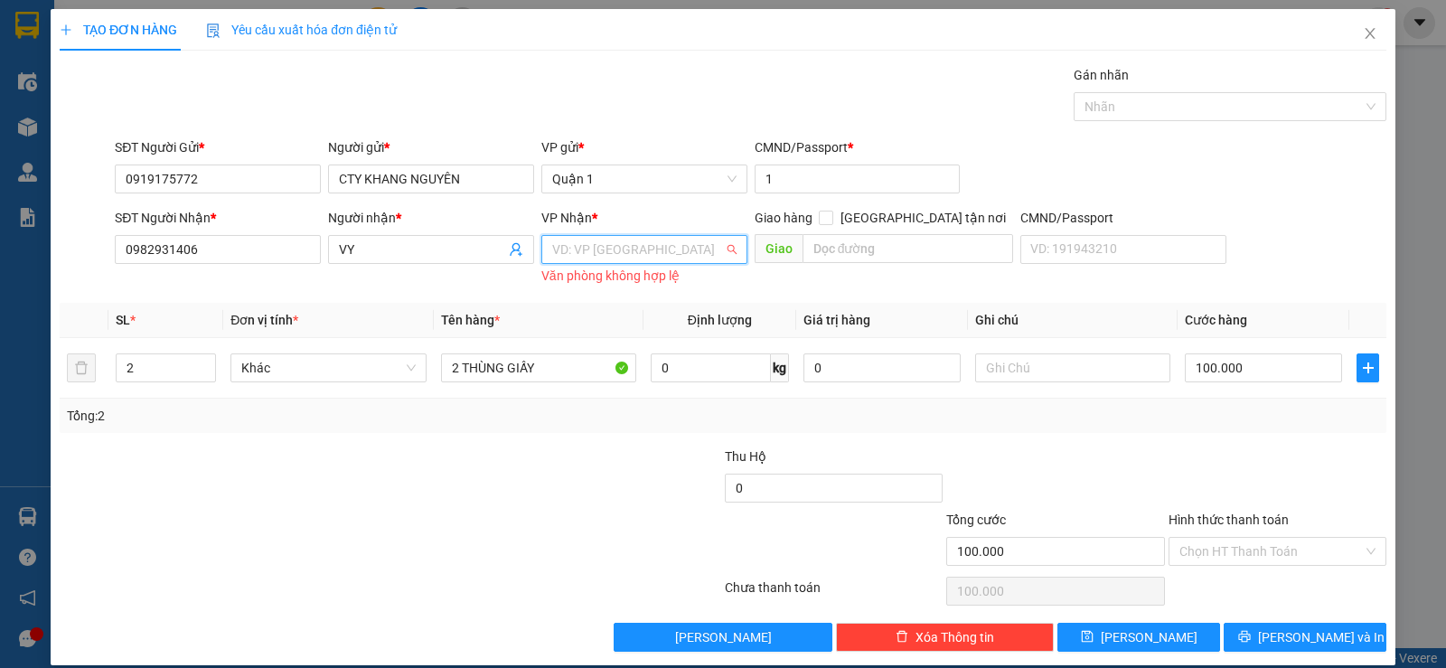
click at [610, 260] on input "search" at bounding box center [638, 249] width 172 height 27
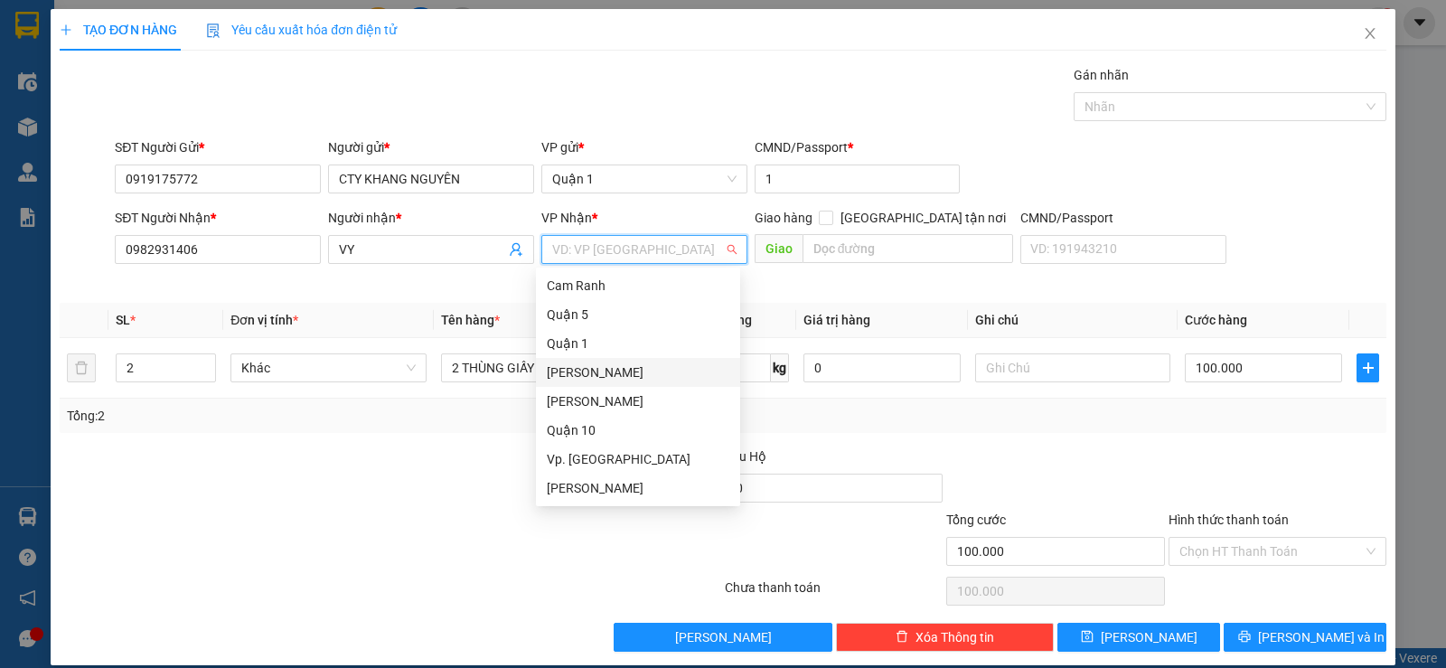
click at [625, 368] on div "[PERSON_NAME]" at bounding box center [638, 372] width 183 height 20
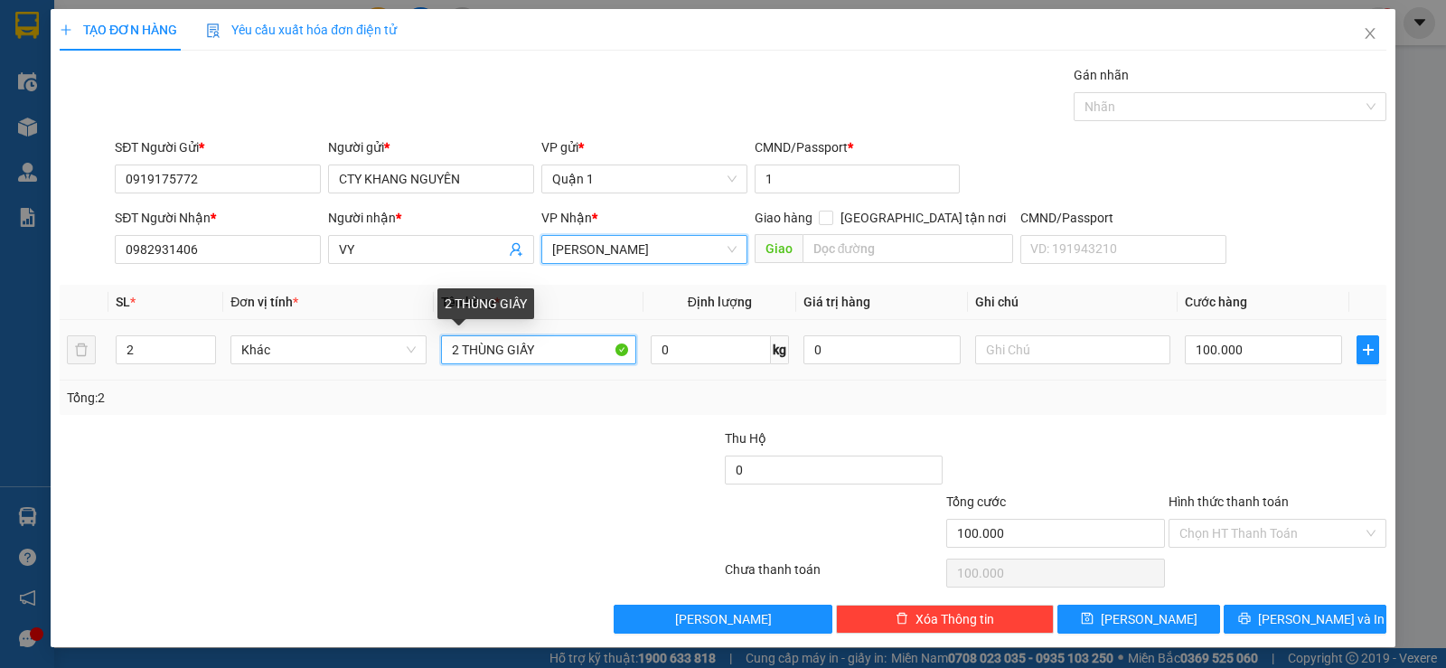
click at [485, 353] on input "2 THÙNG GIẤY" at bounding box center [538, 349] width 195 height 29
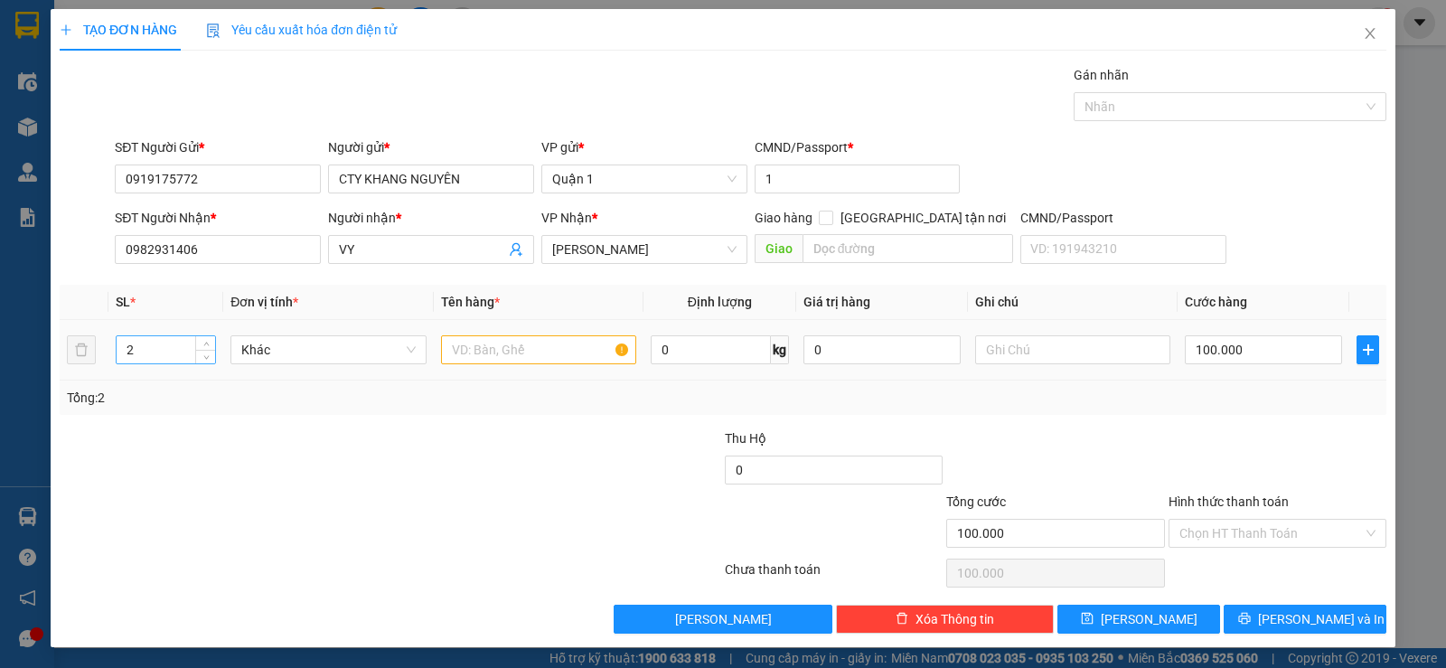
click at [154, 349] on input "2" at bounding box center [166, 349] width 98 height 27
click at [154, 349] on input "number" at bounding box center [166, 349] width 98 height 27
type input "5"
click at [493, 357] on input "text" at bounding box center [538, 349] width 195 height 29
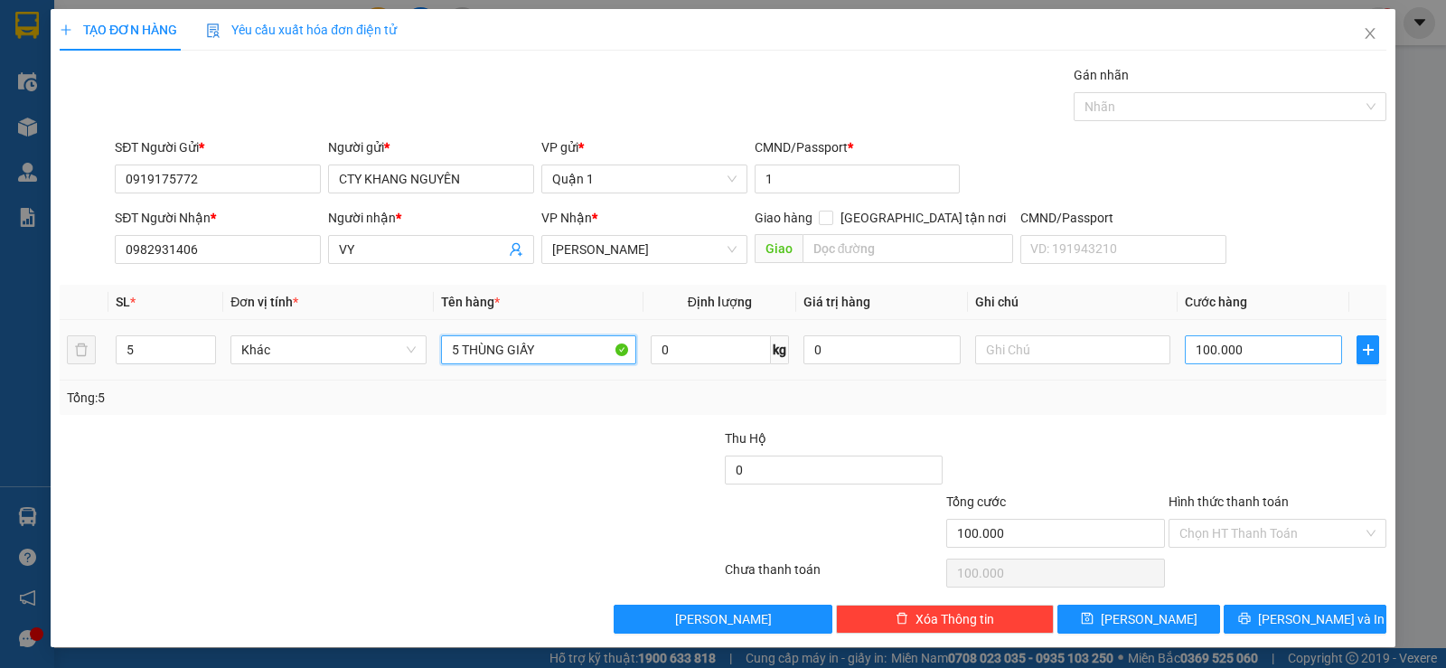
type input "5 THÙNG GIẤY"
click at [1218, 352] on input "100.000" at bounding box center [1263, 349] width 157 height 29
type input "2"
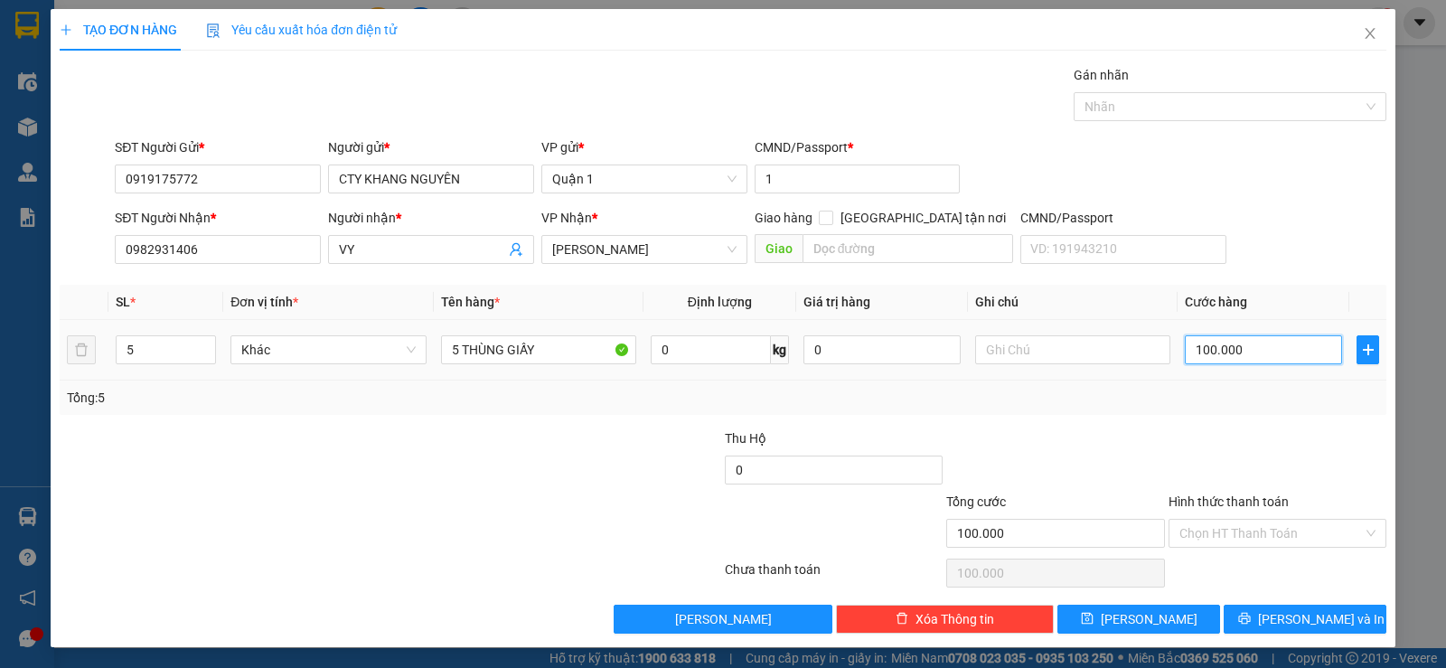
type input "2"
type input "22"
type input "225"
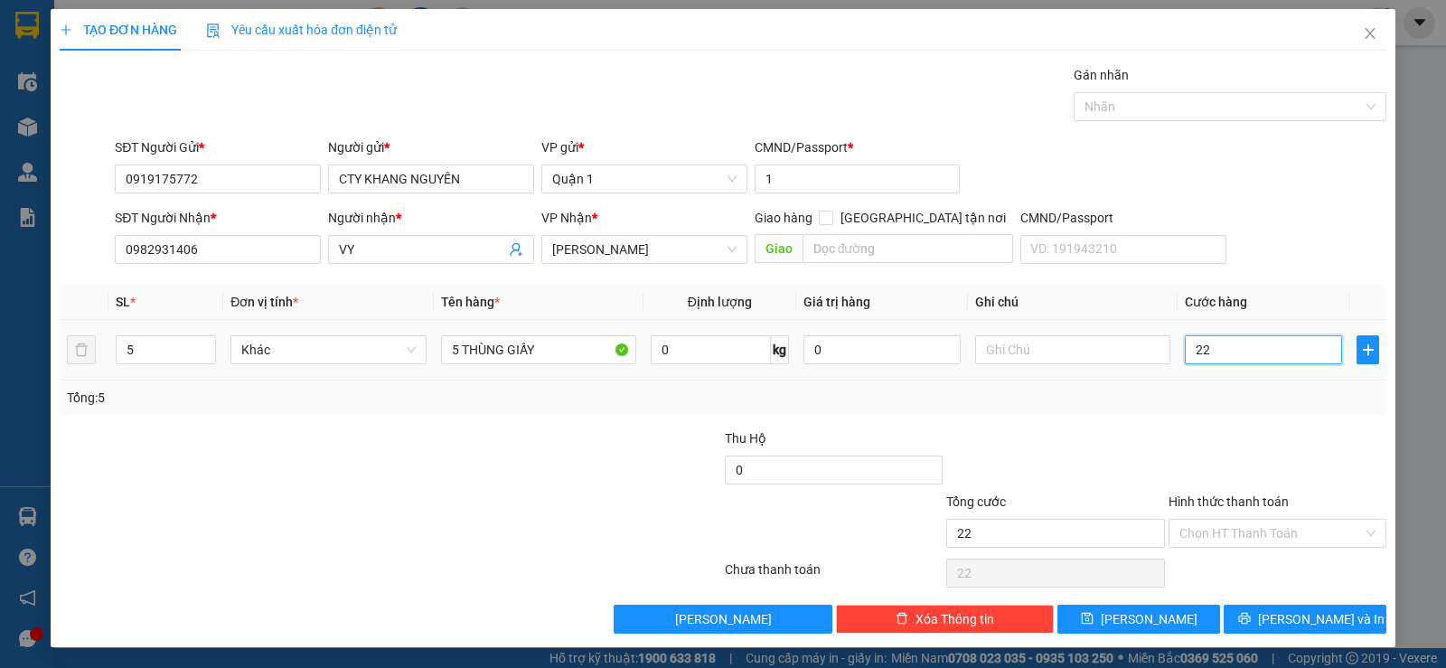
type input "225"
type input "225.000"
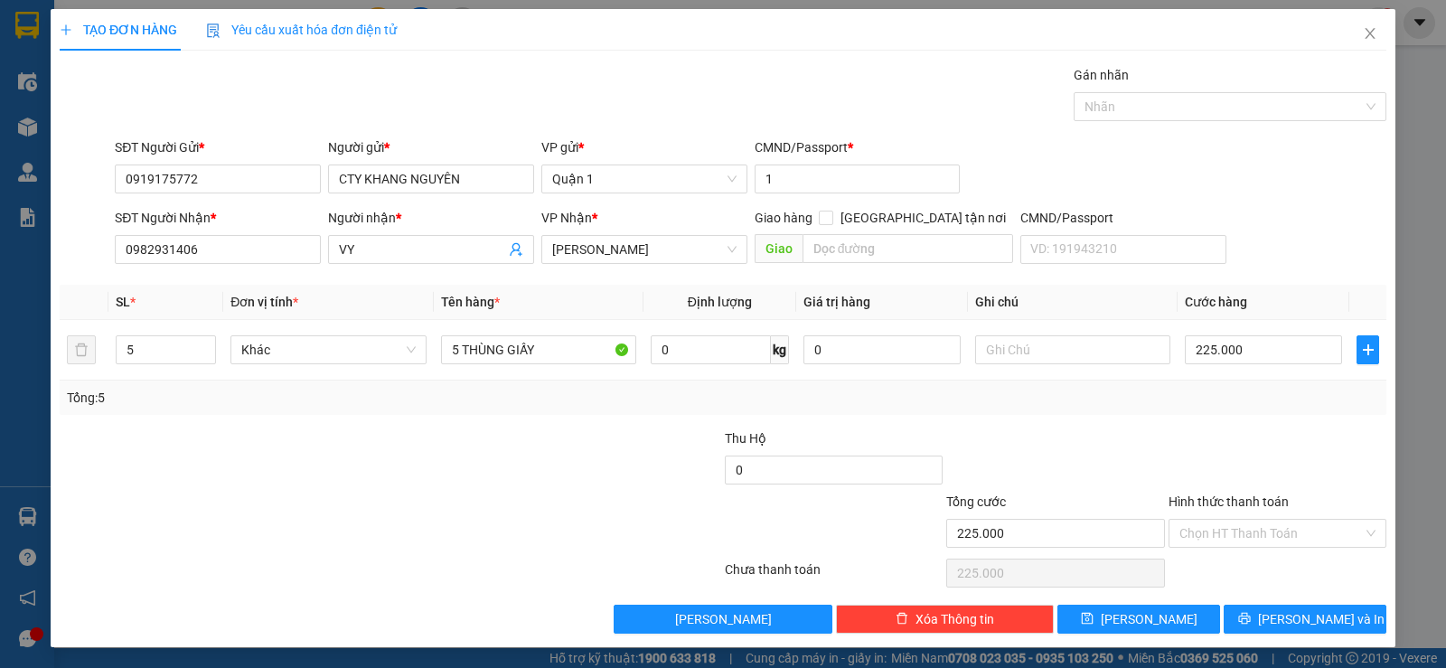
click at [1297, 437] on div at bounding box center [1277, 459] width 221 height 63
click at [1244, 615] on button "[PERSON_NAME] và In" at bounding box center [1305, 619] width 163 height 29
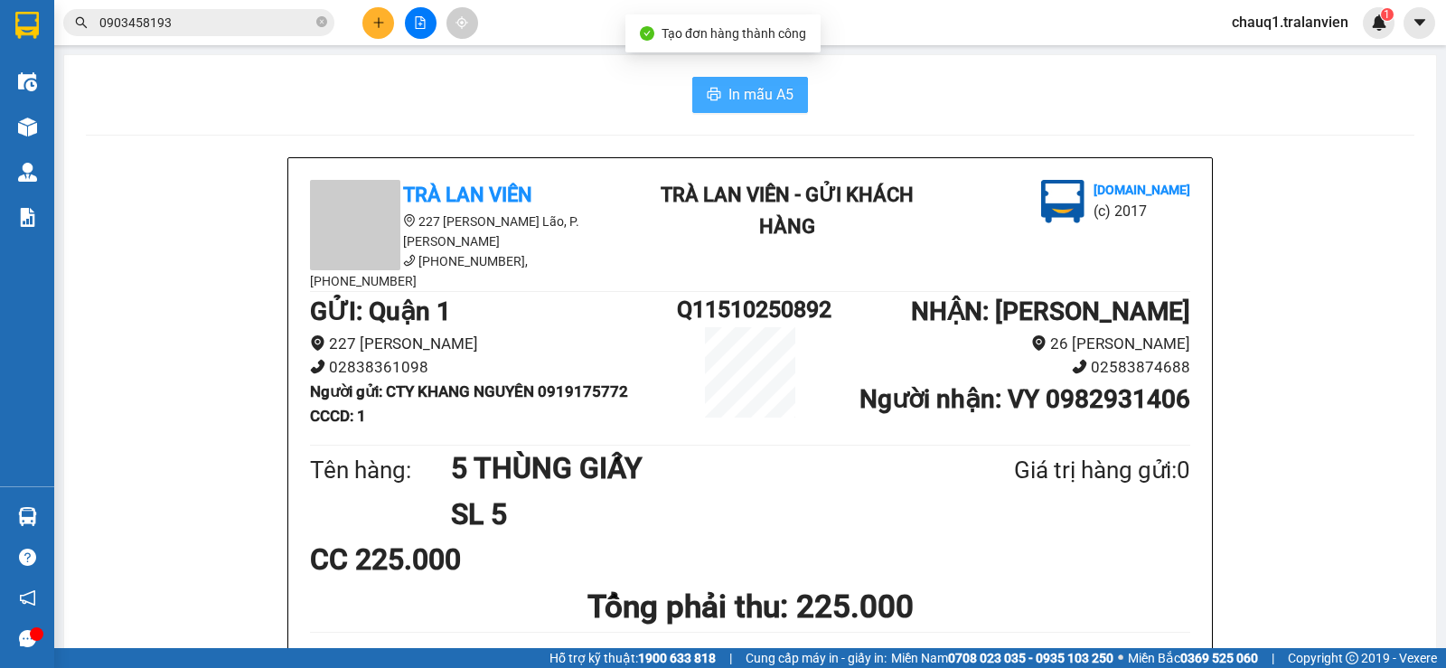
click at [707, 86] on button "In mẫu A5" at bounding box center [750, 95] width 116 height 36
click at [380, 26] on icon "plus" at bounding box center [378, 22] width 13 height 13
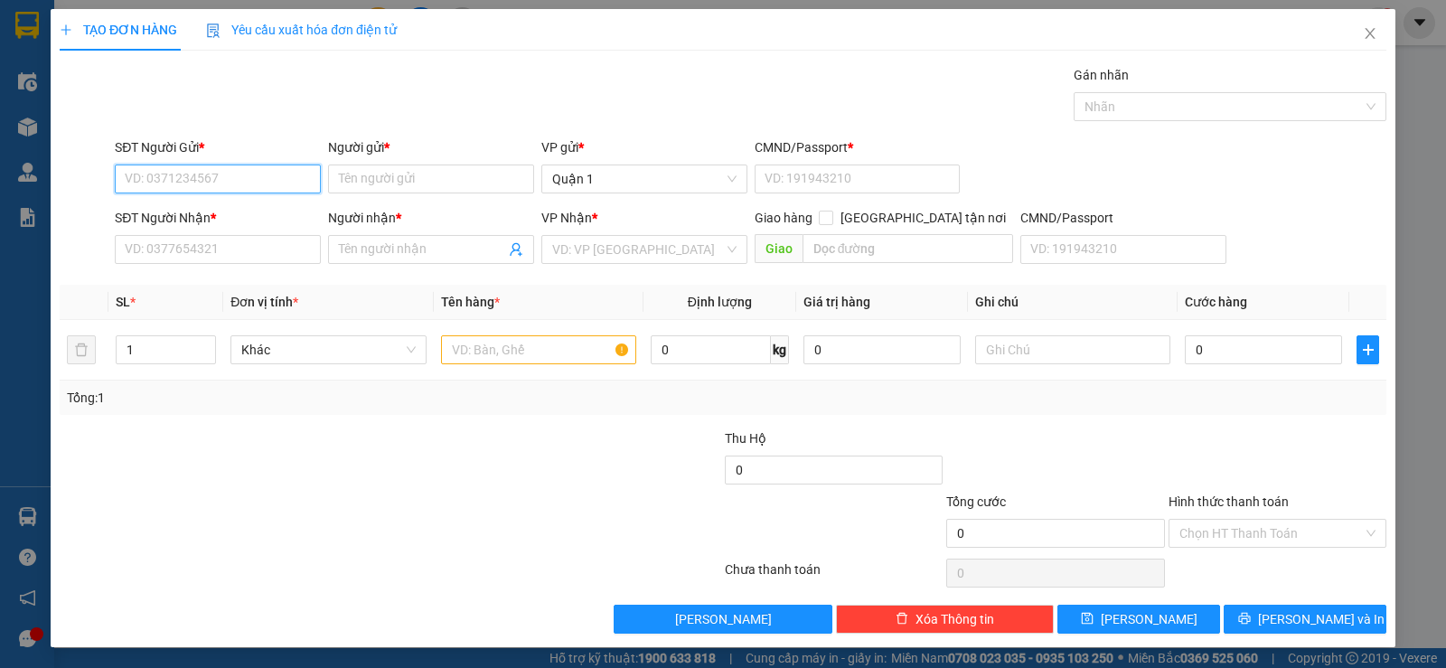
click at [239, 188] on input "SĐT Người Gửi *" at bounding box center [218, 178] width 206 height 29
click at [1363, 33] on icon "close" at bounding box center [1370, 33] width 14 height 14
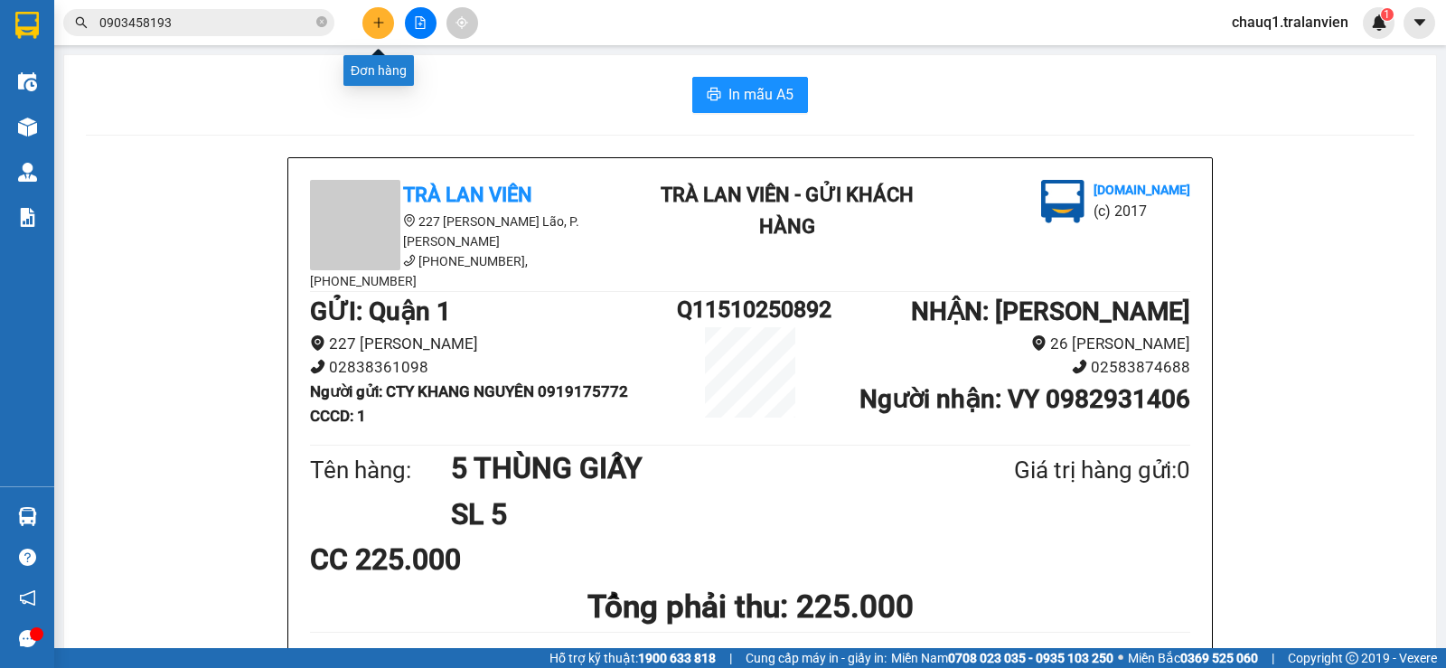
click at [384, 29] on button at bounding box center [378, 23] width 32 height 32
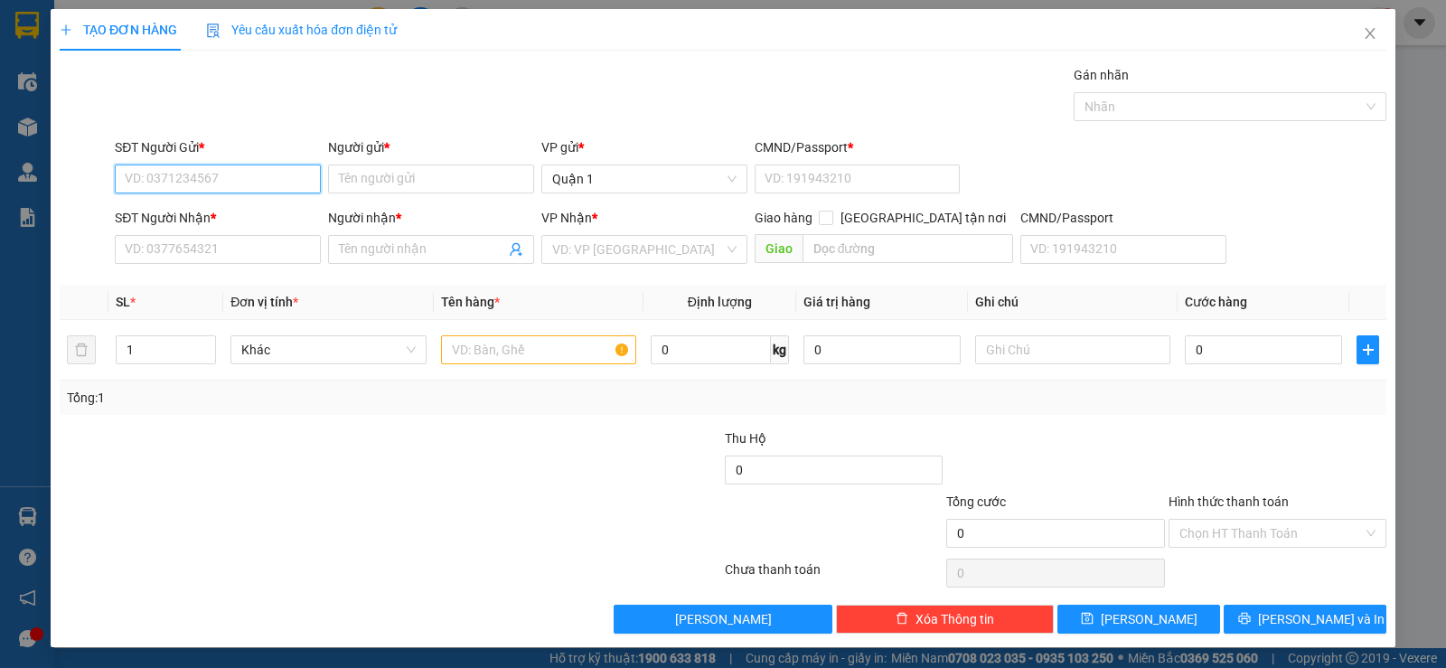
click at [246, 181] on input "SĐT Người Gửi *" at bounding box center [218, 178] width 206 height 29
type input "0938413961"
click at [174, 212] on div "0938413961 - TÚ" at bounding box center [216, 215] width 183 height 20
type input "TÚ"
type input "1"
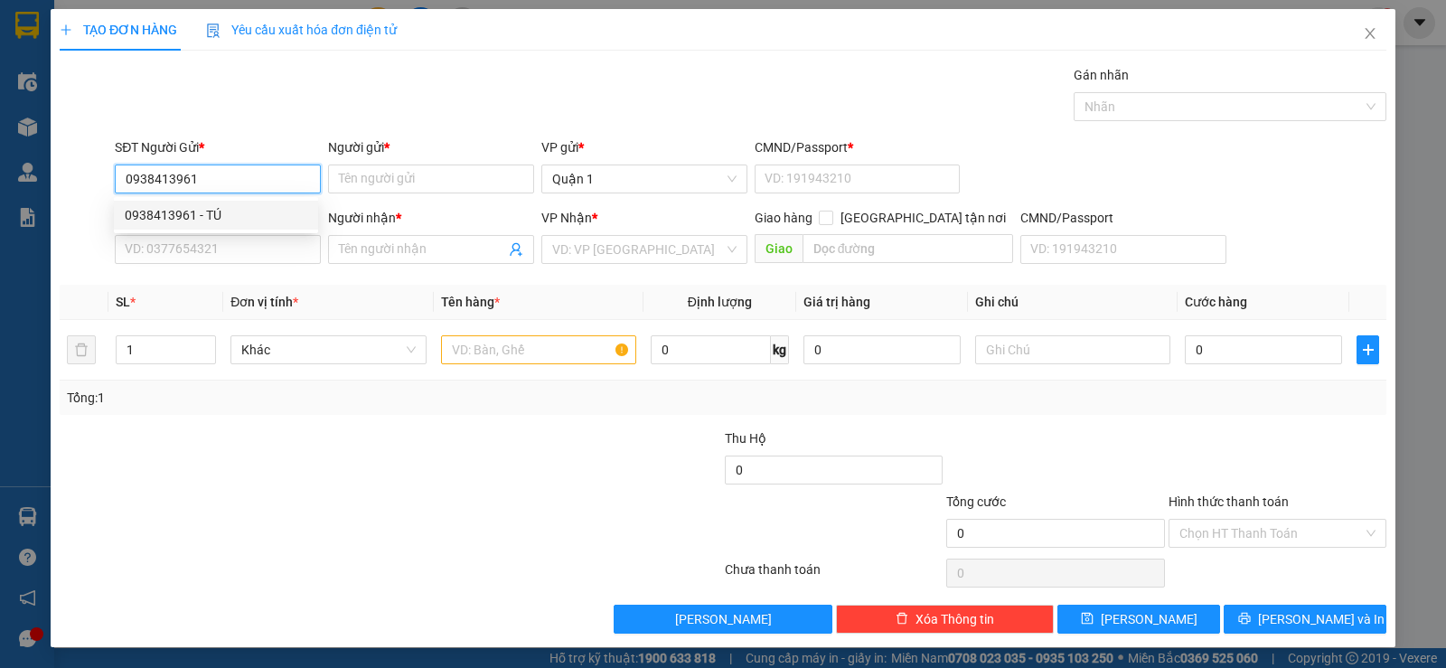
type input "0972136461"
type input "HẠNH"
type input "0938413961"
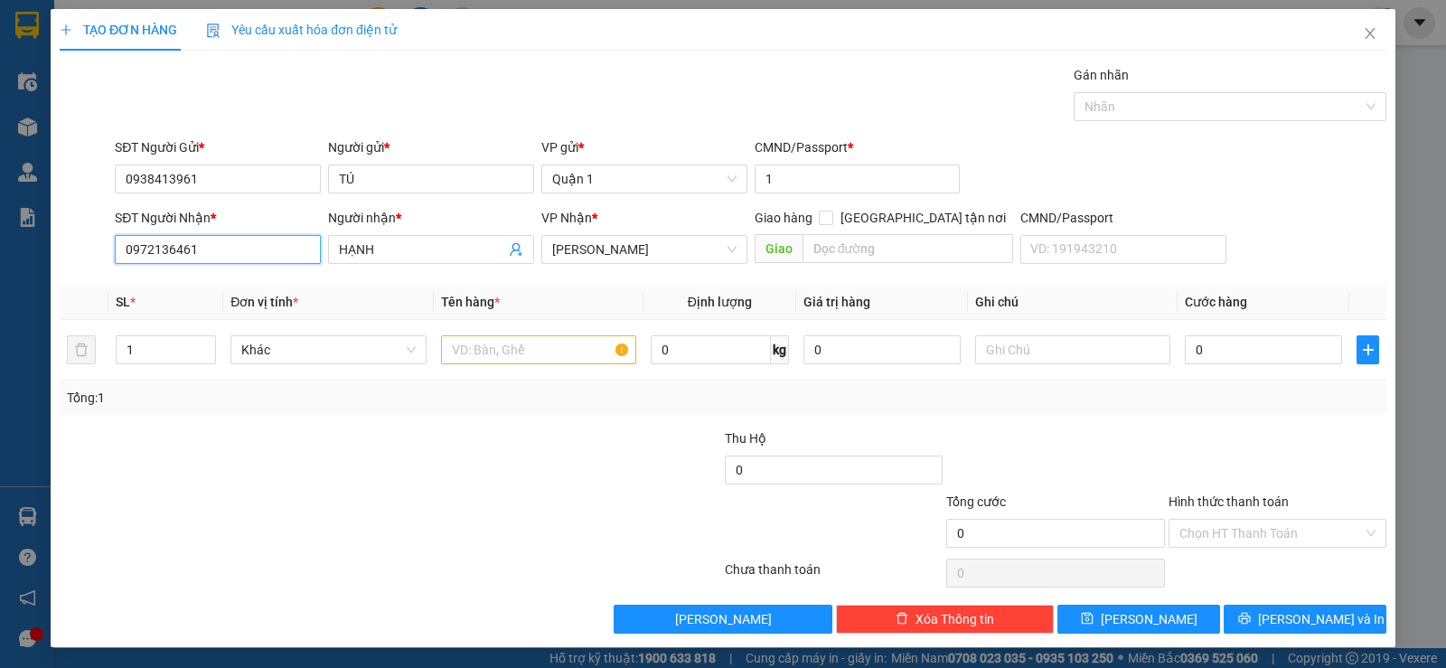
click at [272, 240] on input "0972136461" at bounding box center [218, 249] width 206 height 29
click at [269, 238] on input "0972136461" at bounding box center [218, 249] width 206 height 29
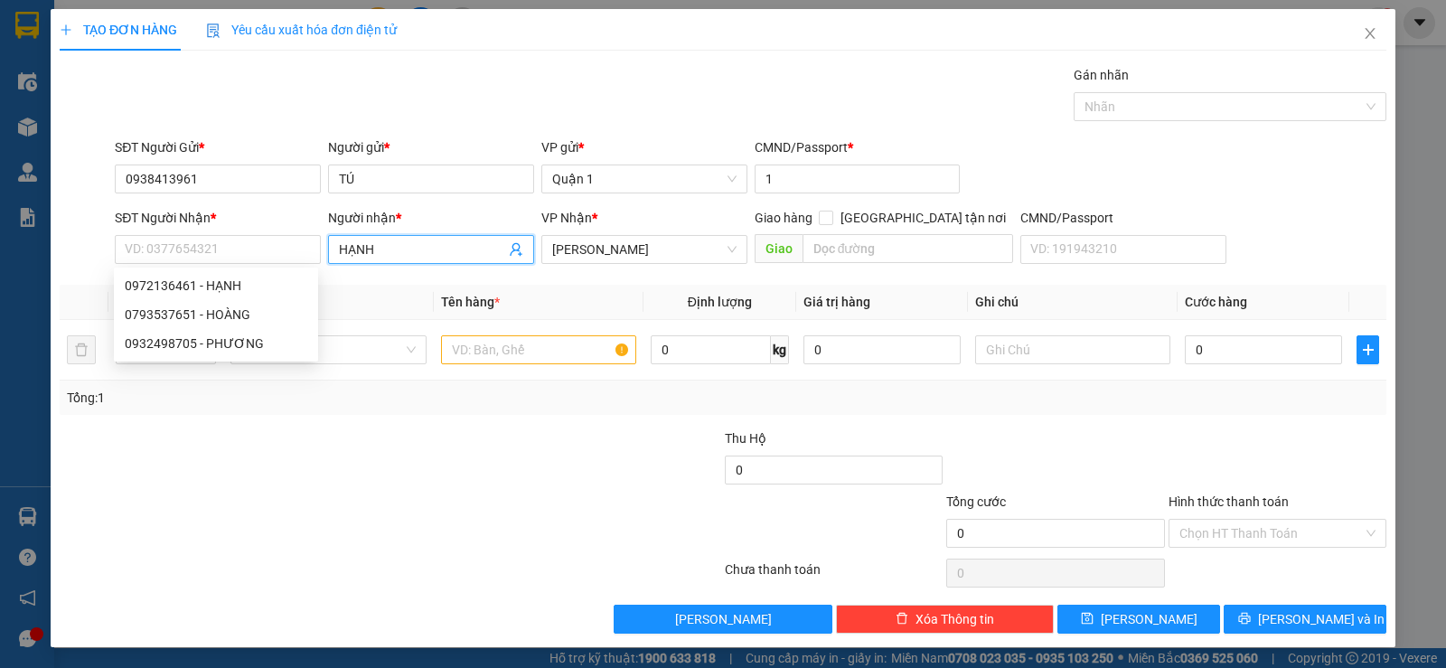
click at [342, 255] on input "HẠNH" at bounding box center [422, 249] width 166 height 20
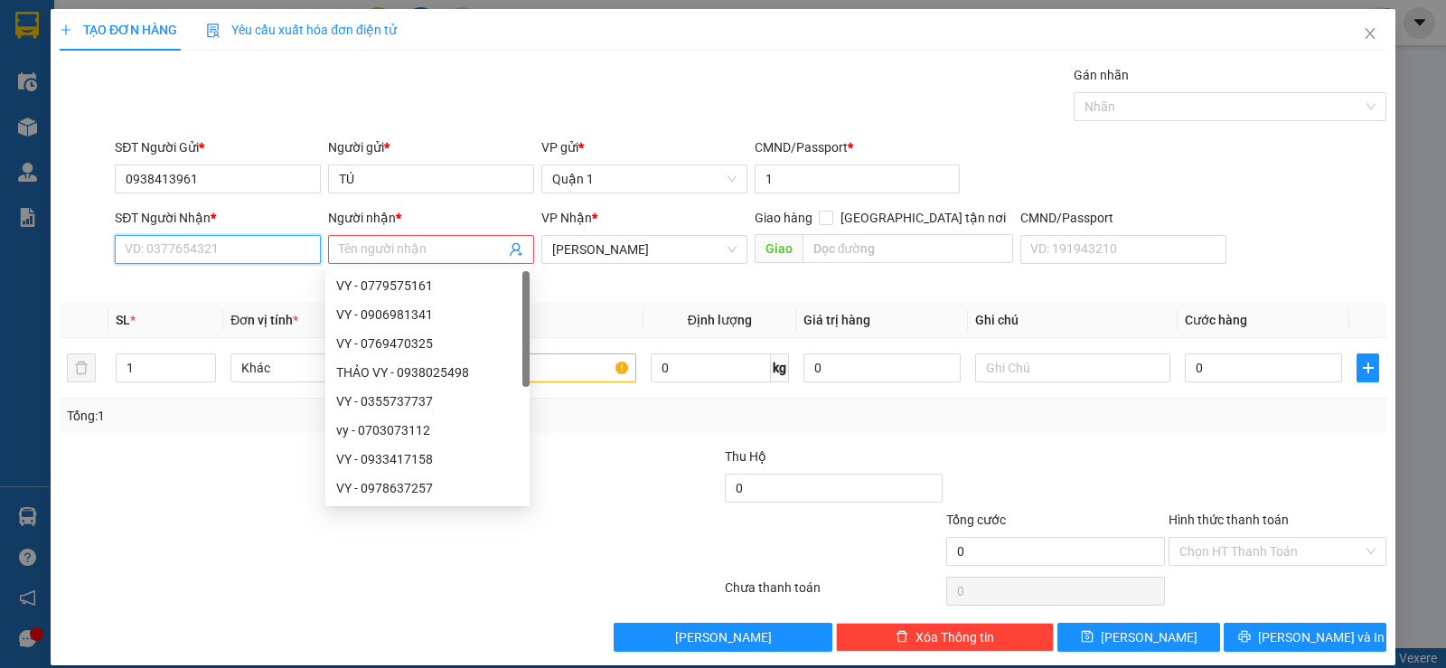
click at [220, 255] on input "SĐT Người Nhận *" at bounding box center [218, 249] width 206 height 29
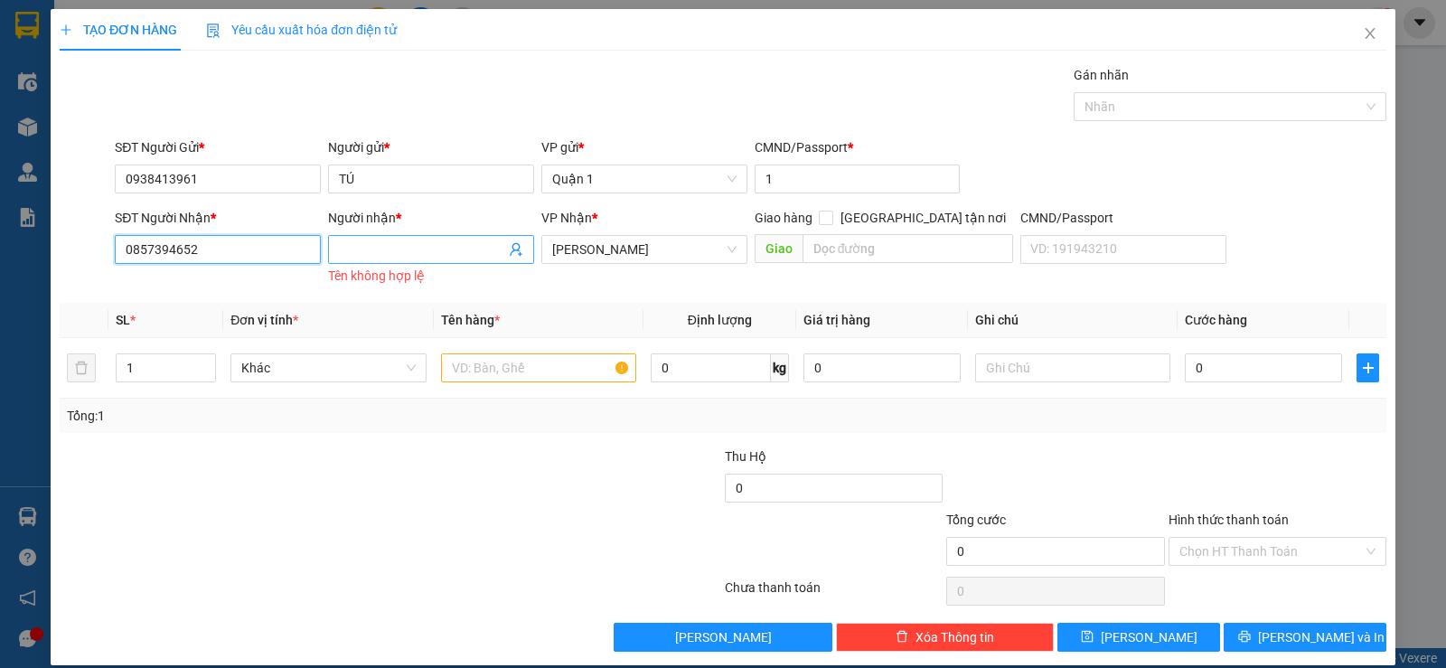
type input "0857394652"
click at [404, 255] on input "Người nhận *" at bounding box center [422, 249] width 166 height 20
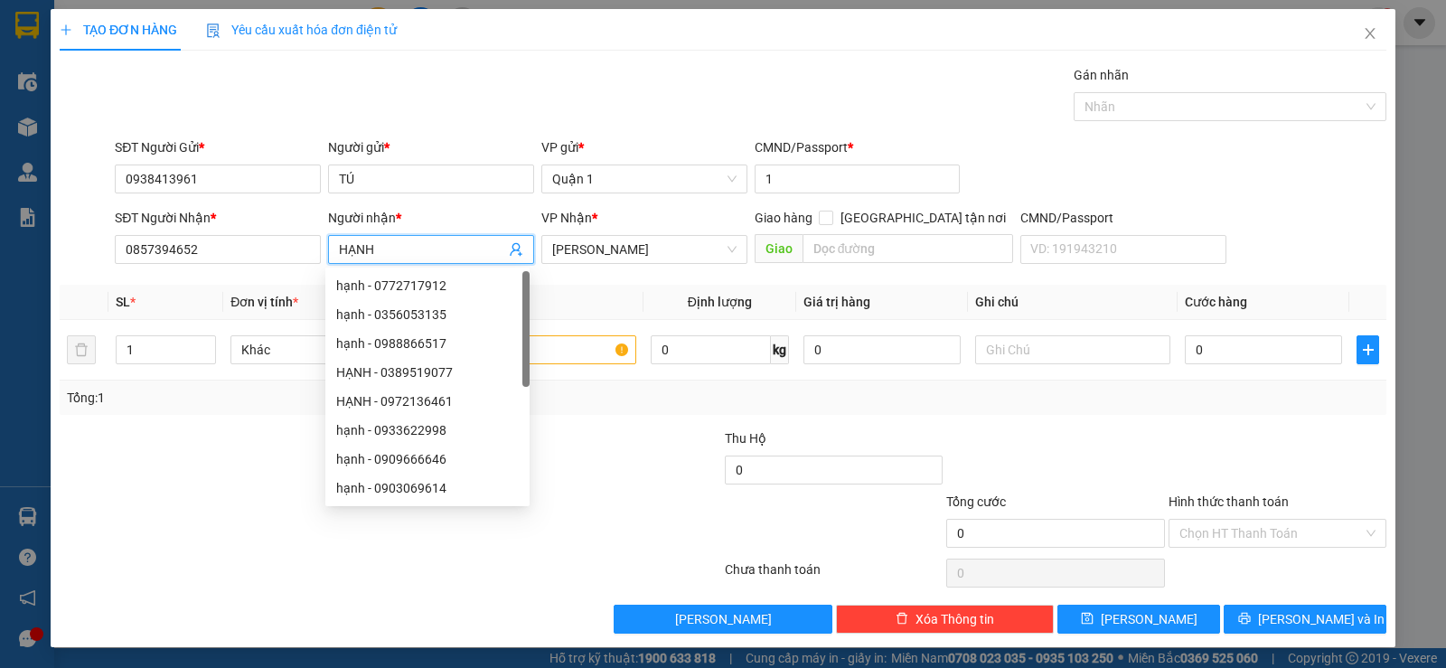
type input "HẠNH"
click at [266, 99] on div "Gán nhãn Nhãn" at bounding box center [750, 96] width 1279 height 63
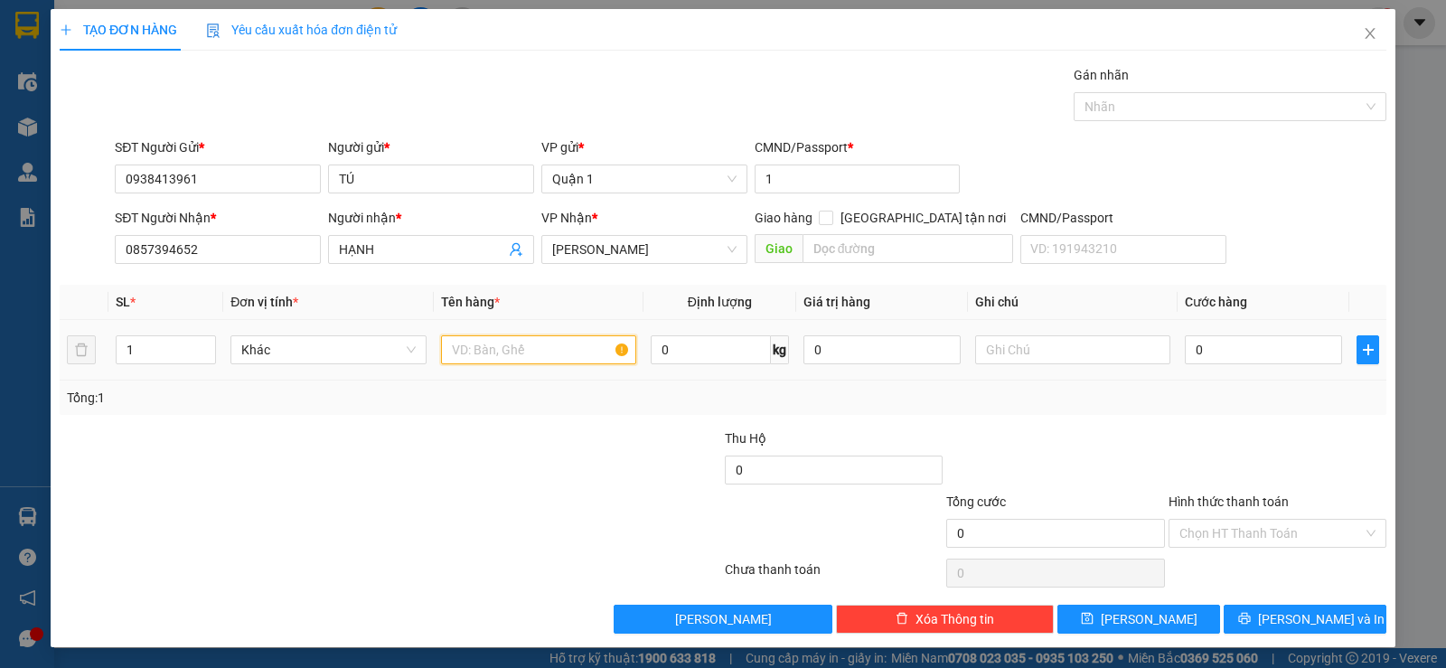
click at [509, 361] on input "text" at bounding box center [538, 349] width 195 height 29
type input "1 THÙNG VÀNG"
click at [1243, 342] on input "0" at bounding box center [1263, 349] width 157 height 29
type input "5"
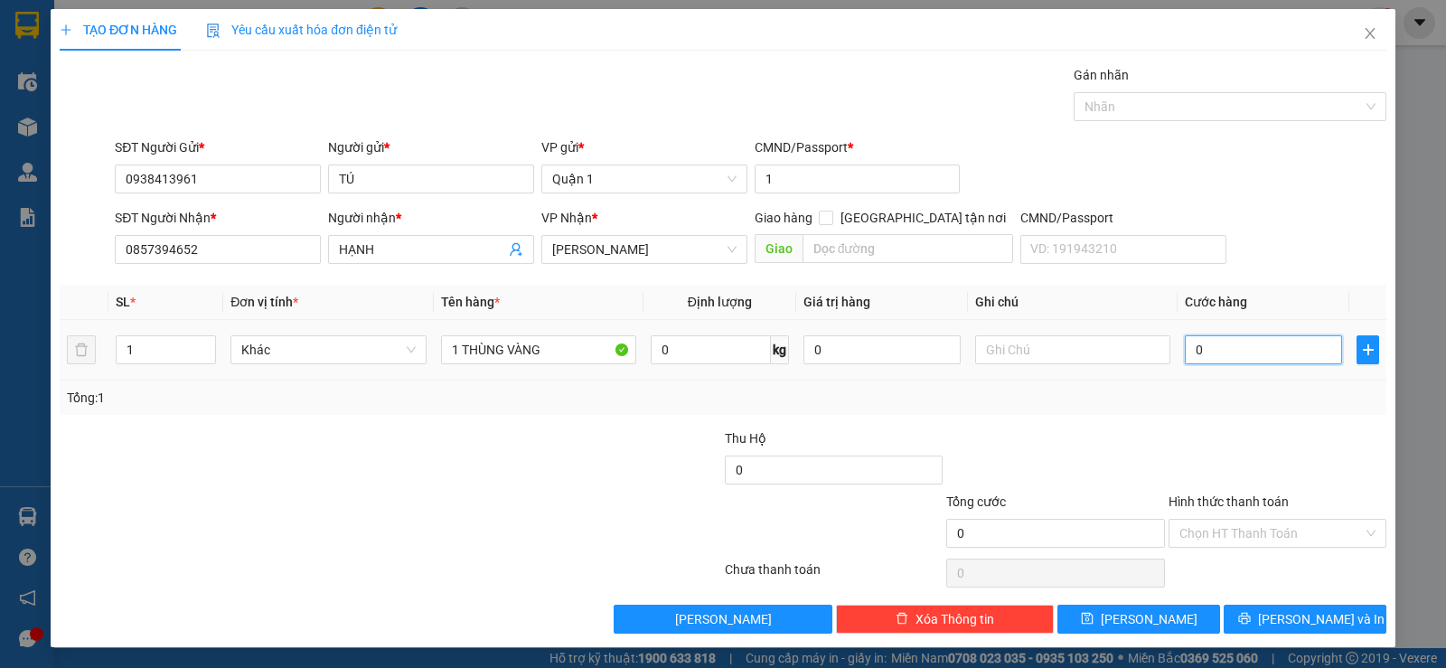
type input "5"
type input "50"
type input "50.000"
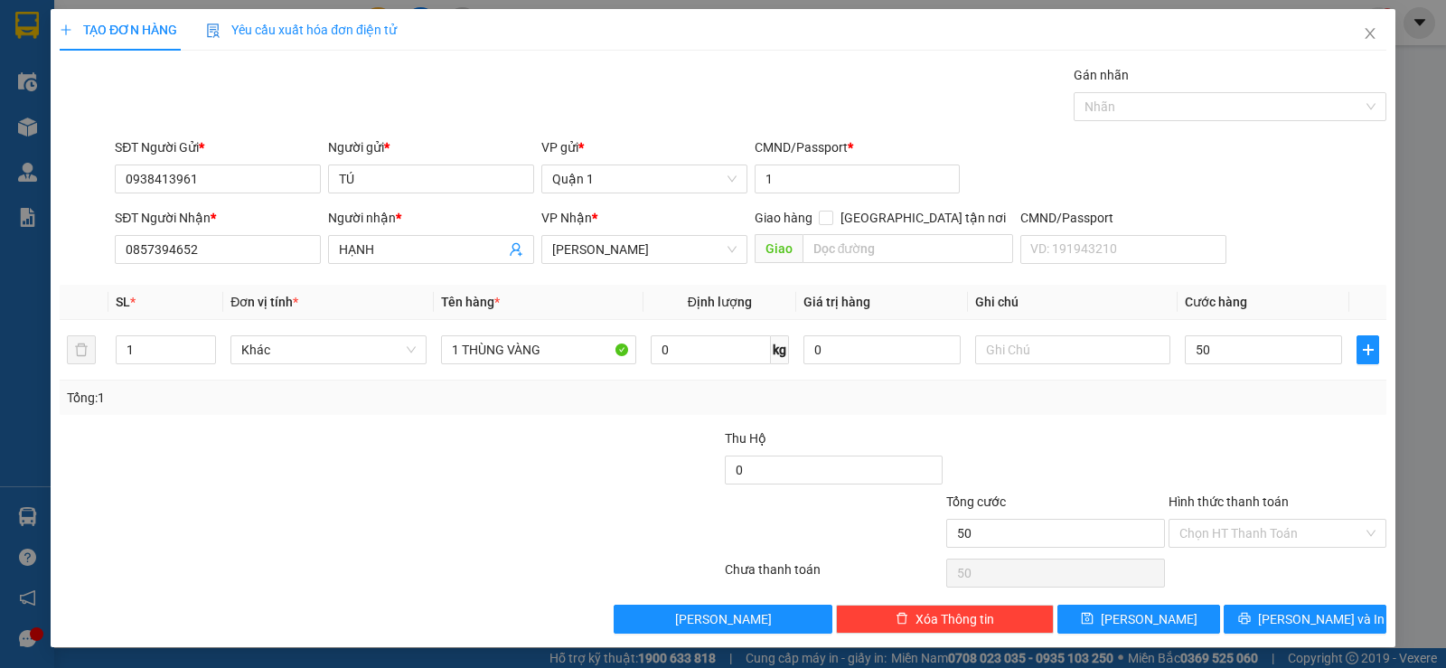
type input "50.000"
click at [1152, 412] on div "Tổng: 1" at bounding box center [723, 397] width 1327 height 34
click at [1277, 613] on span "[PERSON_NAME] và In" at bounding box center [1321, 619] width 127 height 20
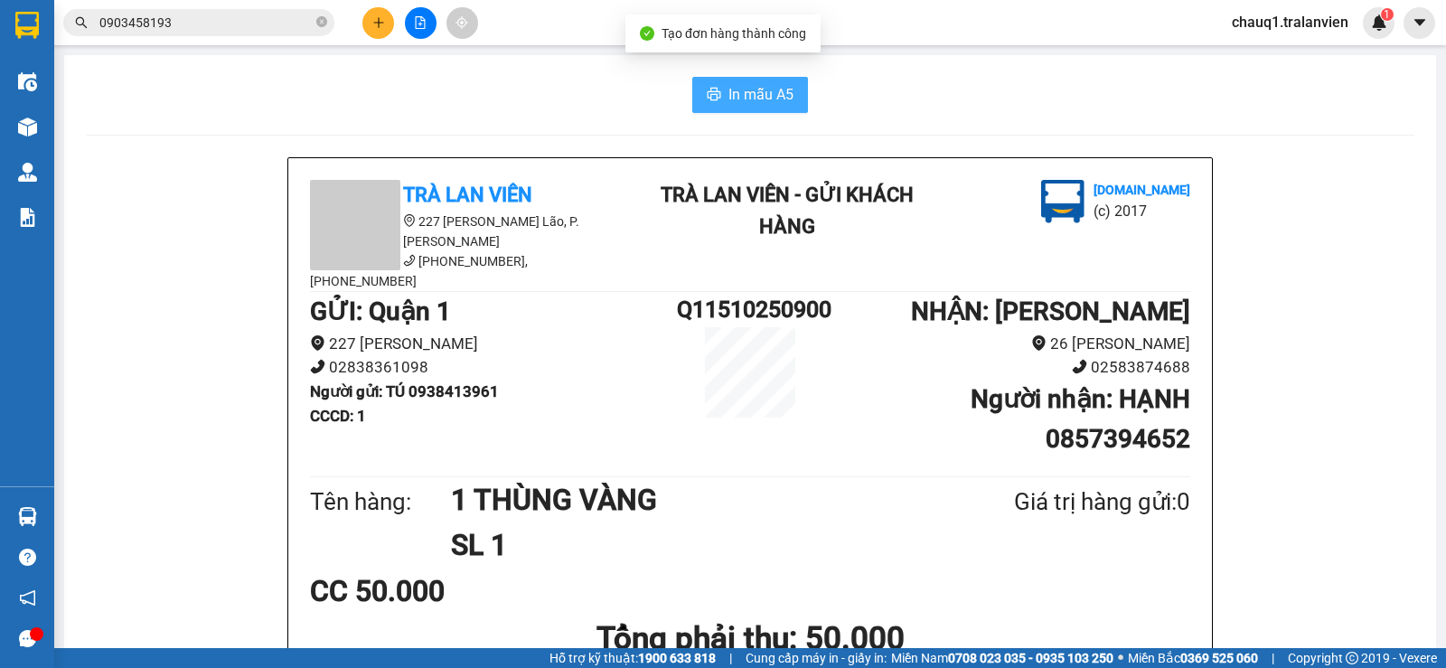
click at [781, 91] on span "In mẫu A5" at bounding box center [760, 94] width 65 height 23
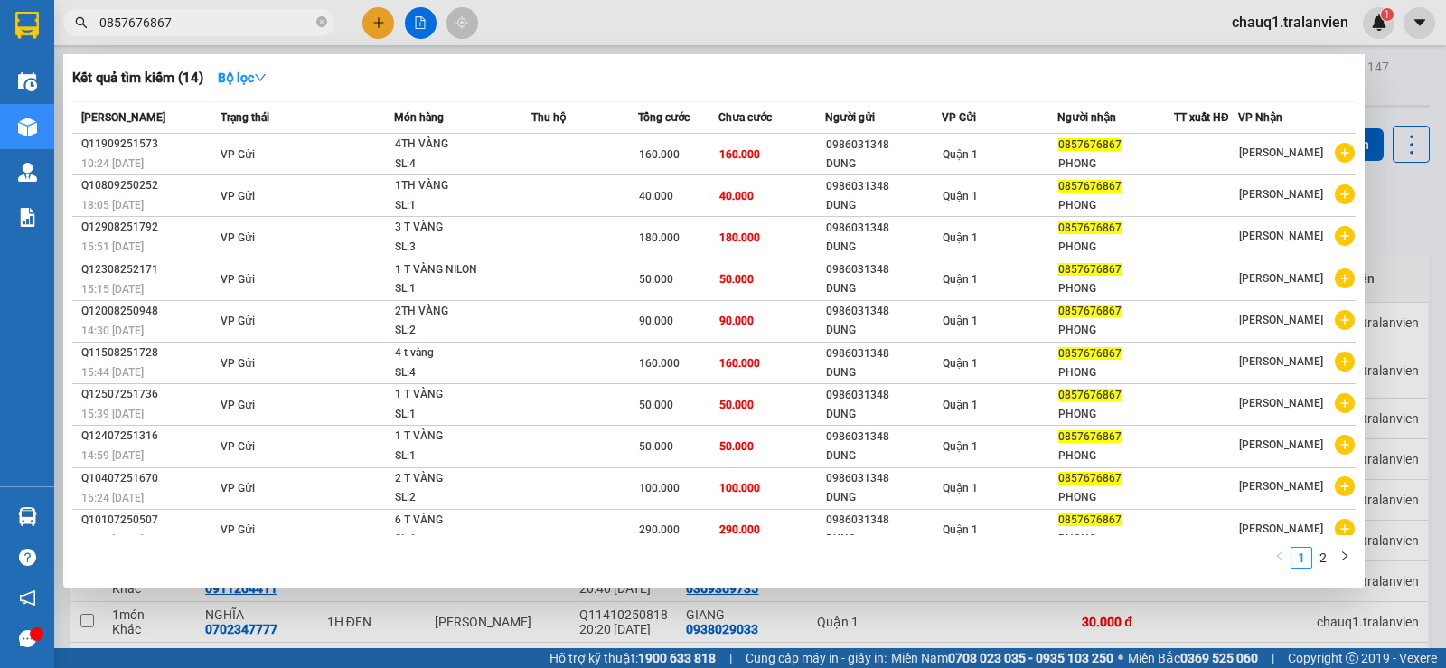
click at [276, 22] on input "0857676867" at bounding box center [205, 23] width 213 height 20
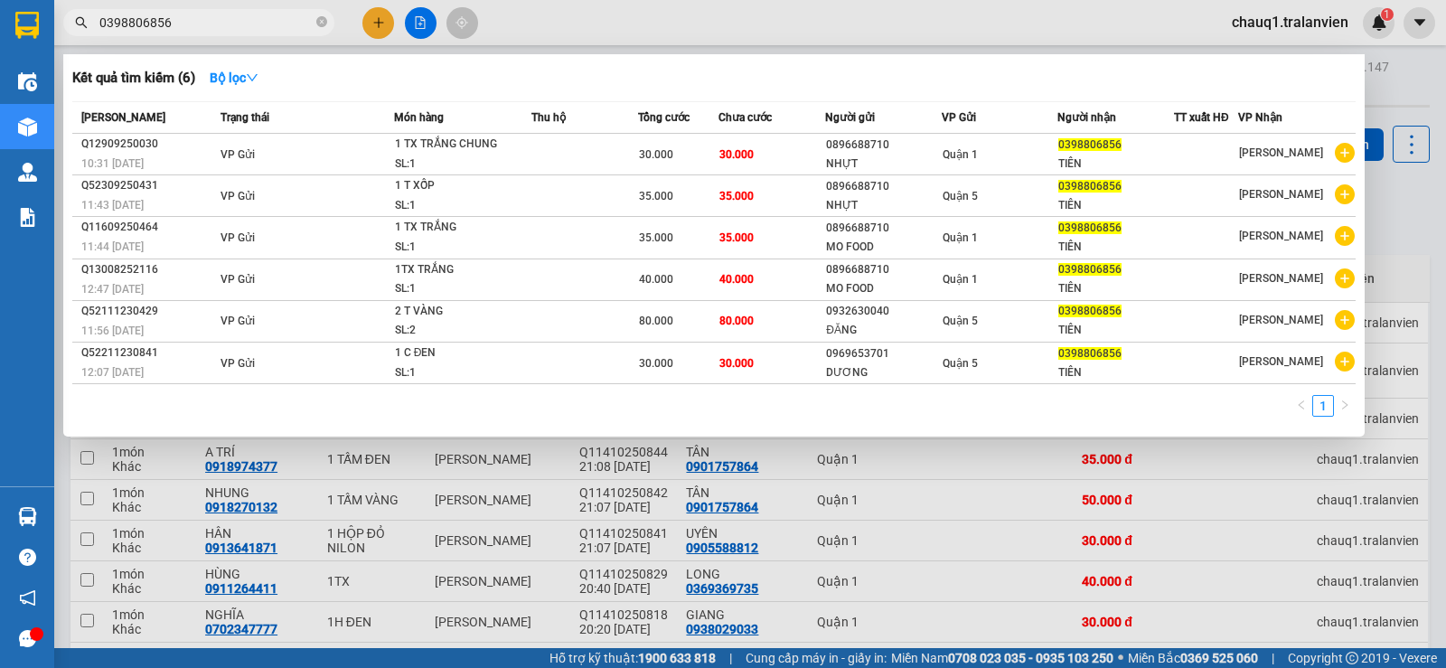
type input "0398806856"
click at [394, 27] on div at bounding box center [723, 334] width 1446 height 668
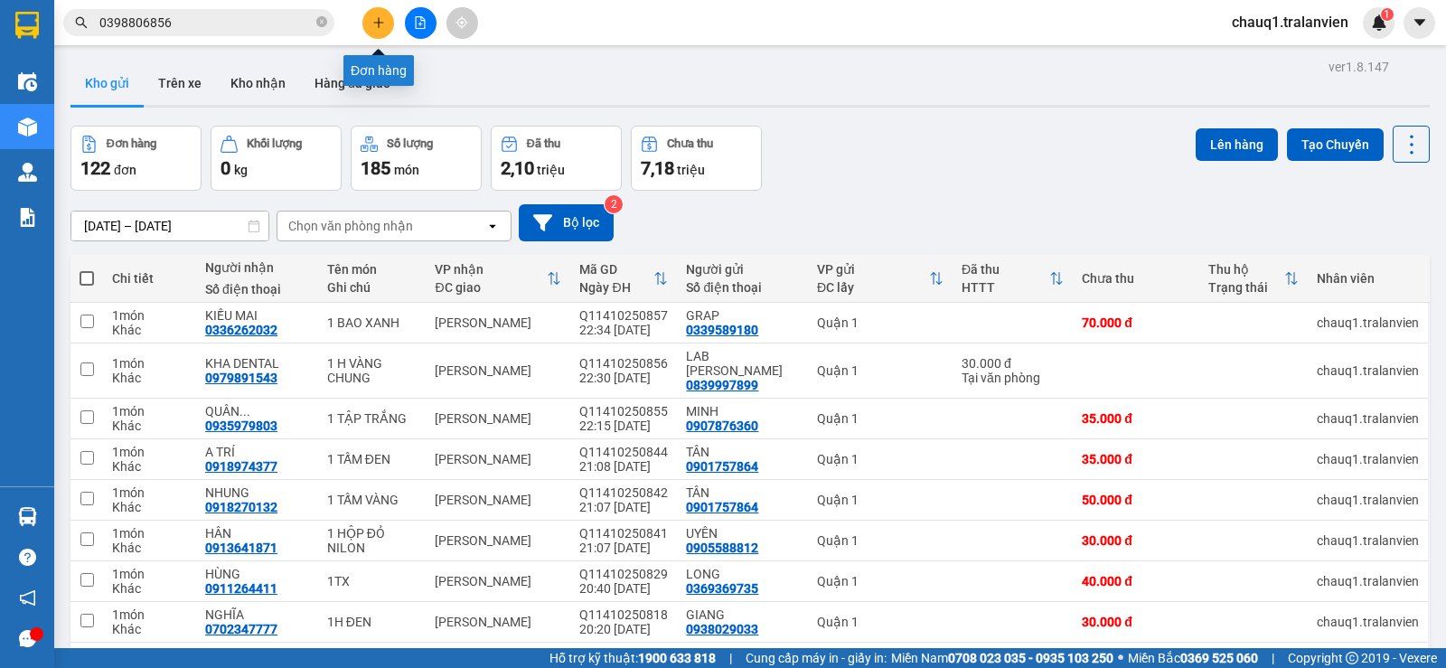
click at [370, 27] on button at bounding box center [378, 23] width 32 height 32
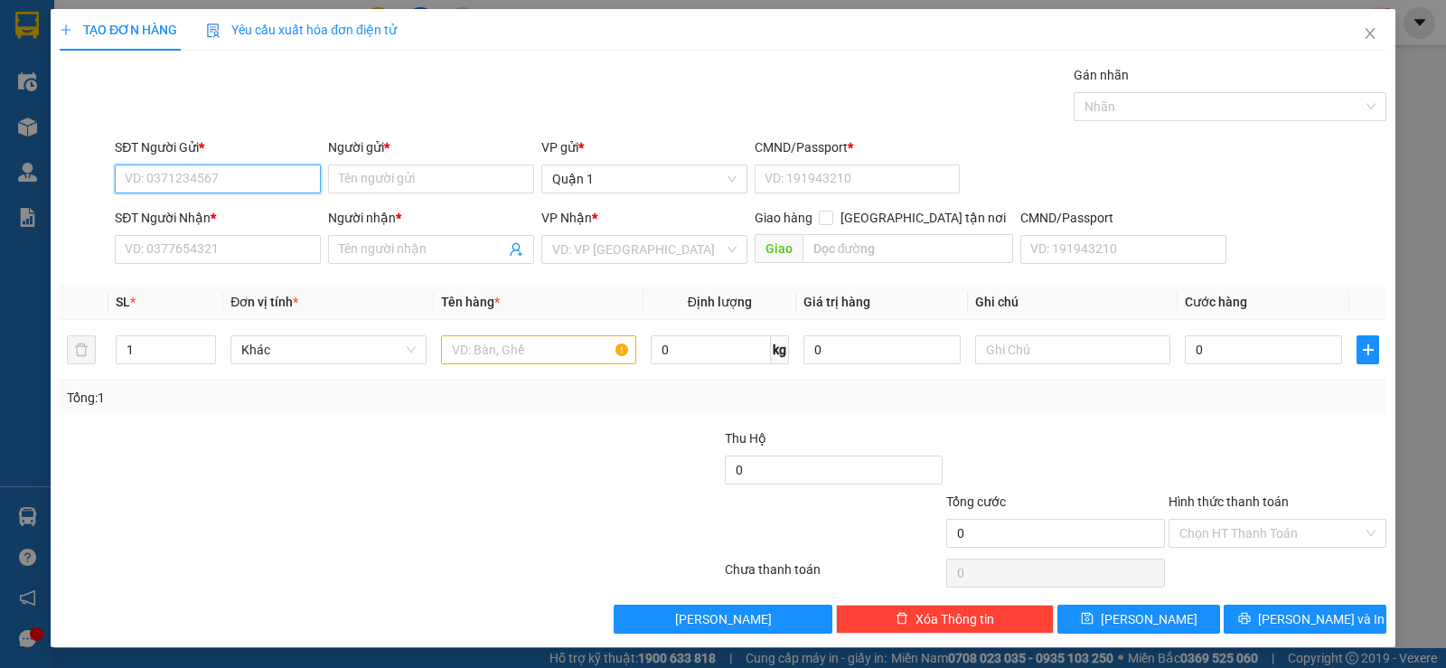
click at [263, 182] on input "SĐT Người Gửi *" at bounding box center [218, 178] width 206 height 29
type input "0822030637"
click at [349, 180] on input "Người gửi *" at bounding box center [431, 178] width 206 height 29
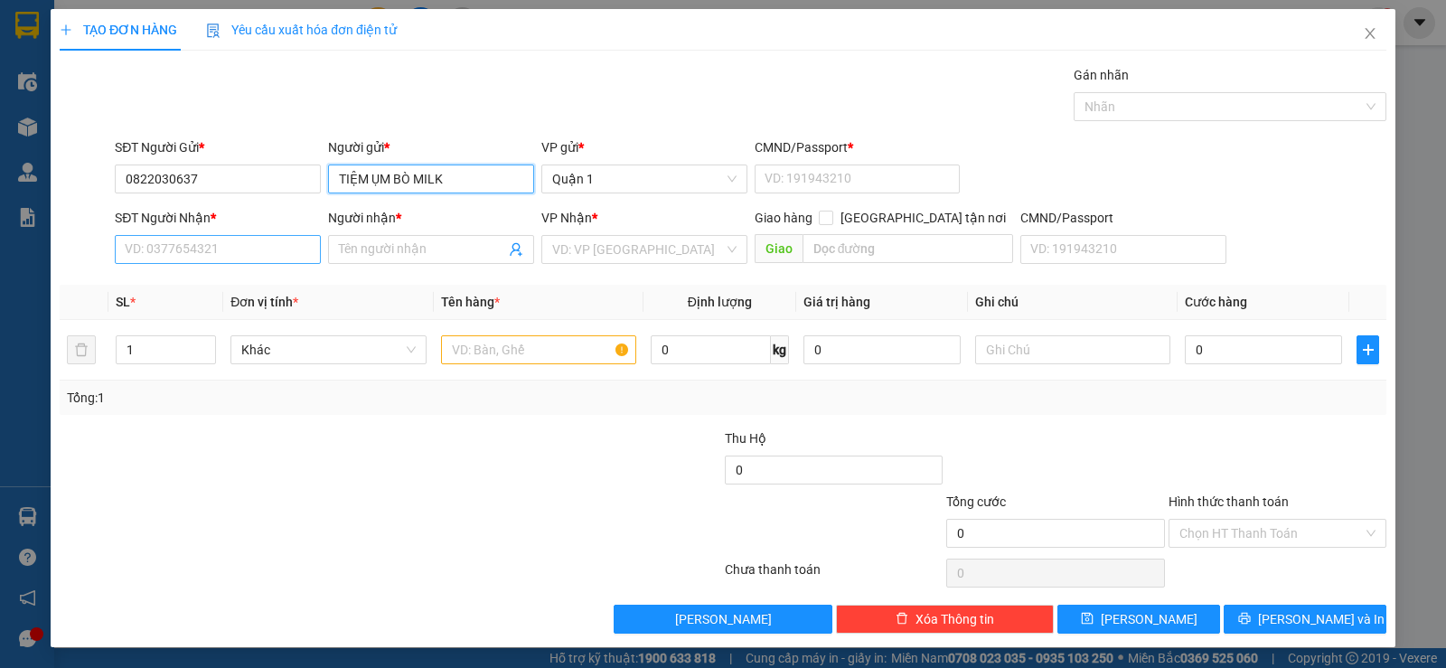
type input "TIỆM ỤM BÒ MILK"
click at [245, 249] on input "SĐT Người Nhận *" at bounding box center [218, 249] width 206 height 29
click at [234, 255] on input "SĐT Người Nhận *" at bounding box center [218, 249] width 206 height 29
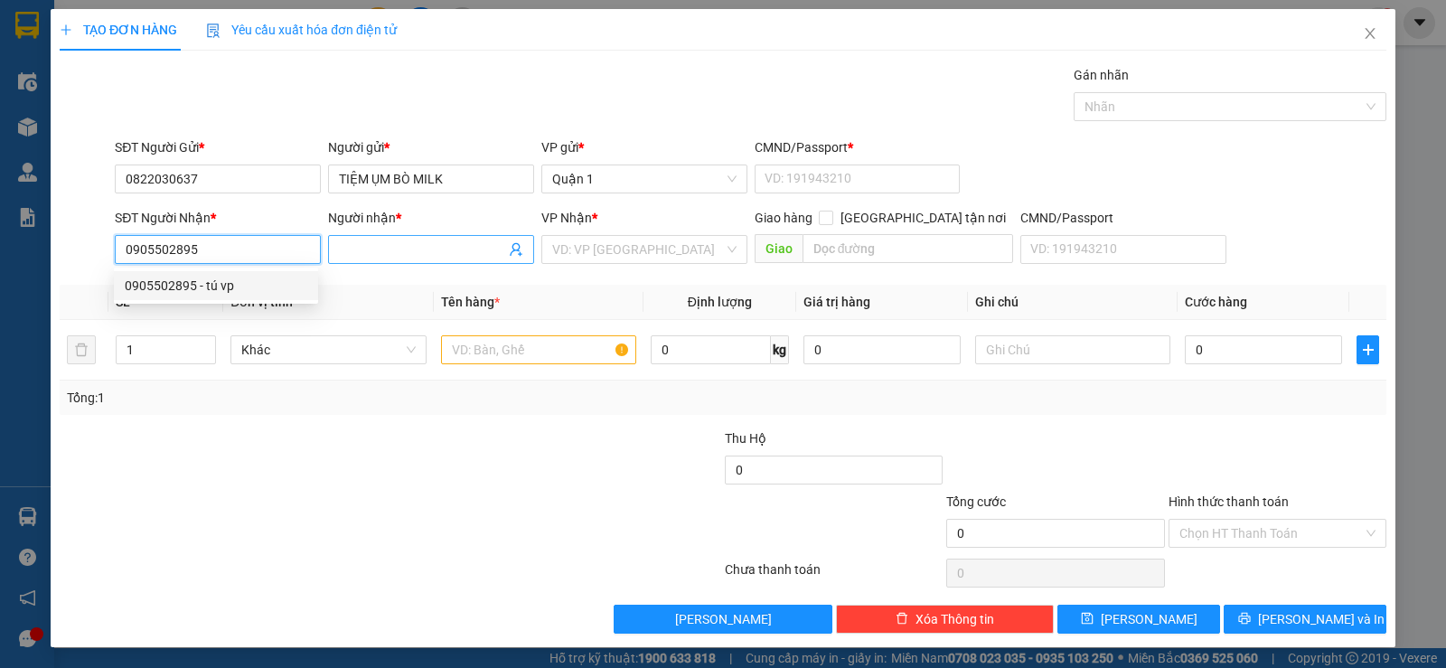
type input "0905502895"
click at [359, 255] on input "Người nhận *" at bounding box center [422, 249] width 166 height 20
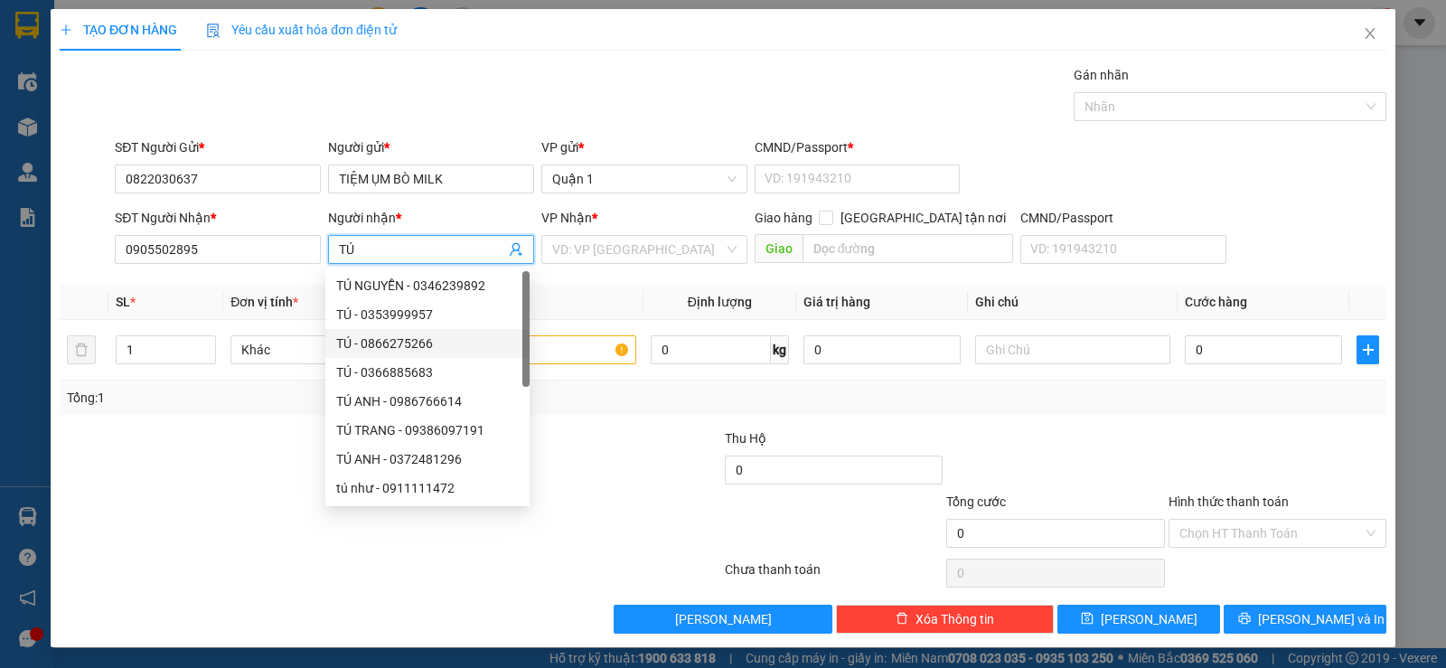
type input "TÚ"
click at [603, 298] on th "Tên hàng *" at bounding box center [539, 302] width 210 height 35
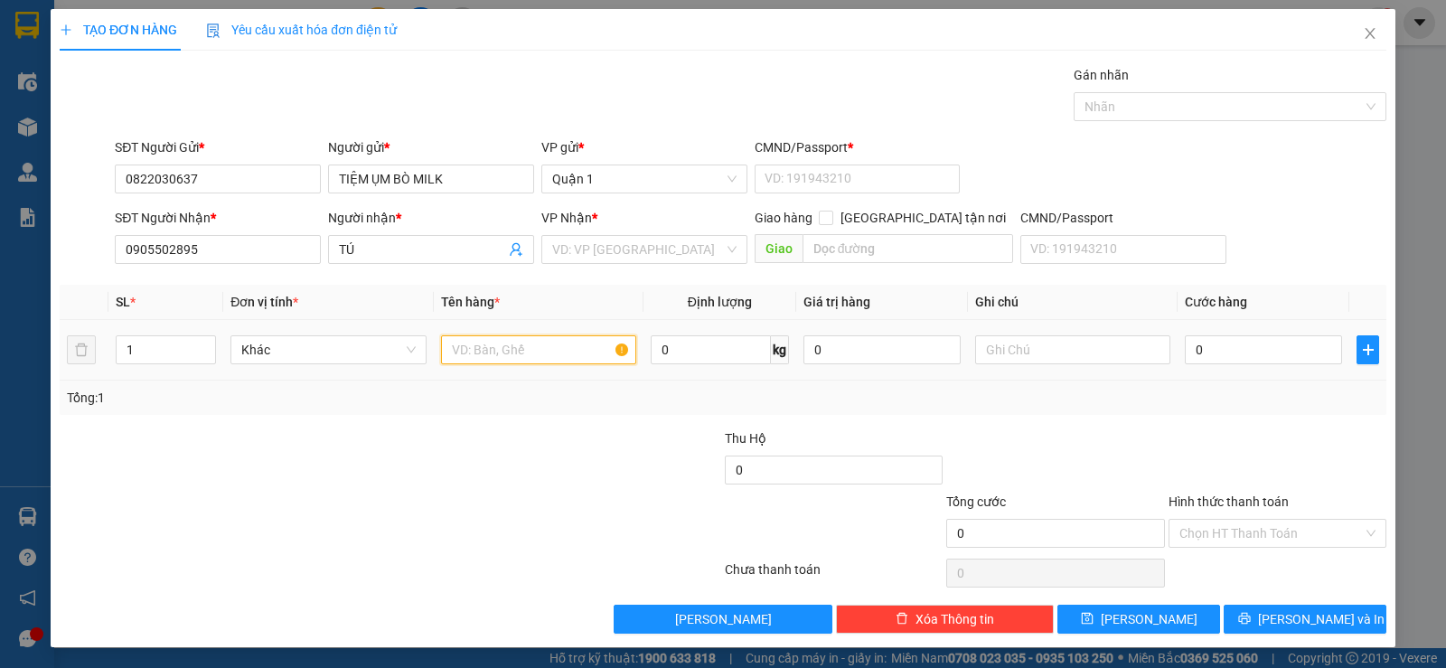
click at [577, 338] on input "text" at bounding box center [538, 349] width 195 height 29
click at [155, 355] on input "1" at bounding box center [166, 349] width 98 height 27
type input "2"
click at [531, 344] on input "text" at bounding box center [538, 349] width 195 height 29
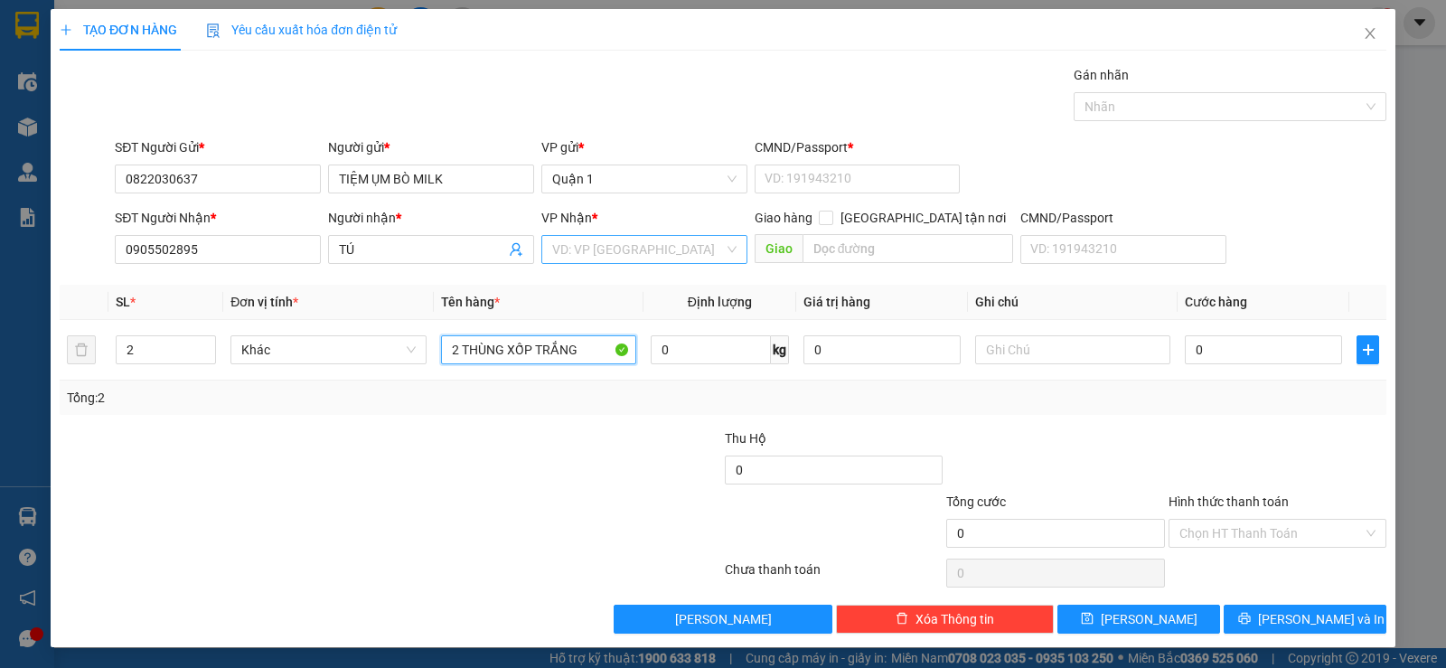
type input "2 THÙNG XỐP TRẮNG"
click at [643, 257] on input "search" at bounding box center [638, 249] width 172 height 27
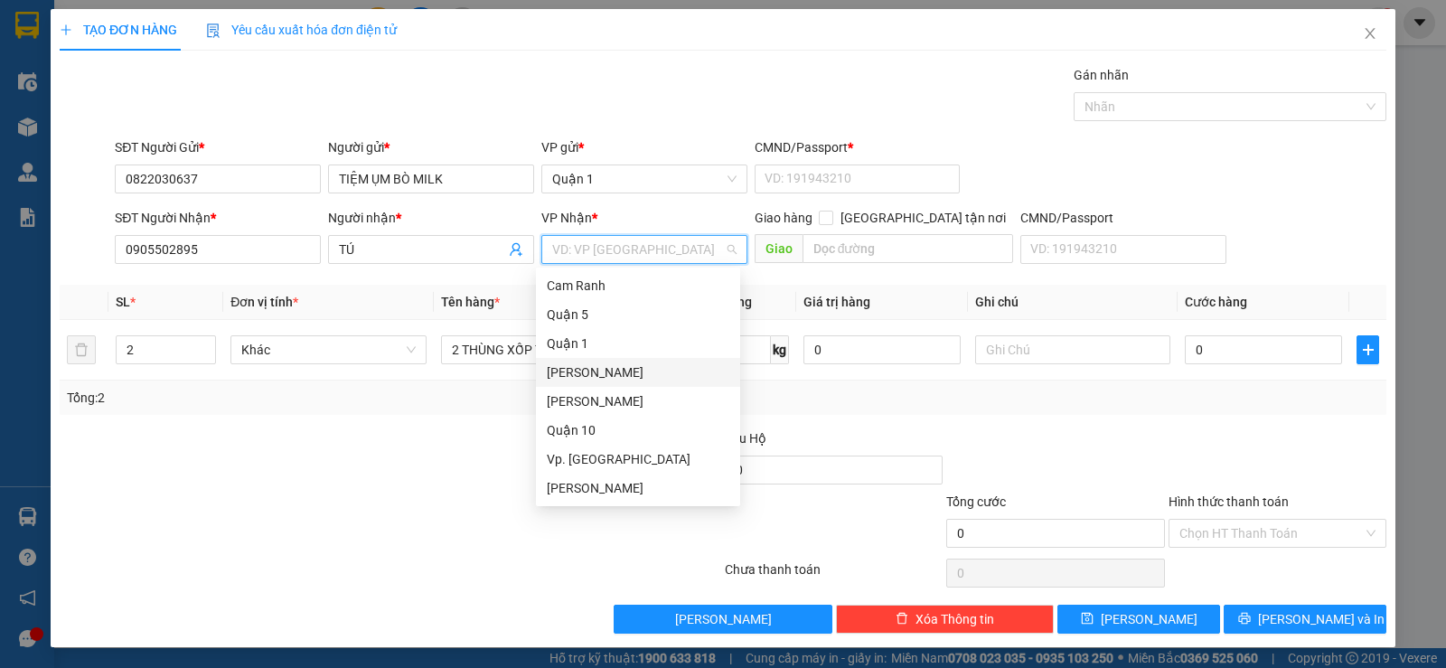
click at [630, 371] on div "[PERSON_NAME]" at bounding box center [638, 372] width 183 height 20
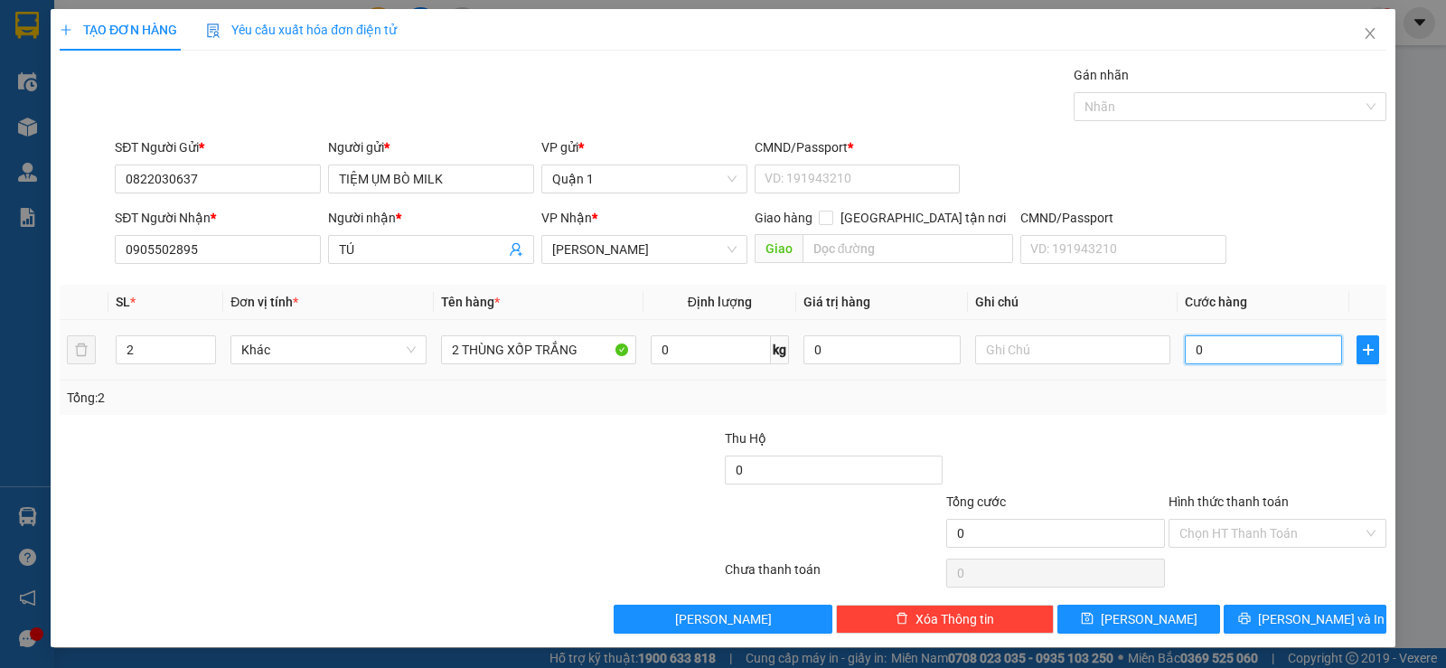
click at [1240, 350] on input "0" at bounding box center [1263, 349] width 157 height 29
type input "7"
type input "70"
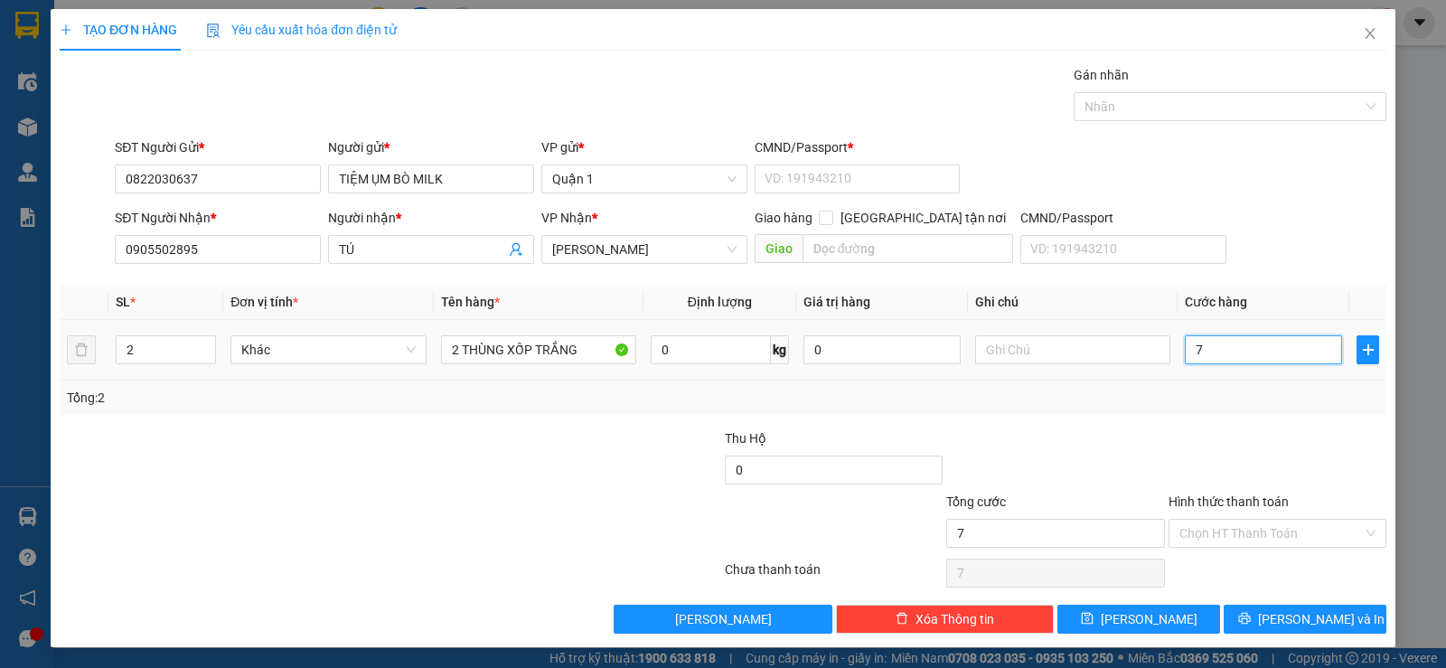
type input "70"
click at [1217, 342] on input "70" at bounding box center [1263, 349] width 157 height 29
type input "1"
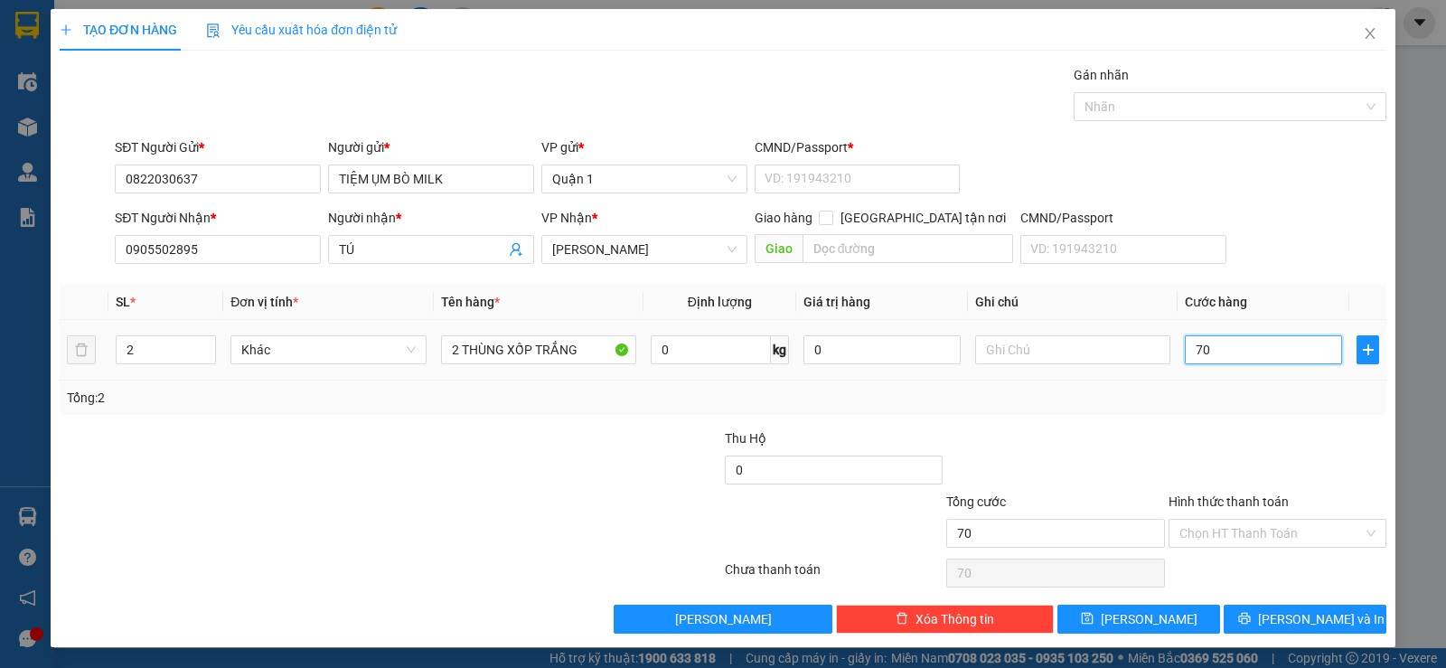
type input "1"
type input "14"
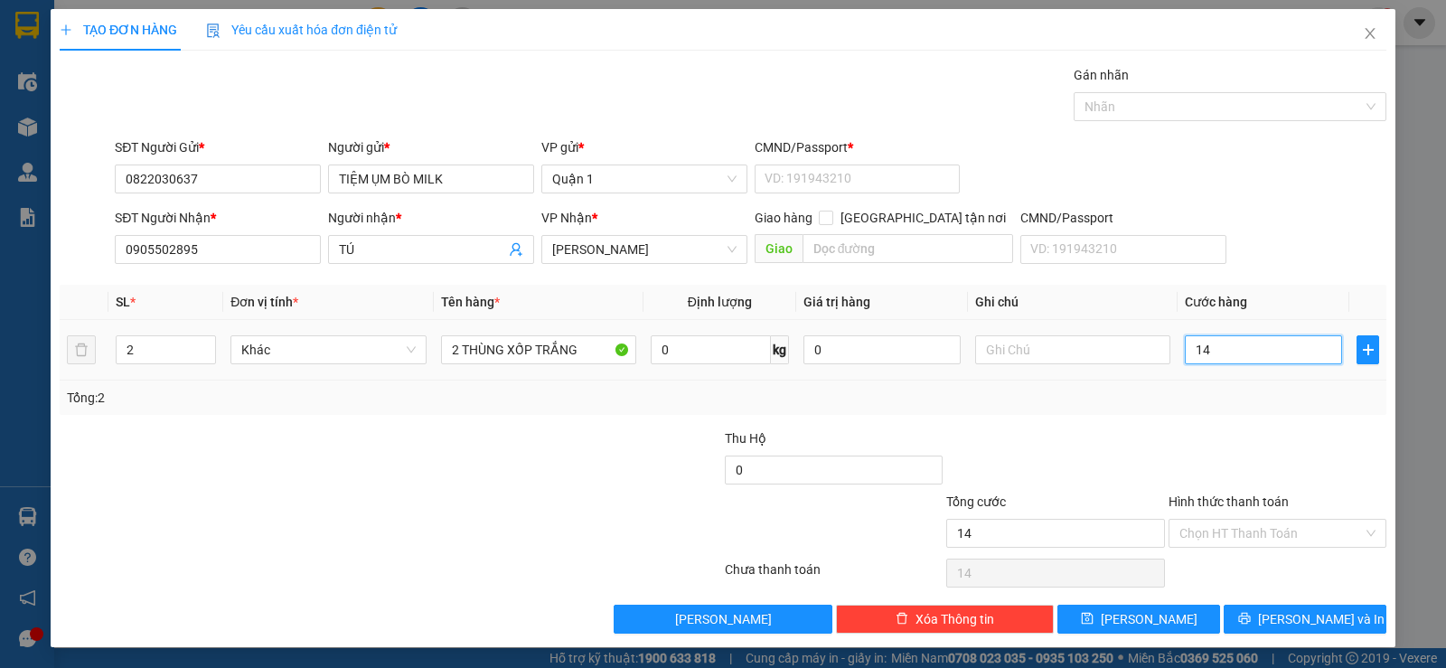
type input "140"
type input "140.000"
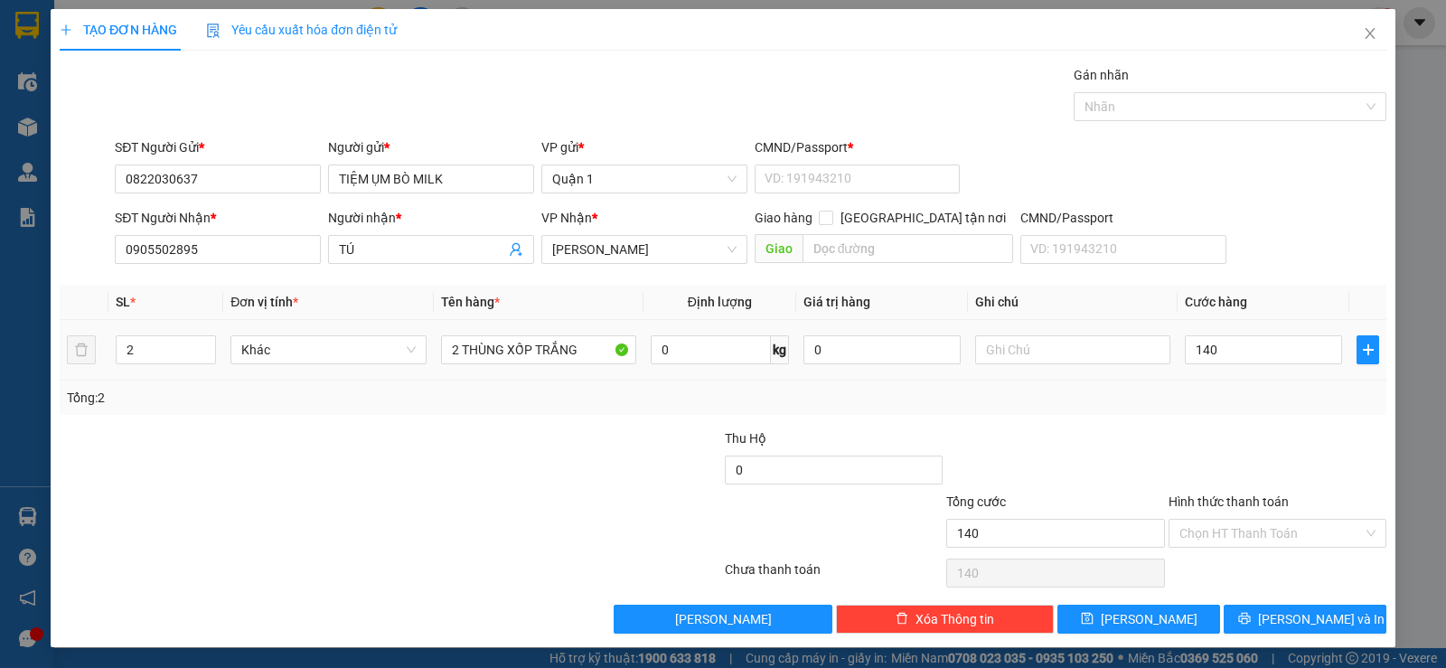
type input "140.000"
click at [1219, 424] on div "Transit Pickup Surcharge Ids Transit Deliver Surcharge Ids Transit Deliver Surc…" at bounding box center [723, 349] width 1327 height 568
click at [1251, 620] on icon "printer" at bounding box center [1244, 618] width 13 height 13
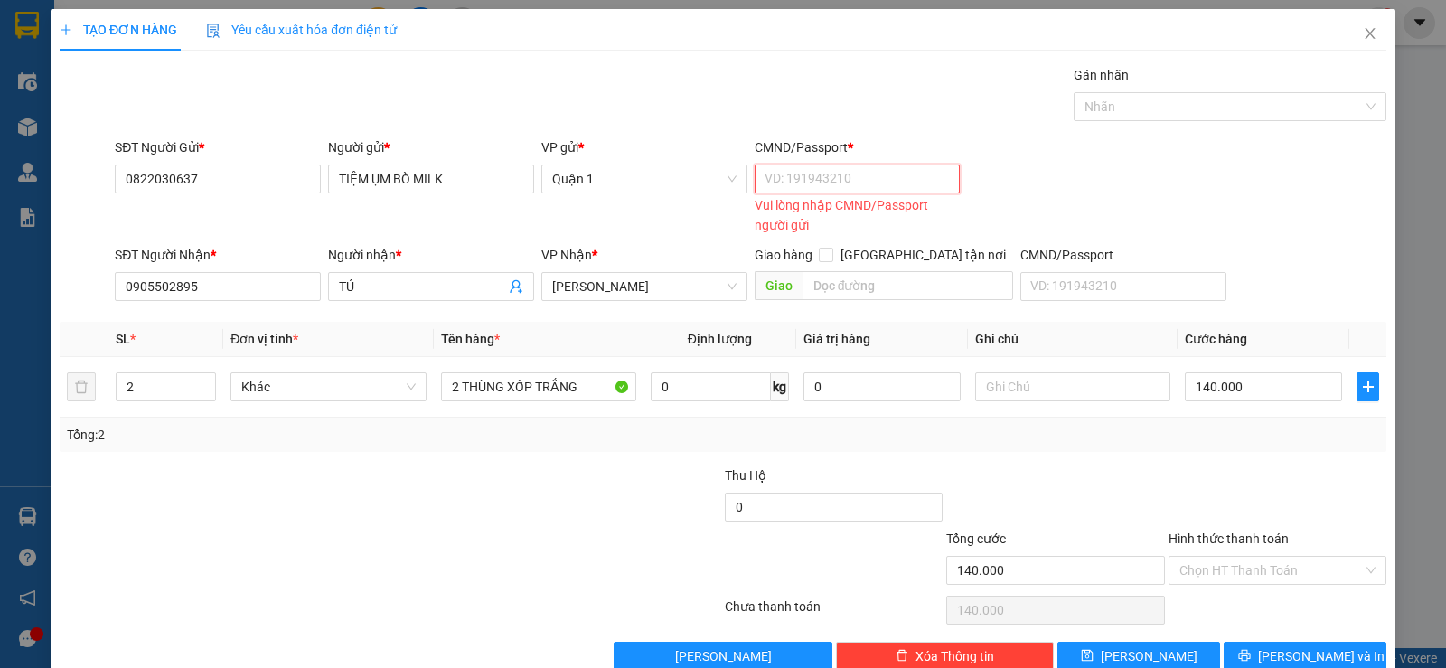
click at [836, 168] on input "CMND/Passport *" at bounding box center [858, 178] width 206 height 29
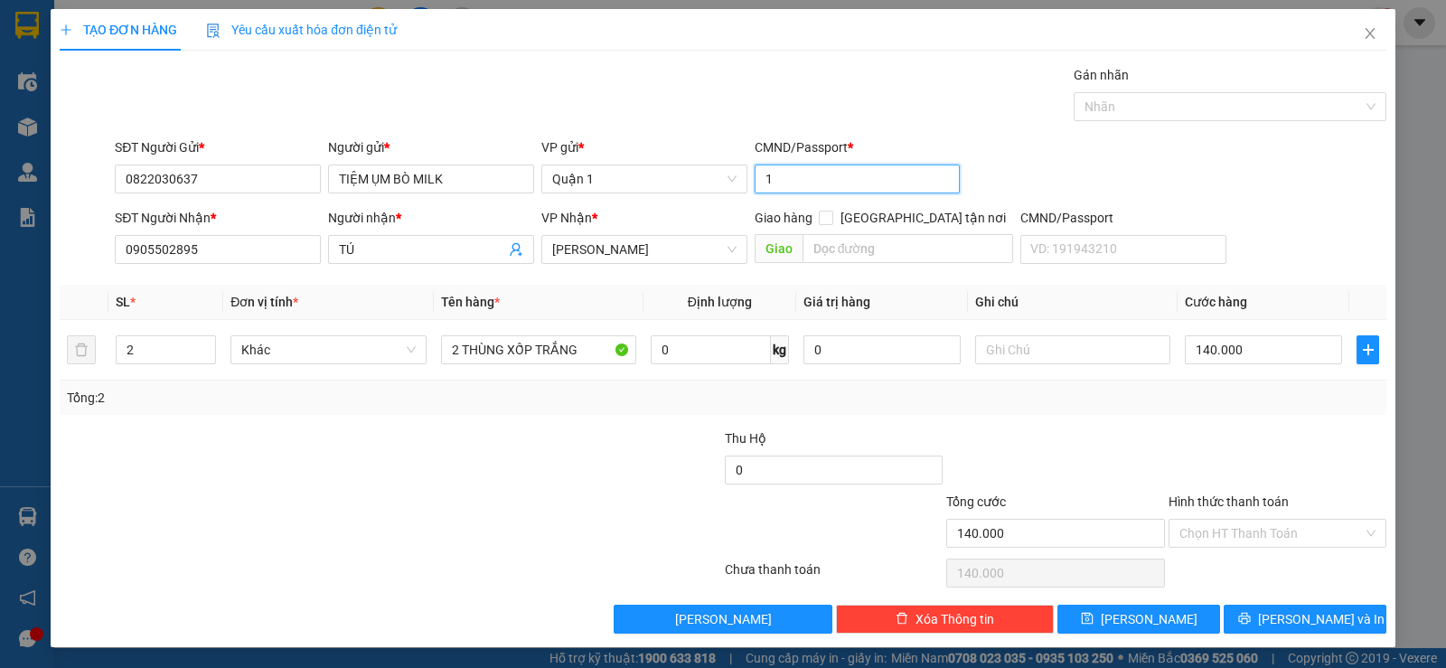
type input "1"
click at [1178, 218] on div "CMND/Passport" at bounding box center [1123, 218] width 206 height 20
click at [1178, 235] on input "CMND/Passport" at bounding box center [1123, 249] width 206 height 29
click at [1283, 609] on span "[PERSON_NAME] và In" at bounding box center [1321, 619] width 127 height 20
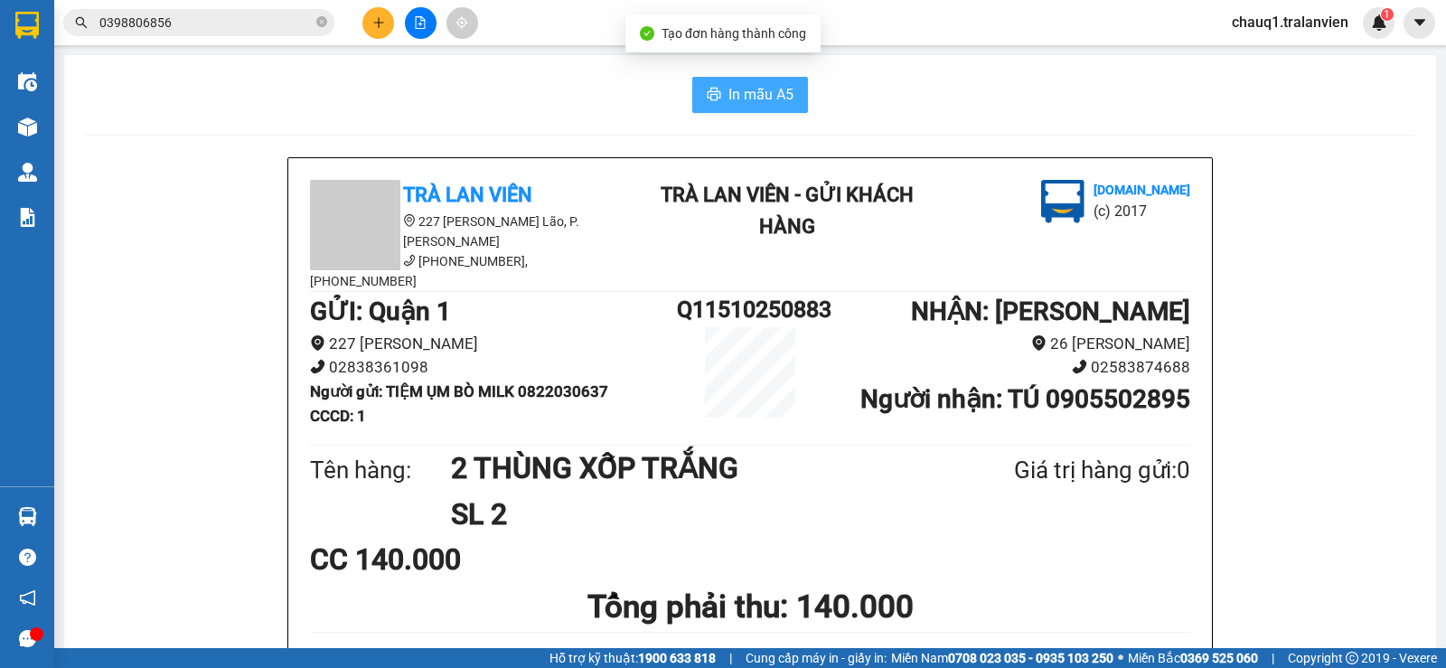
click at [719, 101] on button "In mẫu A5" at bounding box center [750, 95] width 116 height 36
